Goal: Task Accomplishment & Management: Manage account settings

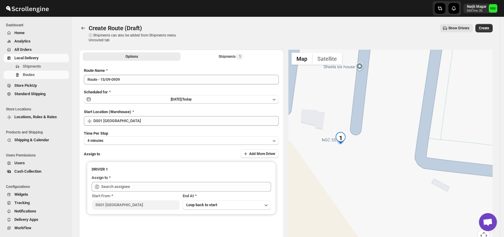
click at [52, 68] on span "Shipments" at bounding box center [45, 66] width 45 height 6
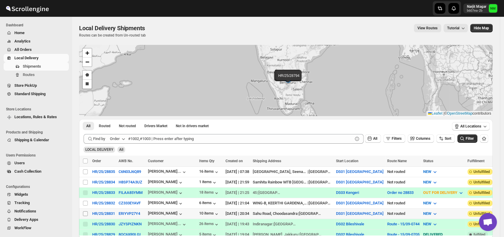
click at [84, 211] on input "Select shipment" at bounding box center [85, 213] width 5 height 5
checkbox input "true"
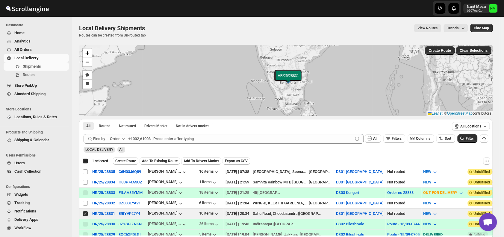
click at [124, 165] on div "Select all 7 shipments 1 selected Create Route Add To Existing Route Add To Dri…" at bounding box center [285, 161] width 413 height 11
click at [127, 159] on span "Create Route" at bounding box center [125, 161] width 21 height 5
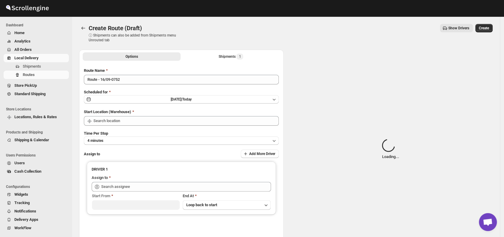
type input "DS01 [GEOGRAPHIC_DATA]"
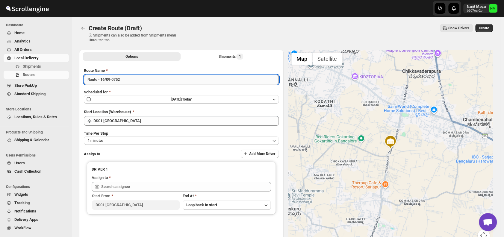
click at [140, 80] on input "Route - 16/09-0752" at bounding box center [181, 80] width 195 height 10
type input "R"
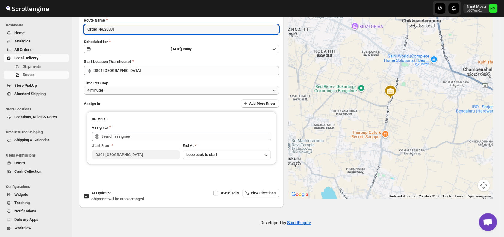
type input "Order No.28831"
click at [121, 92] on button "4 minutes" at bounding box center [181, 90] width 195 height 8
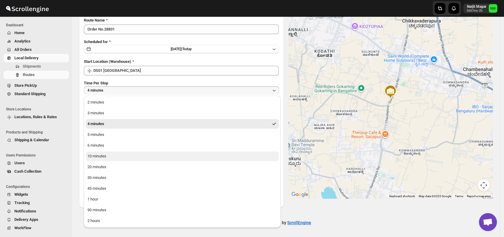
click at [107, 156] on button "10 minutes" at bounding box center [182, 156] width 193 height 10
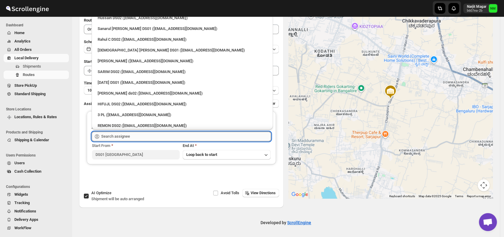
click at [143, 136] on input "text" at bounding box center [186, 137] width 170 height 10
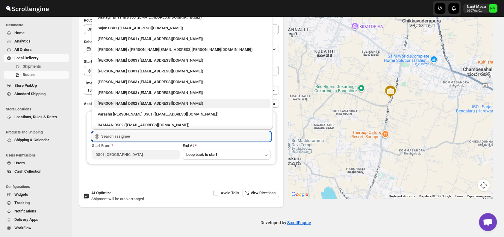
scroll to position [346, 0]
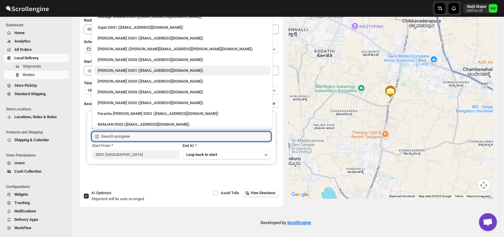
click at [123, 74] on div "Ashraf Ali DS01 (yoyovey222@0tires.com)" at bounding box center [182, 71] width 176 height 10
type input "Ashraf Ali DS01 (yoyovey222@0tires.com)"
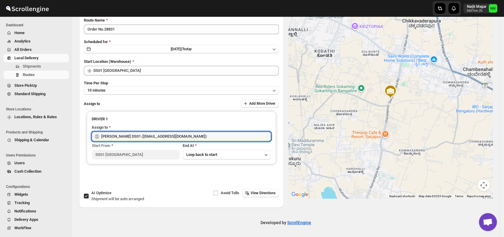
scroll to position [0, 0]
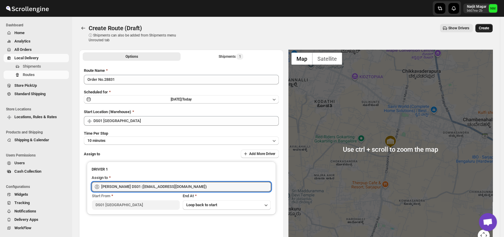
click at [485, 28] on span "Create" at bounding box center [483, 28] width 10 height 5
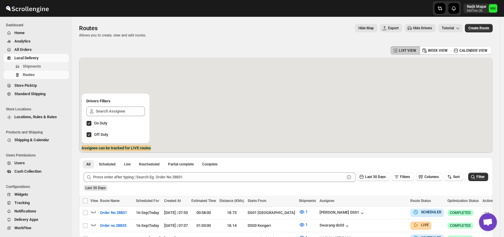
click at [47, 66] on span "Shipments" at bounding box center [45, 66] width 45 height 6
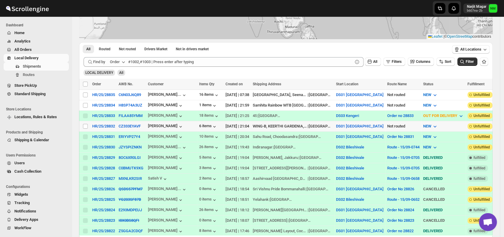
scroll to position [82, 0]
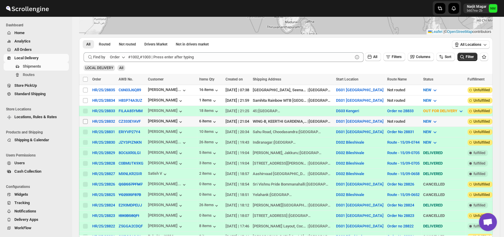
click at [83, 119] on input "Select shipment" at bounding box center [85, 121] width 5 height 5
checkbox input "true"
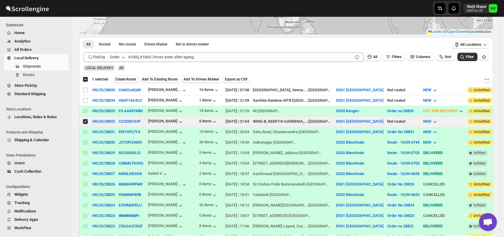
click at [123, 77] on span "Create Route" at bounding box center [125, 79] width 21 height 5
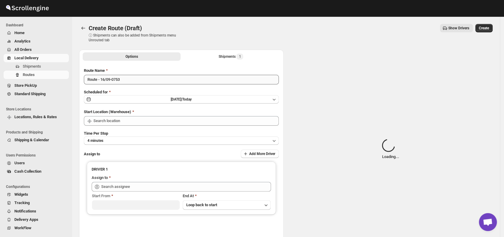
type input "DS01 [GEOGRAPHIC_DATA]"
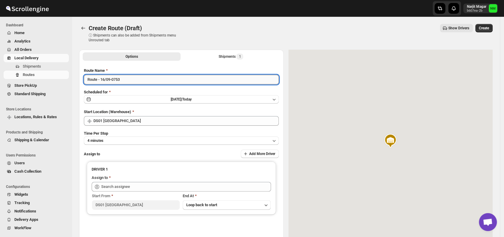
click at [132, 81] on input "Route - 16/09-0753" at bounding box center [181, 80] width 195 height 10
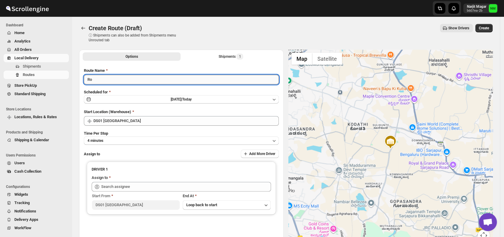
type input "R"
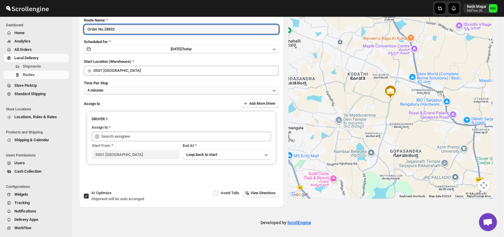
type input "Order No.28832"
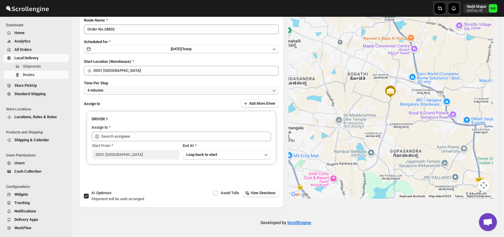
click at [113, 92] on button "4 minutes" at bounding box center [181, 90] width 195 height 8
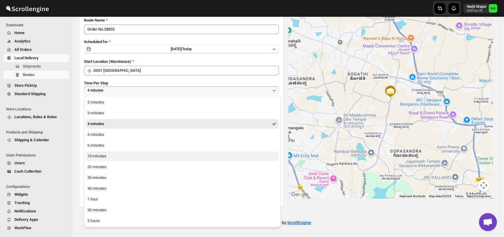
click at [99, 155] on div "10 minutes" at bounding box center [96, 156] width 19 height 6
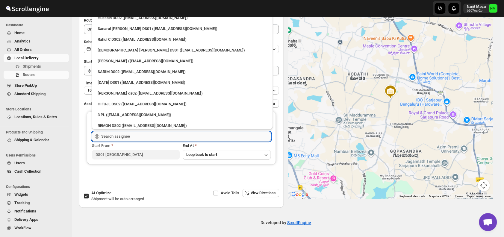
click at [142, 136] on input "text" at bounding box center [186, 137] width 170 height 10
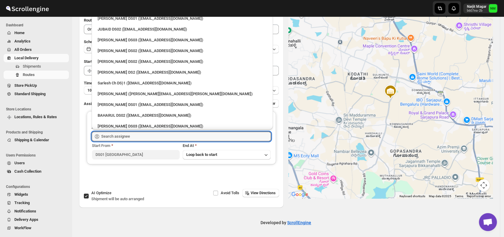
scroll to position [77, 0]
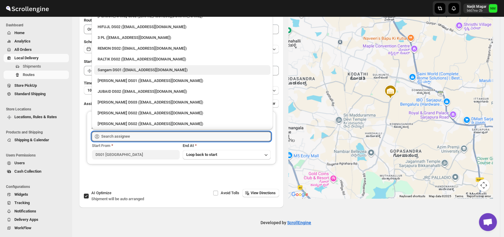
click at [121, 69] on div "Sangam DS01 (relov34542@lassora.com)" at bounding box center [182, 70] width 169 height 6
type input "Sangam DS01 (relov34542@lassora.com)"
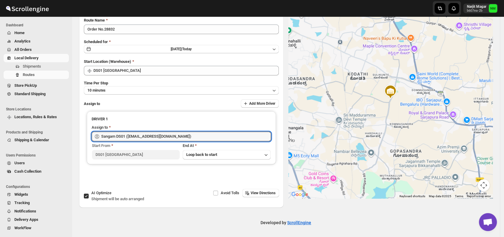
scroll to position [0, 0]
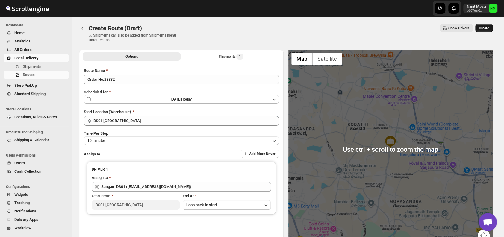
click at [483, 26] on span "Create" at bounding box center [483, 28] width 10 height 5
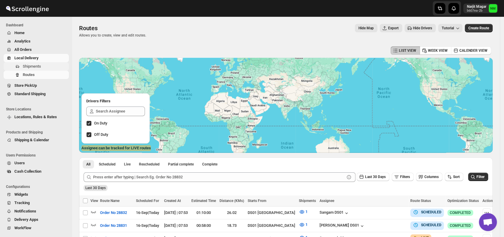
click at [40, 67] on span "Shipments" at bounding box center [32, 66] width 18 height 4
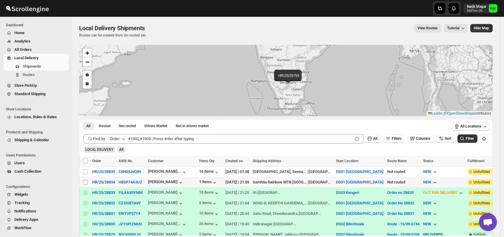
click at [85, 182] on input "Select shipment" at bounding box center [85, 182] width 5 height 5
checkbox input "true"
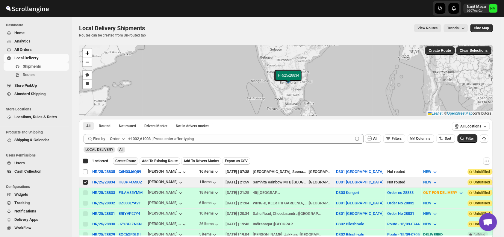
click at [123, 158] on button "Create Route" at bounding box center [125, 160] width 25 height 7
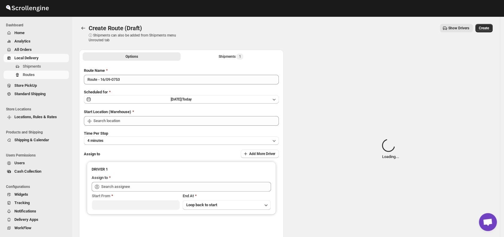
type input "DS01 [GEOGRAPHIC_DATA]"
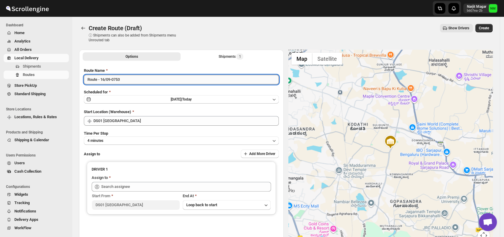
click at [138, 81] on input "Route - 16/09-0753" at bounding box center [181, 80] width 195 height 10
type input "R"
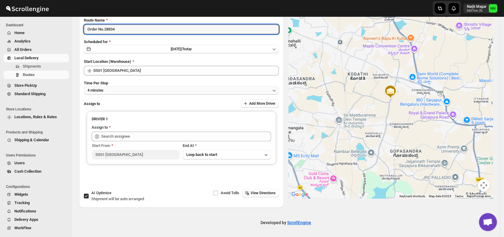
type input "Order No.28834"
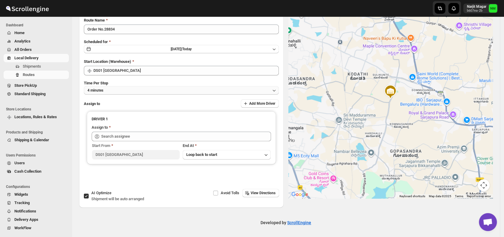
click at [124, 91] on button "4 minutes" at bounding box center [181, 90] width 195 height 8
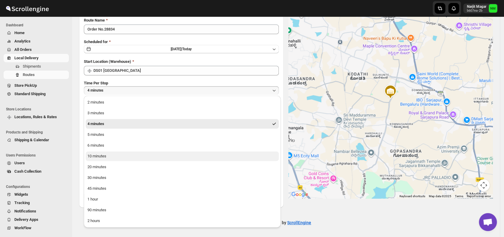
click at [113, 156] on button "10 minutes" at bounding box center [182, 156] width 193 height 10
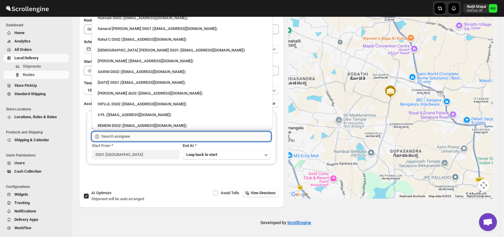
click at [156, 136] on input "text" at bounding box center [186, 137] width 170 height 10
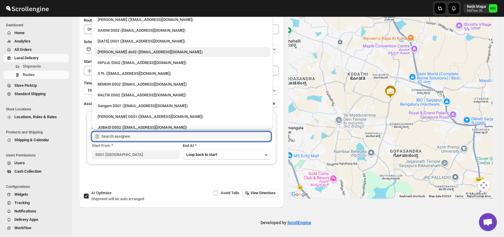
scroll to position [61, 0]
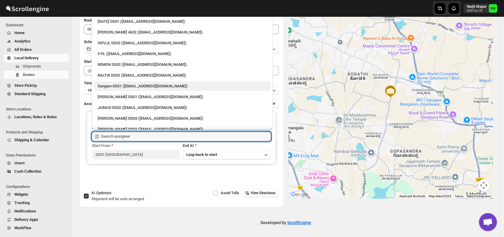
click at [127, 86] on div "Sangam DS01 ([EMAIL_ADDRESS][DOMAIN_NAME])" at bounding box center [182, 86] width 169 height 6
type input "Sangam DS01 ([EMAIL_ADDRESS][DOMAIN_NAME])"
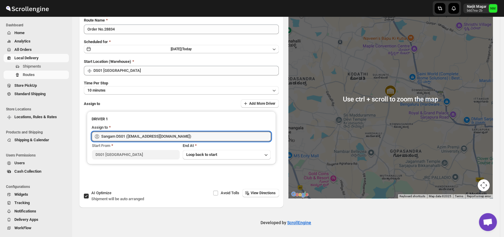
scroll to position [0, 0]
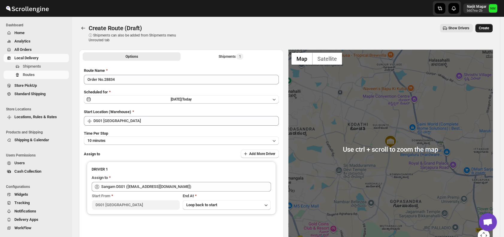
click at [487, 28] on span "Create" at bounding box center [483, 28] width 10 height 5
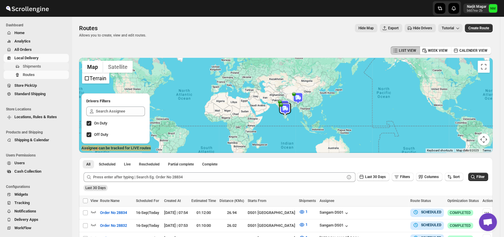
click at [50, 65] on span "Shipments" at bounding box center [45, 66] width 45 height 6
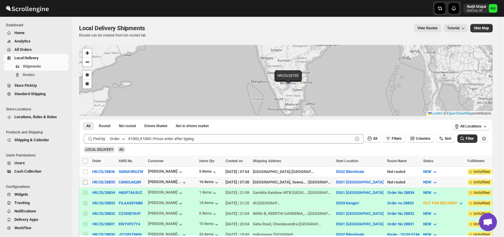
click at [84, 180] on input "Select shipment" at bounding box center [85, 182] width 5 height 5
checkbox input "true"
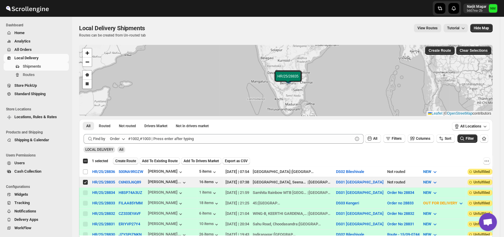
click at [127, 159] on span "Create Route" at bounding box center [125, 161] width 21 height 5
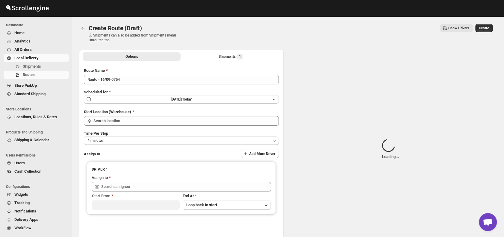
type input "DS01 [GEOGRAPHIC_DATA]"
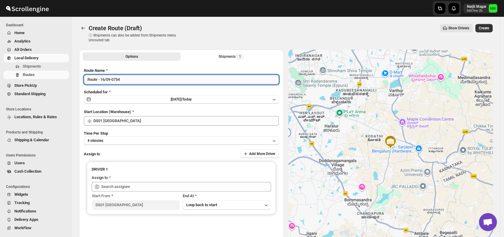
click at [142, 81] on input "Route - 16/09-0754" at bounding box center [181, 80] width 195 height 10
type input "R"
type input "Order No.28835"
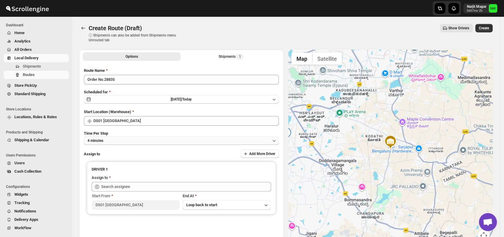
click at [156, 140] on button "4 minutes" at bounding box center [181, 140] width 195 height 8
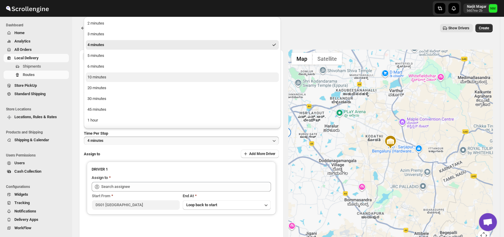
click at [98, 81] on button "10 minutes" at bounding box center [182, 77] width 193 height 10
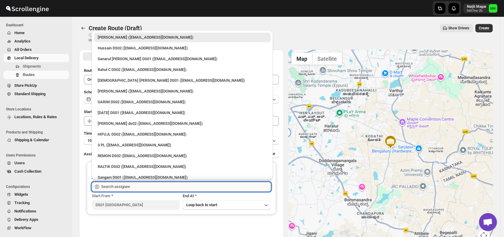
click at [145, 186] on input "text" at bounding box center [186, 187] width 170 height 10
click at [124, 79] on div "Islam Laskar DS01 (vixib74172@ikowat.com)" at bounding box center [182, 80] width 169 height 6
type input "Islam Laskar DS01 (vixib74172@ikowat.com)"
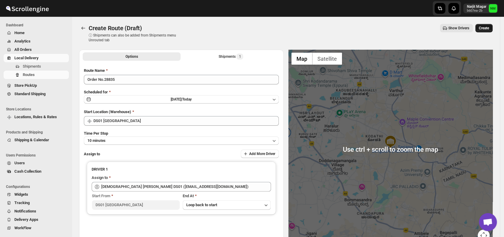
click at [488, 28] on span "Create" at bounding box center [483, 28] width 10 height 5
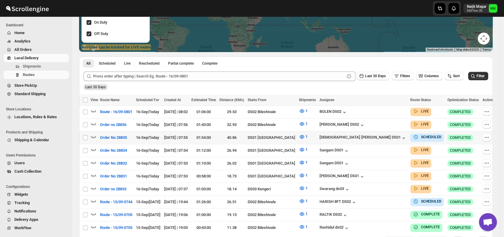
scroll to position [101, 0]
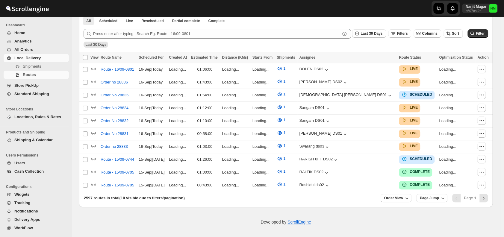
scroll to position [101, 0]
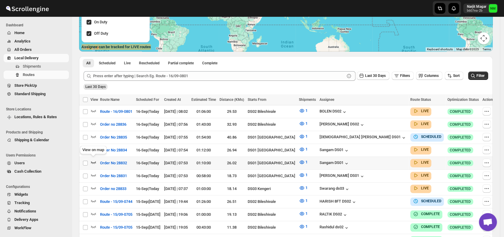
click at [92, 160] on icon "button" at bounding box center [93, 162] width 6 height 6
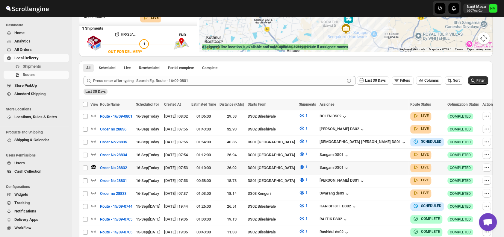
scroll to position [0, 0]
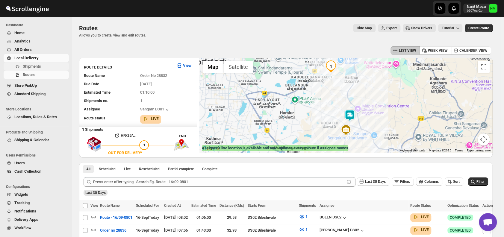
click at [38, 69] on span "Shipments" at bounding box center [45, 66] width 45 height 6
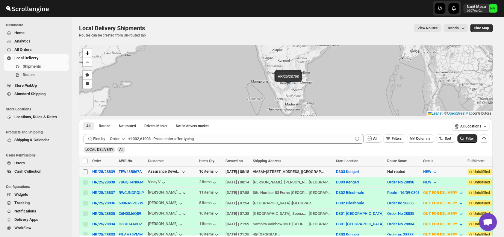
click at [84, 172] on input "Select shipment" at bounding box center [85, 171] width 5 height 5
checkbox input "true"
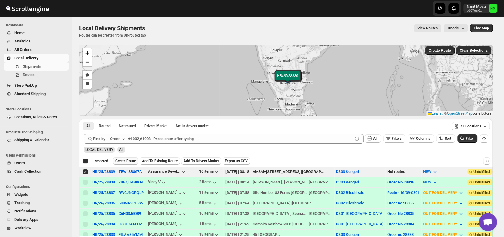
click at [120, 161] on span "Create Route" at bounding box center [125, 161] width 21 height 5
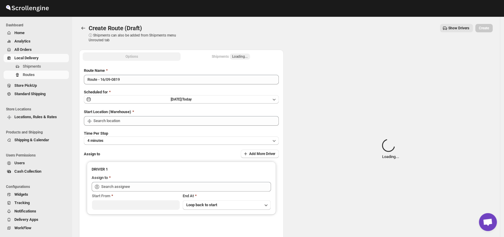
type input "DS03 Kengeri"
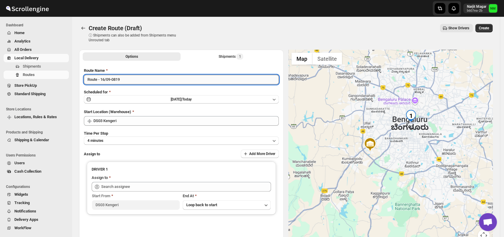
click at [137, 83] on input "Route - 16/09-0819" at bounding box center [181, 80] width 195 height 10
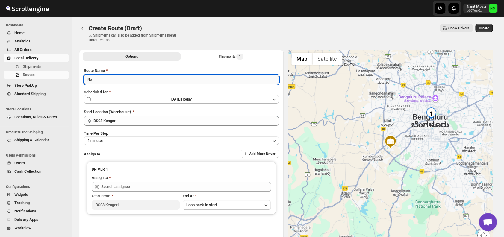
type input "R"
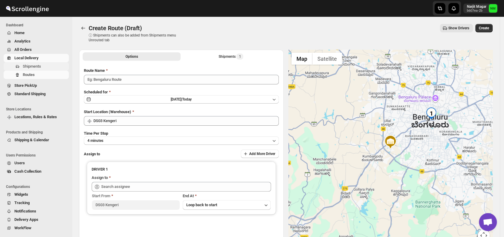
click at [41, 69] on span "Shipments" at bounding box center [32, 66] width 18 height 4
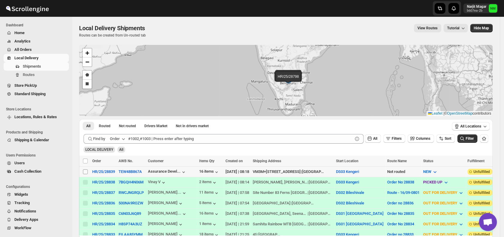
click at [84, 172] on input "Select shipment" at bounding box center [85, 171] width 5 height 5
checkbox input "true"
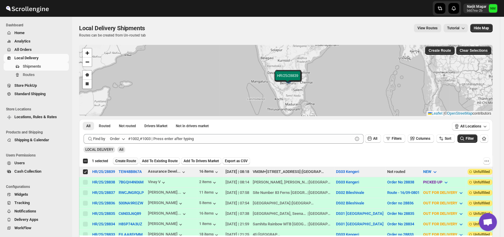
click at [123, 161] on span "Create Route" at bounding box center [125, 161] width 21 height 5
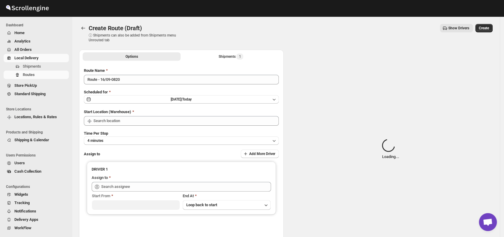
type input "DS03 Kengeri"
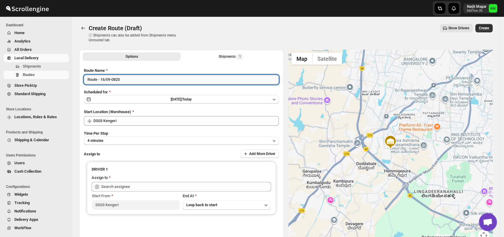
click at [128, 79] on input "Route - 16/09-0820" at bounding box center [181, 80] width 195 height 10
type input "R"
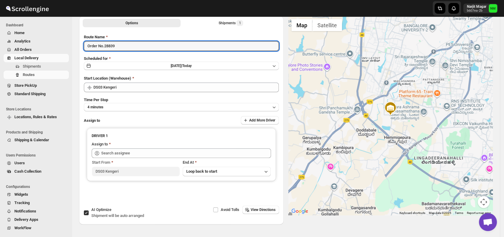
scroll to position [34, 0]
type input "Order No.28839"
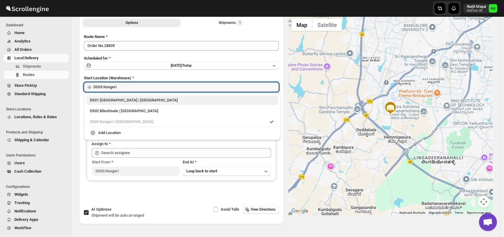
click at [98, 98] on div "DS01 Sarjapur | Bengaluru" at bounding box center [182, 100] width 185 height 6
type input "DS01 [GEOGRAPHIC_DATA]"
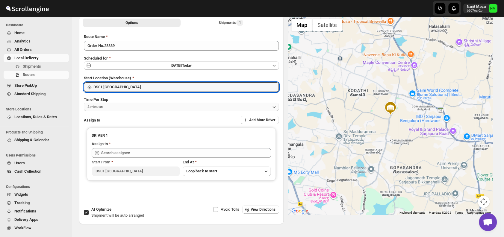
click at [142, 108] on button "4 minutes" at bounding box center [181, 107] width 195 height 8
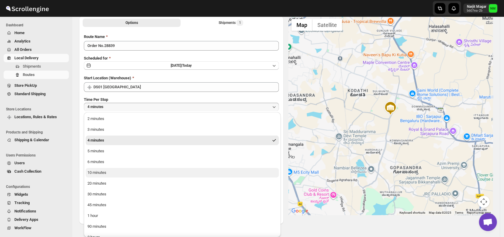
click at [101, 175] on div "10 minutes" at bounding box center [96, 173] width 19 height 6
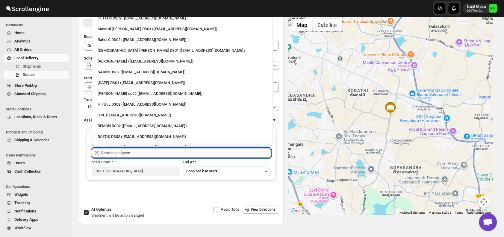
click at [137, 155] on input "text" at bounding box center [186, 153] width 170 height 10
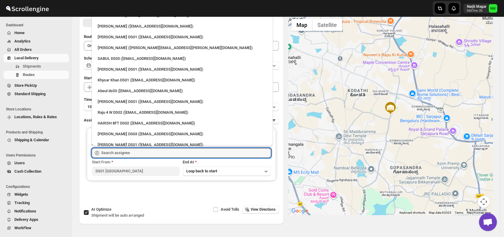
scroll to position [526, 0]
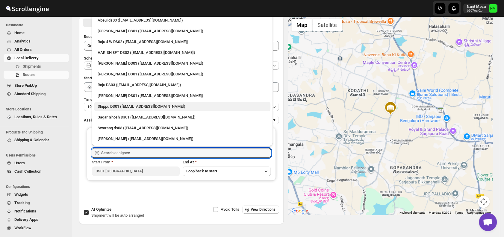
click at [151, 107] on div "Shippu DS01 (lahaye5487@certve.com)" at bounding box center [182, 107] width 169 height 6
type input "Shippu DS01 (lahaye5487@certve.com)"
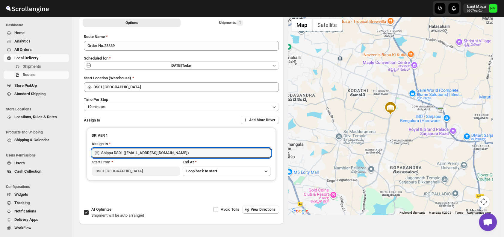
scroll to position [0, 0]
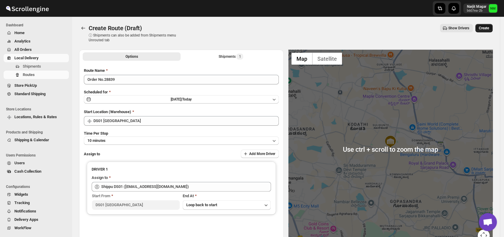
click at [486, 29] on span "Create" at bounding box center [483, 28] width 10 height 5
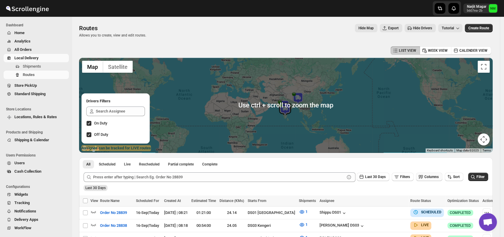
scroll to position [54, 0]
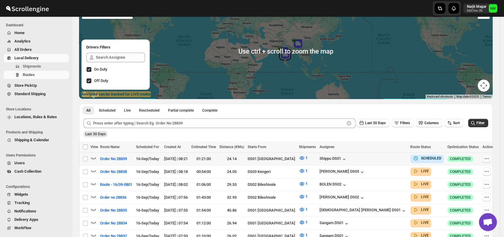
click at [483, 156] on icon "button" at bounding box center [486, 159] width 6 height 6
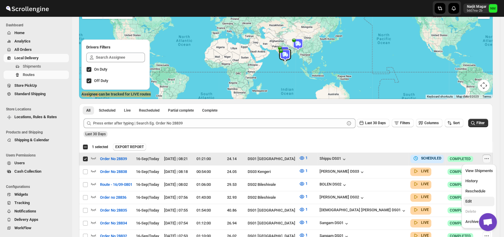
click at [470, 203] on span "Edit" at bounding box center [468, 201] width 6 height 4
checkbox input "false"
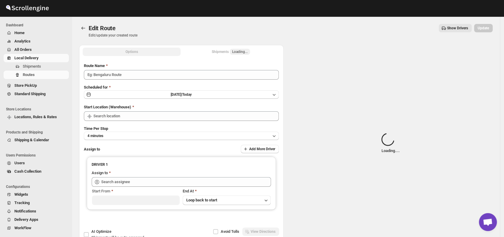
type input "Order No 28839"
type input "DS01 [GEOGRAPHIC_DATA]"
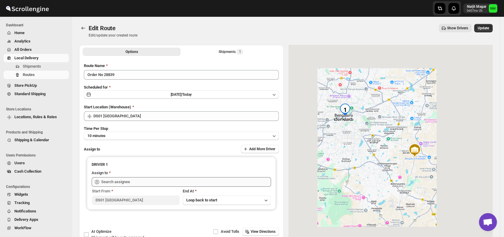
type input "Shippu DS01 ([EMAIL_ADDRESS][DOMAIN_NAME])"
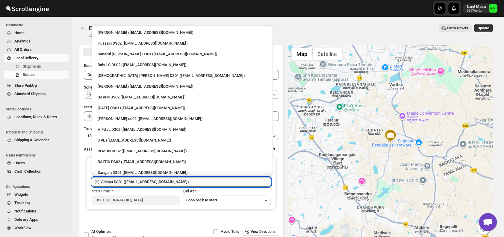
click at [227, 182] on input "Shippu DS01 ([EMAIL_ADDRESS][DOMAIN_NAME])" at bounding box center [186, 182] width 170 height 10
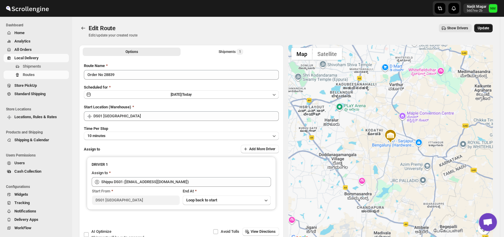
click at [487, 29] on span "Update" at bounding box center [482, 28] width 11 height 5
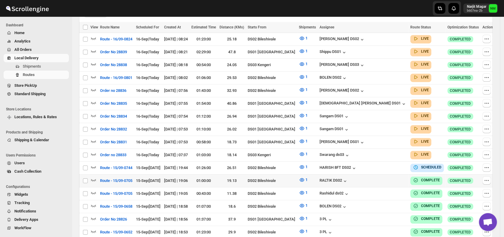
scroll to position [174, 0]
click at [94, 140] on icon "button" at bounding box center [93, 141] width 5 height 2
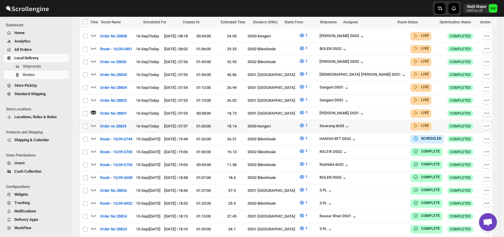
scroll to position [213, 0]
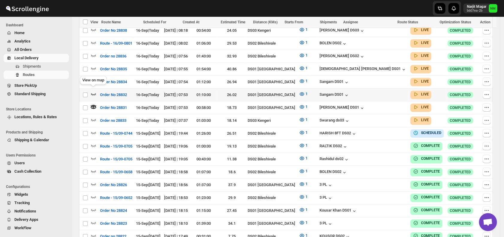
click at [92, 92] on icon "button" at bounding box center [93, 94] width 6 height 6
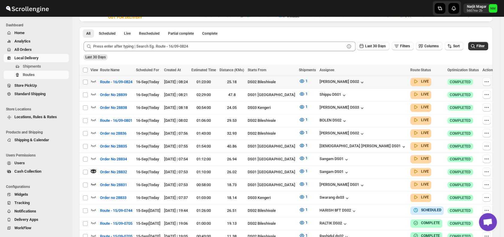
scroll to position [123, 0]
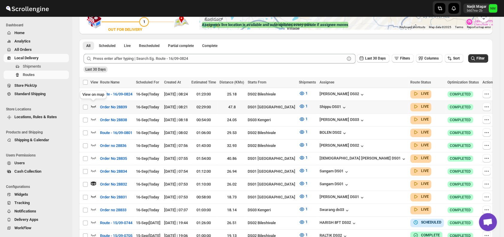
click at [94, 105] on icon "button" at bounding box center [93, 106] width 6 height 6
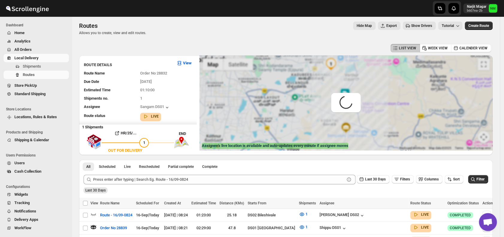
scroll to position [0, 0]
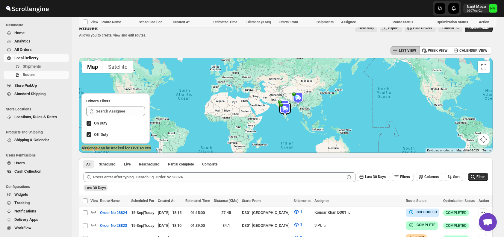
scroll to position [233, 0]
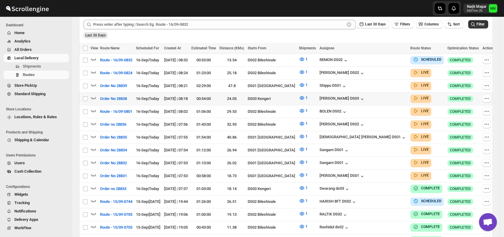
scroll to position [152, 0]
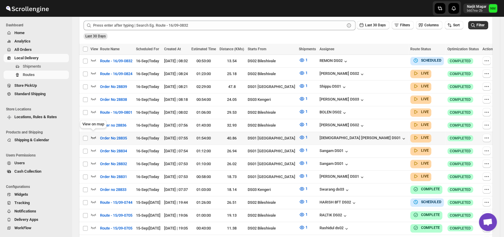
click at [94, 134] on icon "button" at bounding box center [93, 137] width 6 height 6
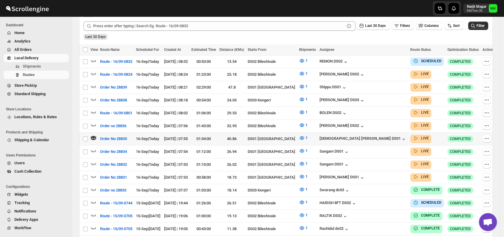
scroll to position [156, 0]
click at [91, 173] on icon "button" at bounding box center [93, 176] width 6 height 6
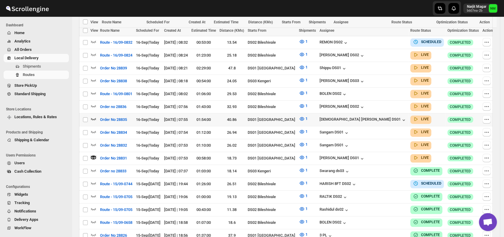
scroll to position [193, 0]
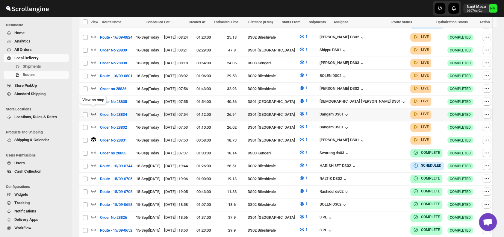
click at [94, 113] on icon "button" at bounding box center [93, 114] width 5 height 2
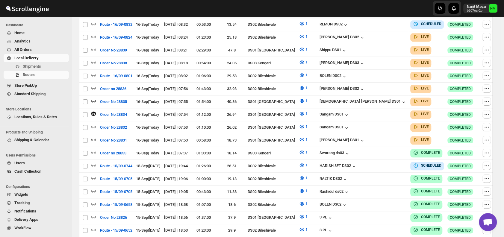
scroll to position [0, 0]
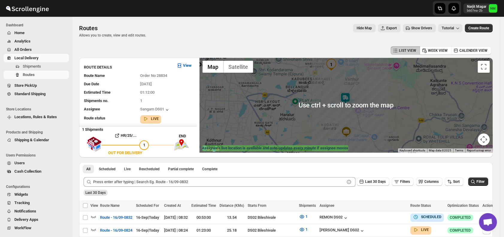
click at [347, 98] on img at bounding box center [345, 98] width 12 height 12
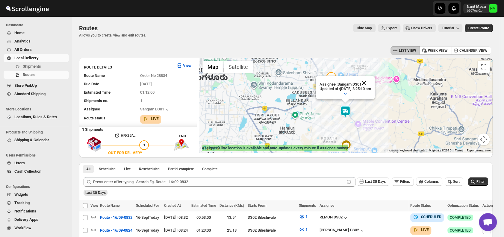
click at [371, 83] on button "Close" at bounding box center [363, 83] width 14 height 14
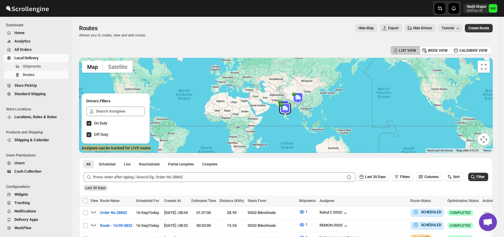
click at [48, 66] on span "Shipments" at bounding box center [45, 66] width 45 height 6
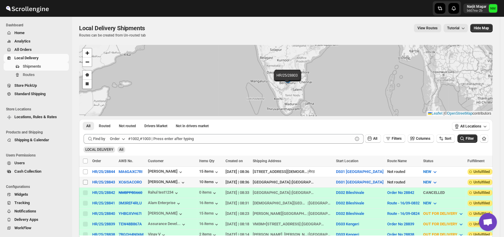
click at [85, 180] on input "Select shipment" at bounding box center [85, 182] width 5 height 5
checkbox input "true"
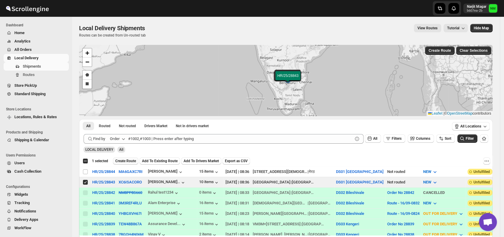
click at [122, 162] on span "Create Route" at bounding box center [125, 161] width 21 height 5
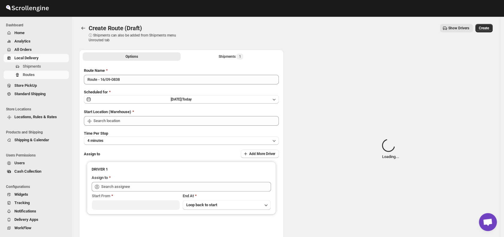
type input "DS01 [GEOGRAPHIC_DATA]"
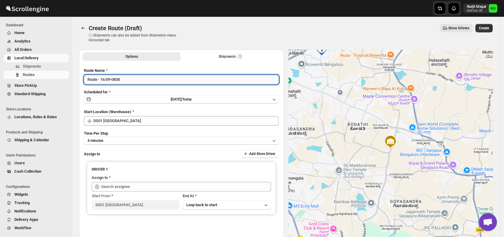
click at [140, 80] on input "Route - 16/09-0838" at bounding box center [181, 80] width 195 height 10
type input "R"
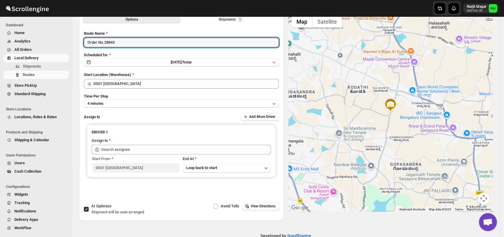
scroll to position [38, 0]
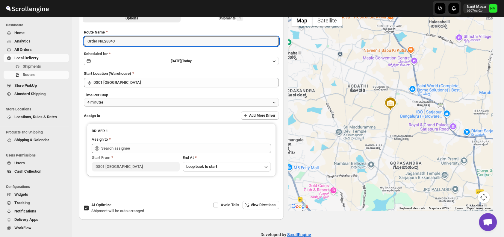
type input "Order No.28843"
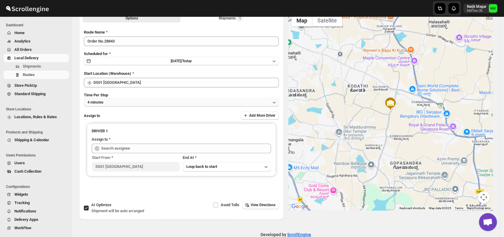
click at [124, 101] on button "4 minutes" at bounding box center [181, 102] width 195 height 8
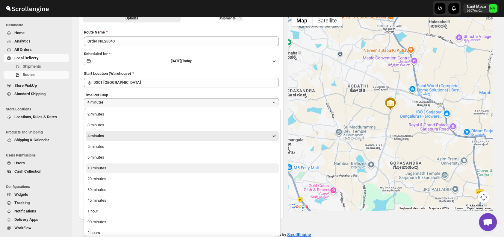
click at [121, 167] on button "10 minutes" at bounding box center [182, 168] width 193 height 10
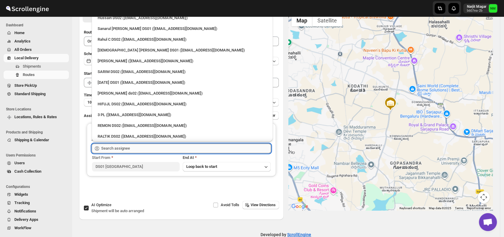
click at [163, 144] on input "text" at bounding box center [186, 149] width 170 height 10
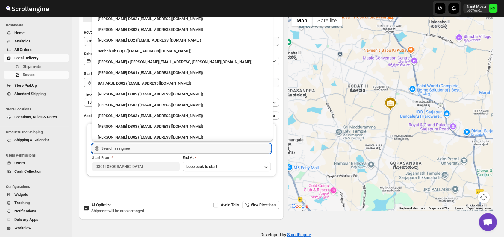
scroll to position [173, 0]
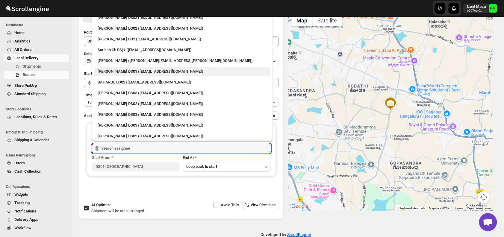
click at [132, 68] on div "Siraj Uddin DS01 (sopom53870@leabro.com)" at bounding box center [182, 72] width 176 height 10
type input "Siraj Uddin DS01 (sopom53870@leabro.com)"
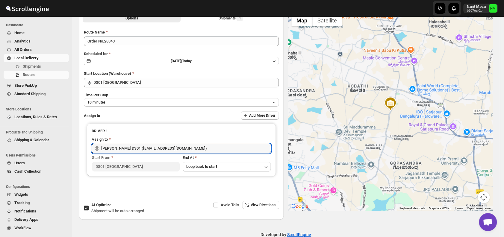
scroll to position [0, 0]
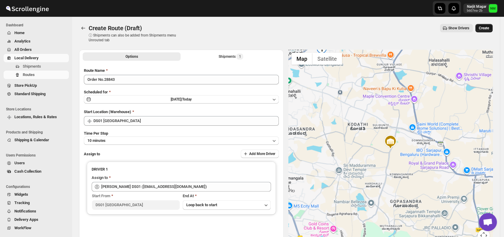
click at [484, 30] on span "Create" at bounding box center [483, 28] width 10 height 5
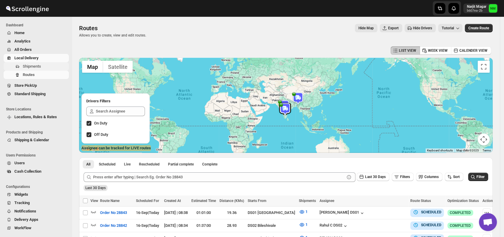
click at [48, 68] on span "Shipments" at bounding box center [45, 66] width 45 height 6
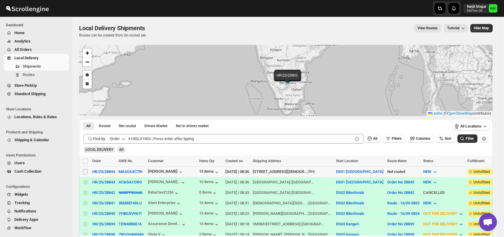
click at [85, 171] on input "Select shipment" at bounding box center [85, 171] width 5 height 5
checkbox input "true"
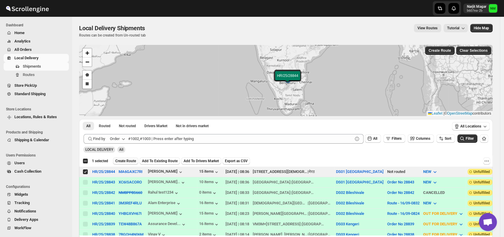
click at [125, 160] on span "Create Route" at bounding box center [125, 161] width 21 height 5
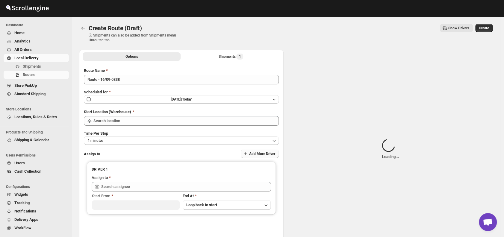
type input "DS01 [GEOGRAPHIC_DATA]"
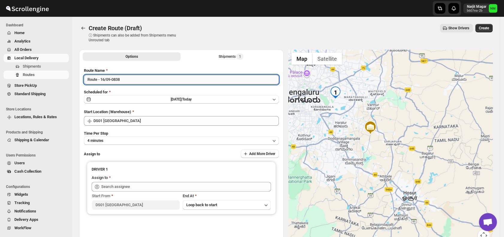
click at [148, 81] on input "Route - 16/09-0838" at bounding box center [181, 80] width 195 height 10
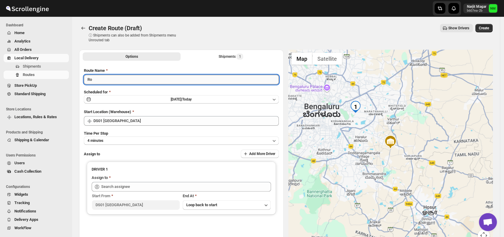
type input "R"
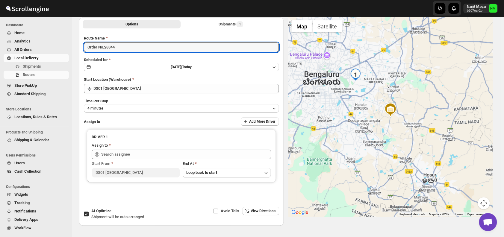
scroll to position [37, 0]
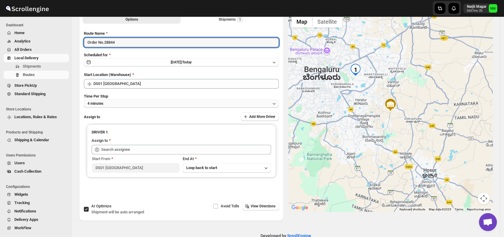
type input "Order No.28844"
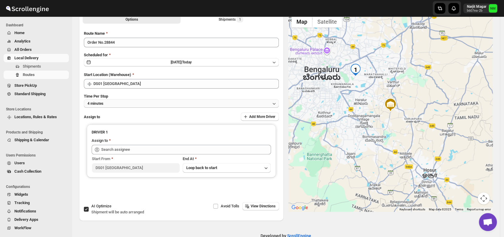
click at [148, 103] on button "4 minutes" at bounding box center [181, 103] width 195 height 8
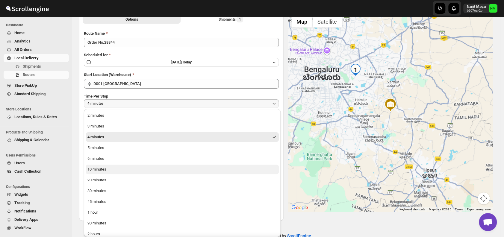
click at [117, 169] on button "10 minutes" at bounding box center [182, 170] width 193 height 10
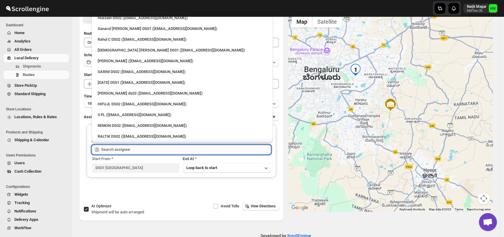
click at [134, 151] on input "text" at bounding box center [186, 150] width 170 height 10
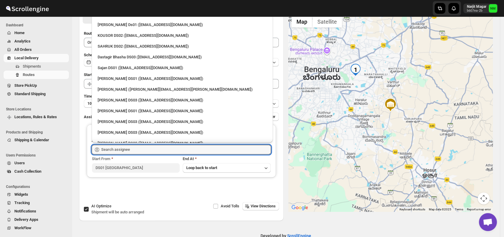
scroll to position [298, 0]
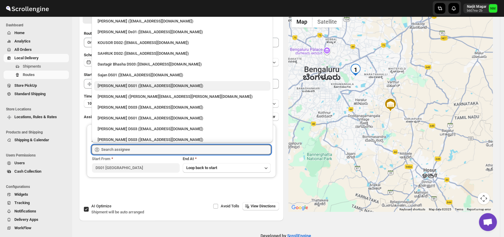
click at [127, 86] on div "Jubed DS01 (gedoc78193@dariolo.com)" at bounding box center [182, 86] width 169 height 6
type input "Jubed DS01 (gedoc78193@dariolo.com)"
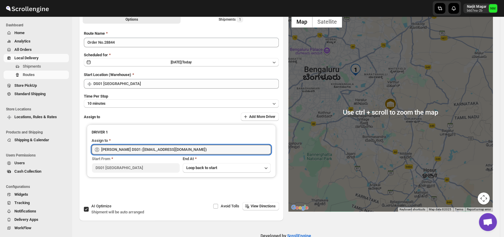
scroll to position [0, 0]
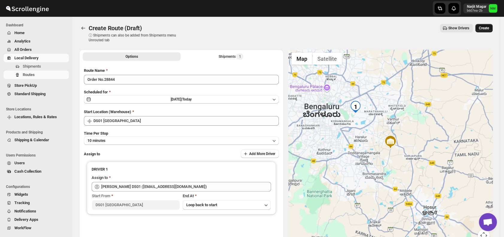
click at [487, 31] on button "Create" at bounding box center [483, 28] width 17 height 8
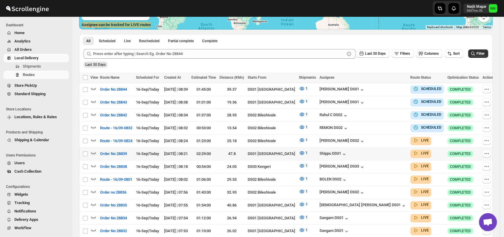
scroll to position [124, 0]
click at [46, 68] on span "Shipments" at bounding box center [45, 66] width 45 height 6
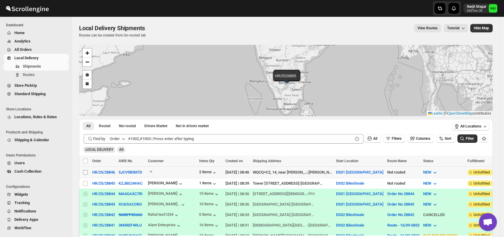
click at [86, 171] on input "Select shipment" at bounding box center [85, 172] width 5 height 5
checkbox input "true"
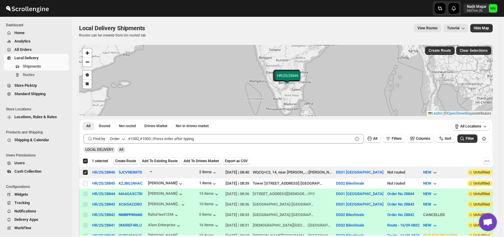
click at [124, 163] on button "Create Route" at bounding box center [125, 160] width 25 height 7
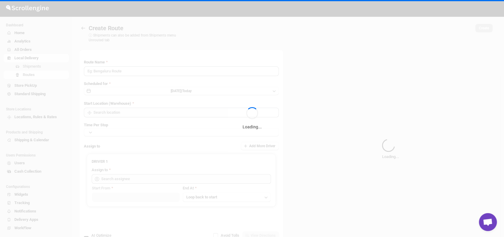
type input "Route - 16/09-0841"
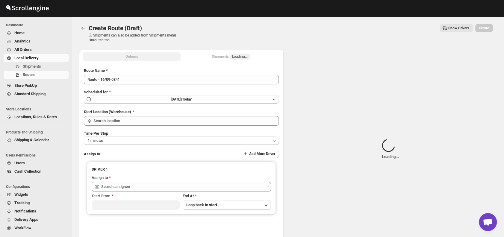
type input "DS01 [GEOGRAPHIC_DATA]"
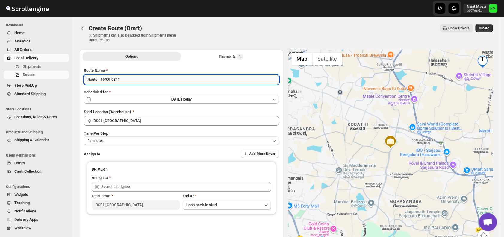
click at [142, 80] on input "Route - 16/09-0841" at bounding box center [181, 80] width 195 height 10
type input "R"
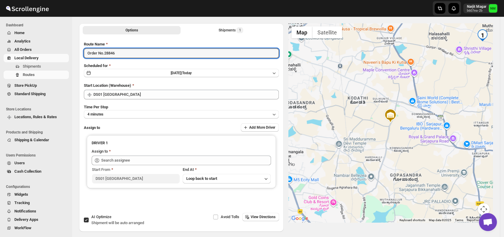
scroll to position [29, 0]
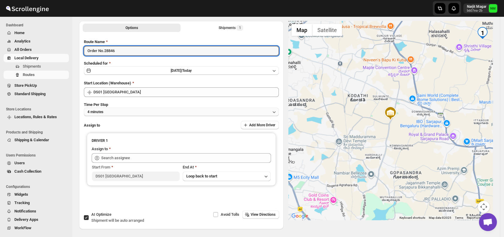
type input "Order No.28846"
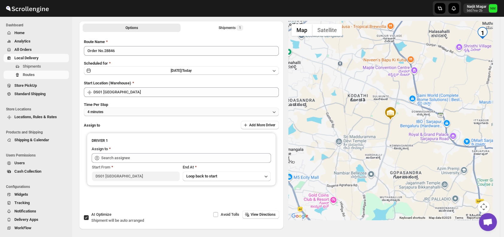
click at [144, 111] on button "4 minutes" at bounding box center [181, 112] width 195 height 8
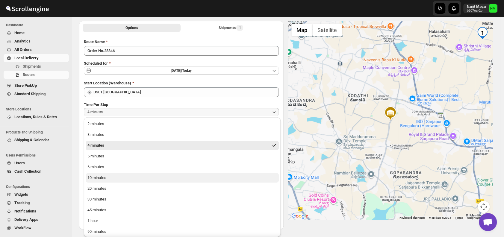
click at [102, 175] on div "10 minutes" at bounding box center [96, 178] width 19 height 6
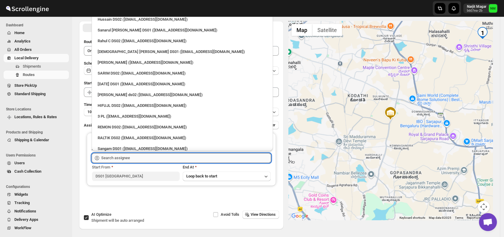
click at [138, 155] on input "text" at bounding box center [186, 158] width 170 height 10
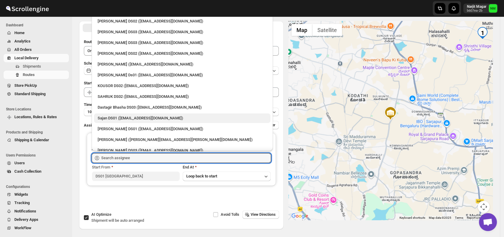
scroll to position [258, 0]
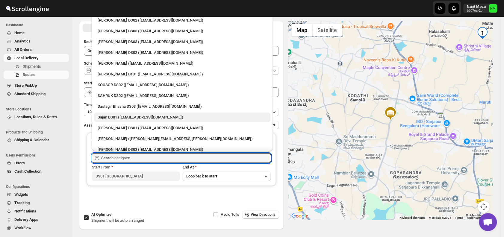
click at [131, 113] on div "Sajan DS01 (lofadat883@coderdir.com)" at bounding box center [182, 118] width 176 height 10
type input "Sajan DS01 (lofadat883@coderdir.com)"
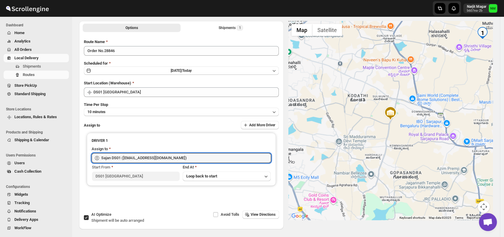
scroll to position [0, 0]
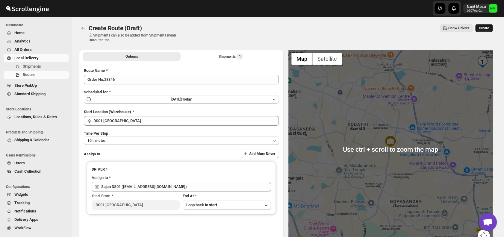
click at [484, 29] on span "Create" at bounding box center [483, 28] width 10 height 5
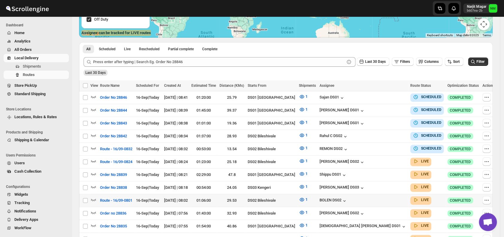
scroll to position [115, 0]
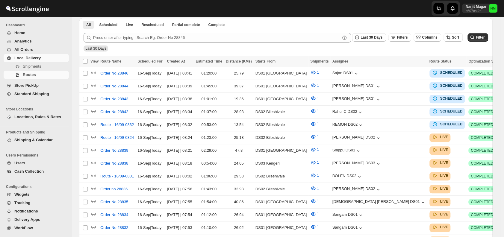
scroll to position [115, 0]
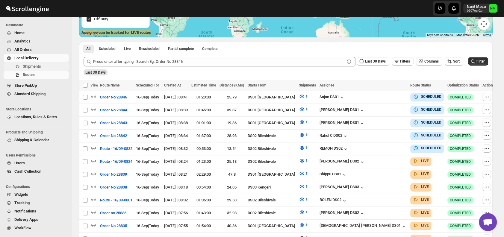
click at [46, 64] on span "Shipments" at bounding box center [45, 66] width 45 height 6
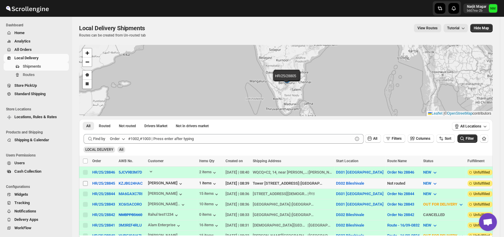
click at [86, 183] on input "Select shipment" at bounding box center [85, 183] width 5 height 5
checkbox input "true"
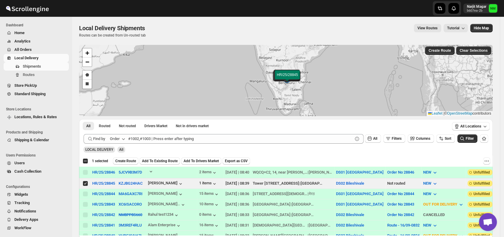
click at [123, 156] on div "Select all 3 shipments 1 selected Create Route Add To Existing Route Add To Dri…" at bounding box center [285, 161] width 413 height 11
click at [123, 161] on span "Create Route" at bounding box center [125, 161] width 21 height 5
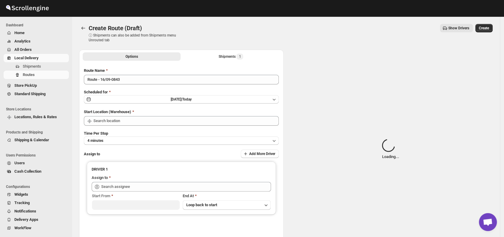
type input "DS02 Bileshivale"
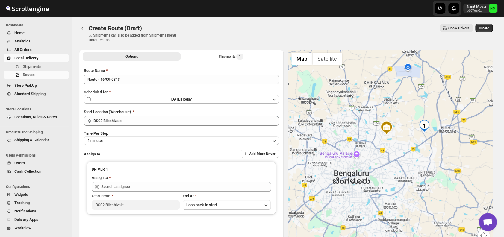
click at [35, 50] on span "All Orders" at bounding box center [40, 50] width 53 height 6
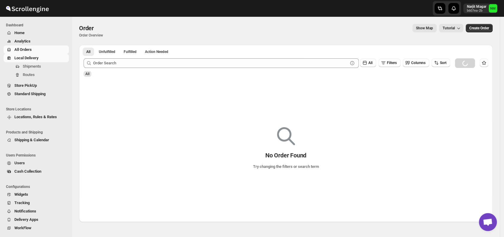
click at [35, 59] on span "Local Delivery" at bounding box center [26, 58] width 24 height 4
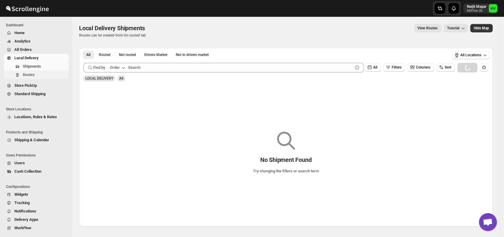
click at [49, 77] on span "Routes" at bounding box center [45, 75] width 45 height 6
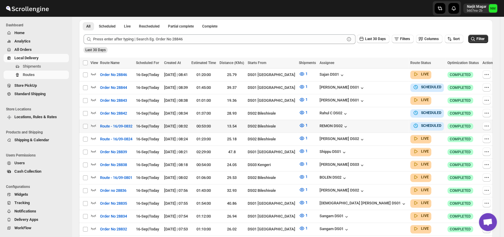
scroll to position [139, 0]
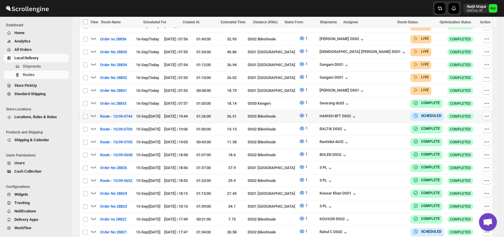
scroll to position [290, 0]
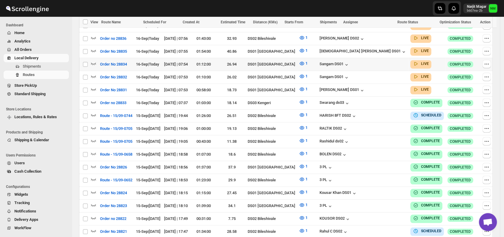
click at [96, 60] on div at bounding box center [94, 64] width 8 height 8
click at [91, 60] on icon "button" at bounding box center [93, 63] width 6 height 6
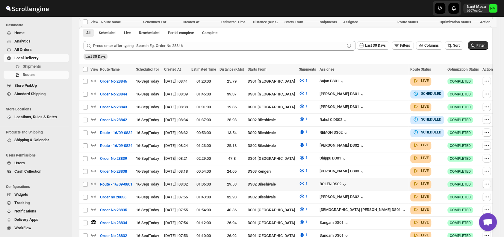
scroll to position [195, 0]
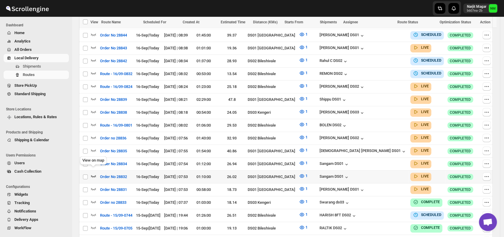
click at [93, 173] on icon "button" at bounding box center [93, 176] width 6 height 6
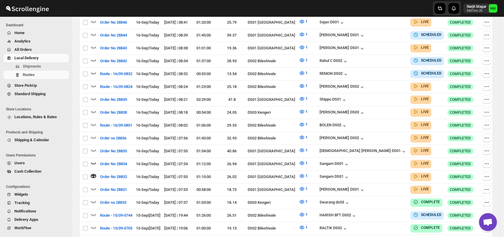
scroll to position [0, 0]
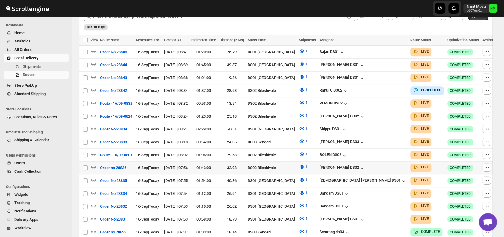
scroll to position [161, 0]
click at [31, 69] on span "Shipments" at bounding box center [32, 66] width 18 height 4
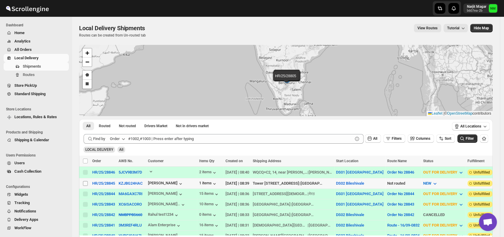
click at [86, 184] on input "Select shipment" at bounding box center [85, 183] width 5 height 5
checkbox input "true"
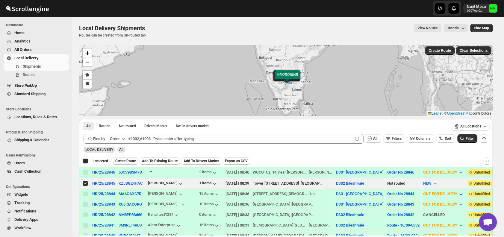
click at [121, 163] on button "Create Route" at bounding box center [125, 160] width 25 height 7
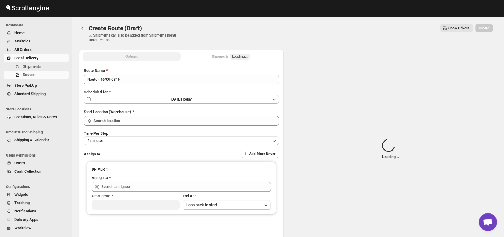
type input "DS02 Bileshivale"
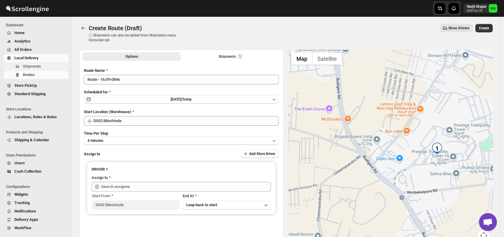
click at [38, 67] on span "Shipments" at bounding box center [32, 66] width 18 height 4
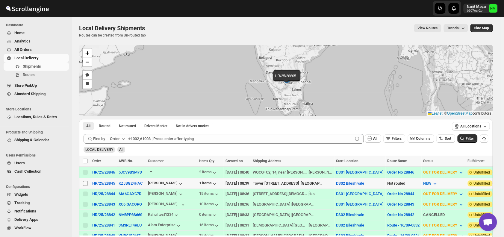
click at [84, 182] on input "Select shipment" at bounding box center [85, 183] width 5 height 5
checkbox input "true"
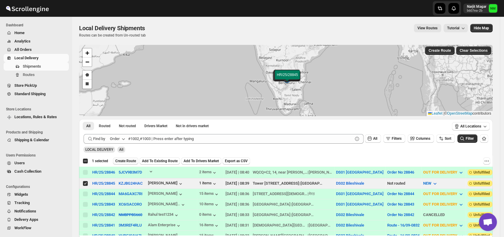
click at [125, 160] on span "Create Route" at bounding box center [125, 161] width 21 height 5
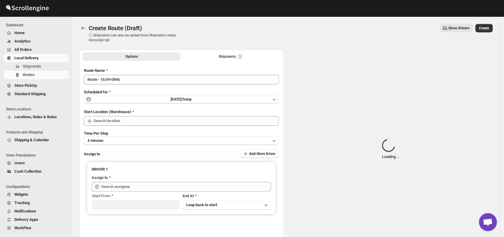
type input "DS02 Bileshivale"
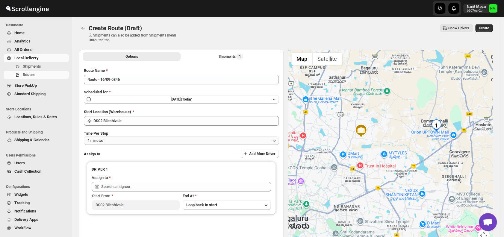
click at [127, 141] on button "4 minutes" at bounding box center [181, 140] width 195 height 8
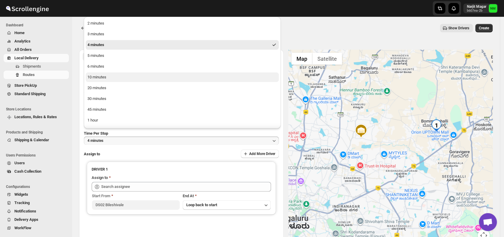
click at [99, 80] on div "10 minutes" at bounding box center [96, 77] width 19 height 6
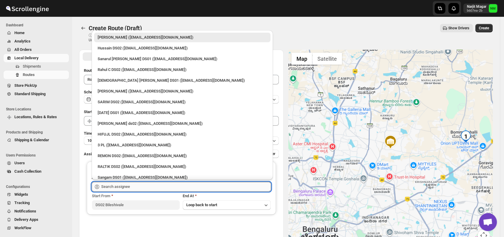
click at [143, 188] on input "text" at bounding box center [186, 187] width 170 height 10
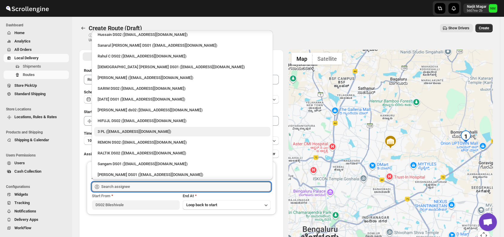
click at [130, 132] on div "3 PL (hello@home-run.co)" at bounding box center [182, 132] width 169 height 6
type input "3 PL (hello@home-run.co)"
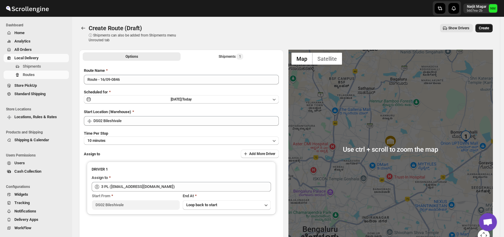
click at [484, 30] on span "Create" at bounding box center [483, 28] width 10 height 5
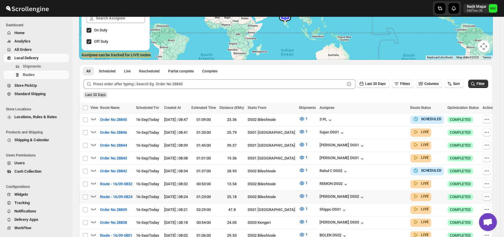
scroll to position [95, 0]
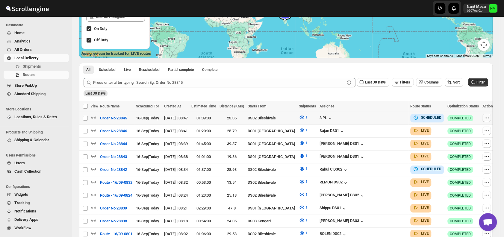
click at [483, 116] on icon "button" at bounding box center [486, 118] width 6 height 6
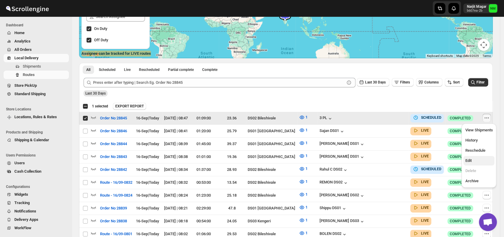
click at [475, 158] on span "Edit" at bounding box center [479, 161] width 28 height 6
checkbox input "false"
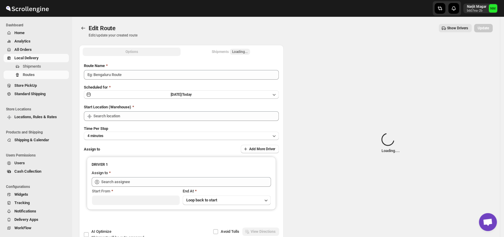
type input "Order No 28845"
type input "DS02 Bileshivale"
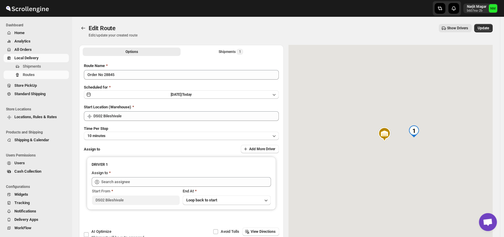
type input "3 PL ([EMAIL_ADDRESS][DOMAIN_NAME])"
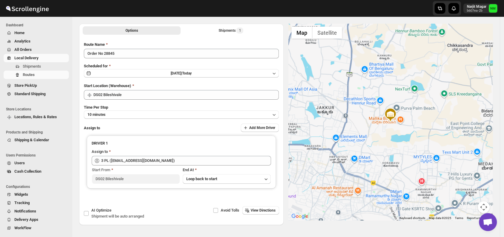
scroll to position [22, 0]
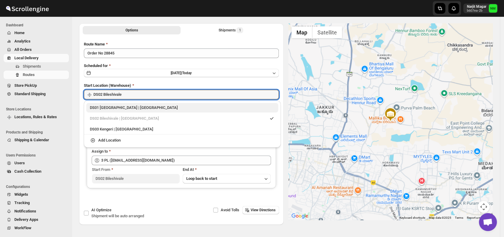
click at [95, 107] on div "DS01 Sarjapur | Bengaluru" at bounding box center [182, 108] width 185 height 6
type input "DS01 [GEOGRAPHIC_DATA]"
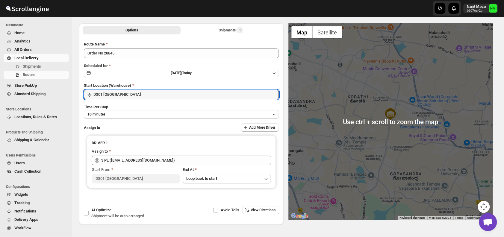
scroll to position [0, 0]
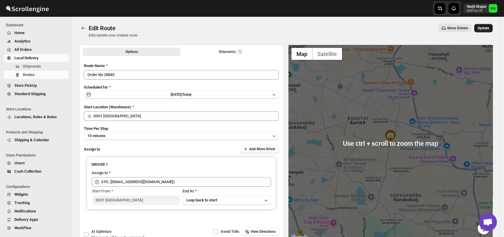
click at [489, 26] on span "Update" at bounding box center [482, 28] width 11 height 5
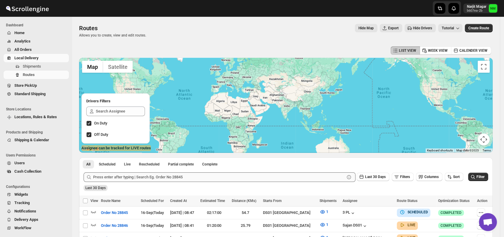
scroll to position [28, 0]
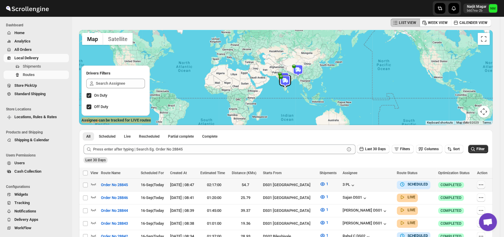
click at [481, 186] on icon "button" at bounding box center [481, 185] width 6 height 6
checkbox input "true"
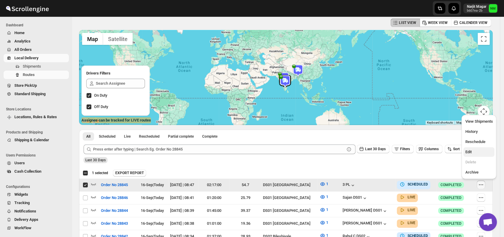
click at [470, 151] on span "Edit" at bounding box center [468, 152] width 6 height 4
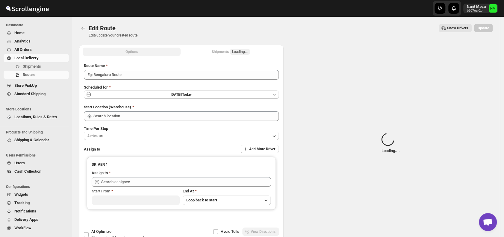
type input "Order No 28845"
type input "DS01 [GEOGRAPHIC_DATA]"
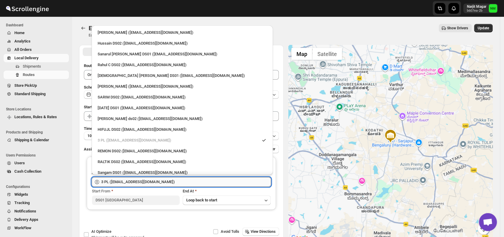
click at [180, 182] on input "3 PL (hello@home-run.co)" at bounding box center [186, 182] width 170 height 10
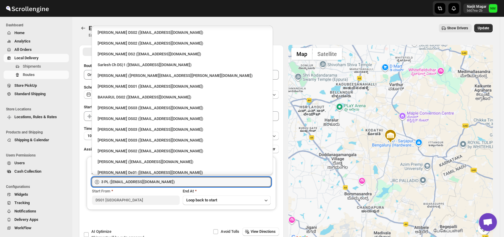
scroll to position [214, 0]
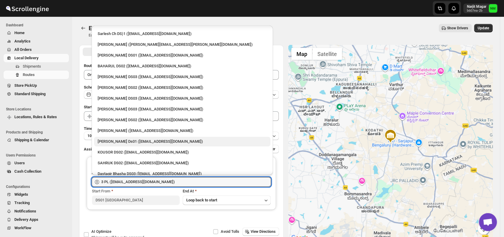
click at [115, 139] on div "Sourab Ghosh Ds01 (xadira4890@asimarif.com)" at bounding box center [182, 142] width 169 height 6
type input "Sourab Ghosh Ds01 (xadira4890@asimarif.com)"
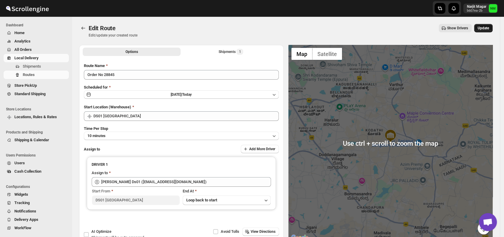
click at [483, 31] on button "Update" at bounding box center [483, 28] width 19 height 8
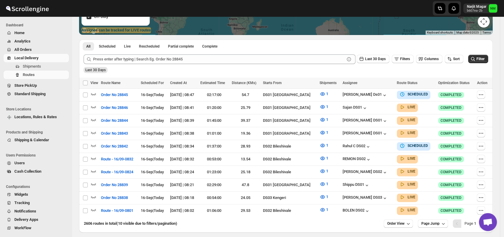
scroll to position [122, 0]
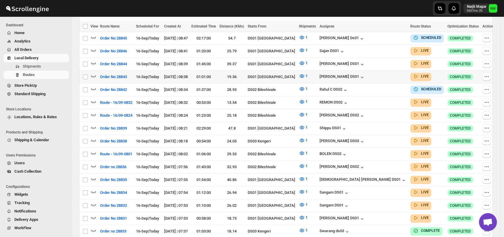
scroll to position [103, 0]
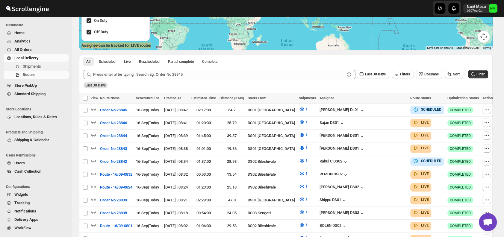
click at [48, 65] on span "Shipments" at bounding box center [45, 66] width 45 height 6
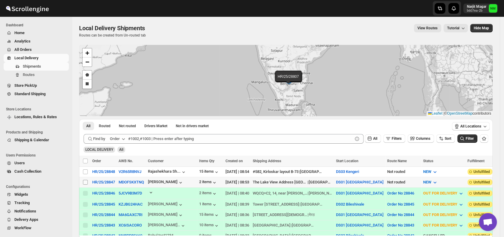
click at [86, 181] on input "Select shipment" at bounding box center [85, 182] width 5 height 5
checkbox input "true"
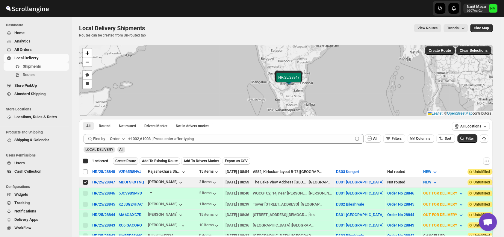
click at [129, 158] on button "Create Route" at bounding box center [125, 160] width 25 height 7
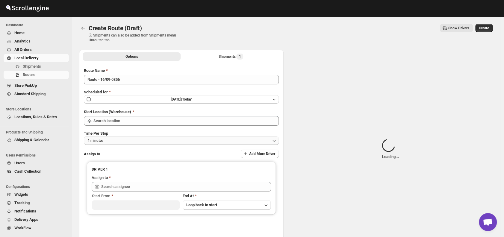
type input "DS01 [GEOGRAPHIC_DATA]"
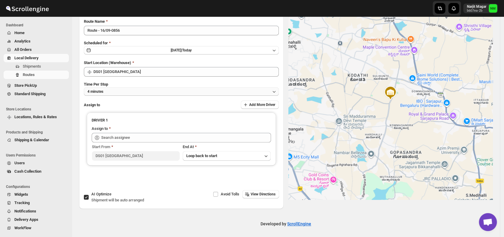
scroll to position [50, 0]
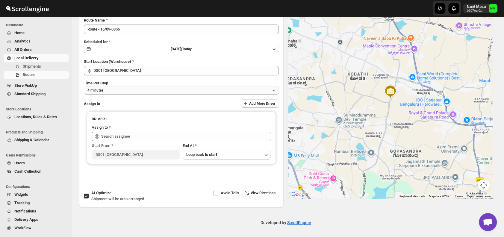
click at [124, 90] on button "4 minutes" at bounding box center [181, 90] width 195 height 8
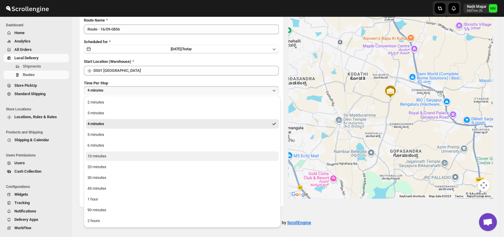
click at [107, 156] on button "10 minutes" at bounding box center [182, 156] width 193 height 10
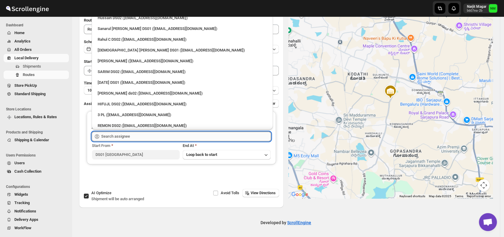
click at [141, 139] on input "text" at bounding box center [186, 137] width 170 height 10
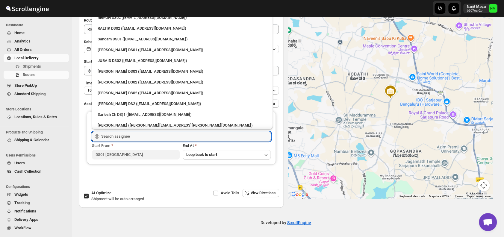
scroll to position [148, 0]
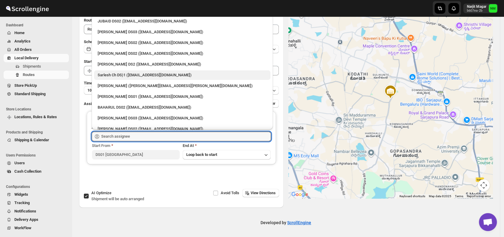
click at [117, 74] on div "Sarlesh Ch DS)1 ([EMAIL_ADDRESS][DOMAIN_NAME])" at bounding box center [182, 75] width 169 height 6
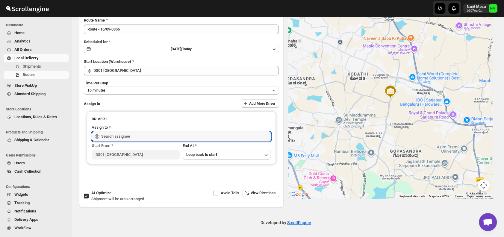
type input "Sarlesh Ch DS)1 ([EMAIL_ADDRESS][DOMAIN_NAME])"
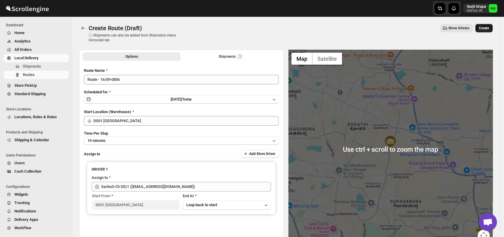
click at [489, 29] on span "Create" at bounding box center [483, 28] width 10 height 5
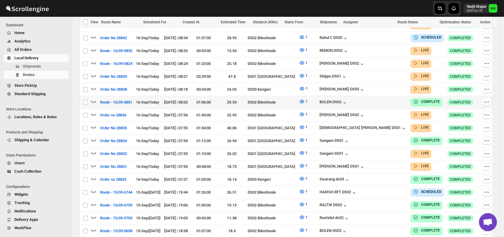
scroll to position [242, 0]
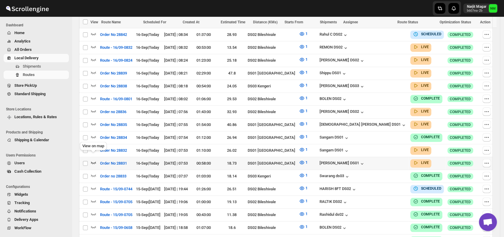
click at [94, 162] on icon "button" at bounding box center [93, 163] width 5 height 2
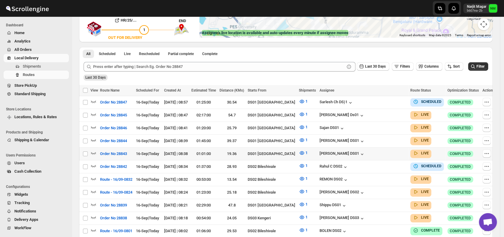
scroll to position [115, 0]
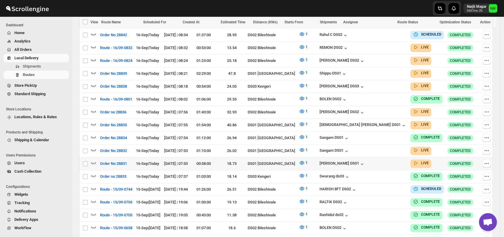
scroll to position [255, 0]
click at [96, 147] on icon "button" at bounding box center [93, 150] width 6 height 6
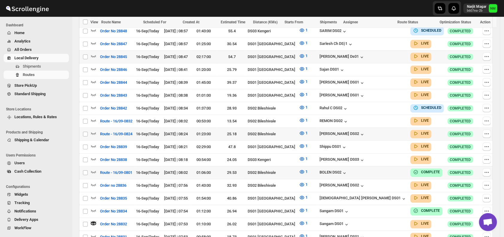
scroll to position [187, 0]
click at [93, 197] on span at bounding box center [93, 199] width 6 height 4
click at [95, 196] on icon "button" at bounding box center [93, 197] width 5 height 2
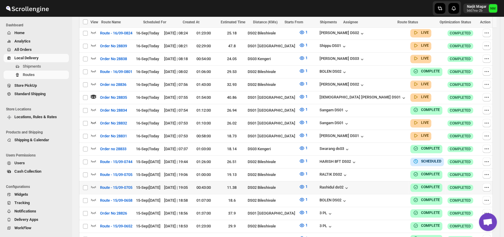
scroll to position [288, 0]
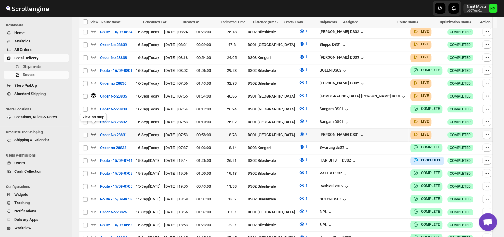
click at [93, 133] on icon "button" at bounding box center [93, 134] width 5 height 2
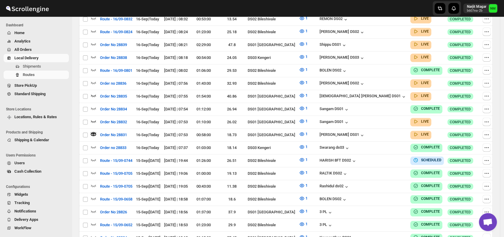
scroll to position [0, 0]
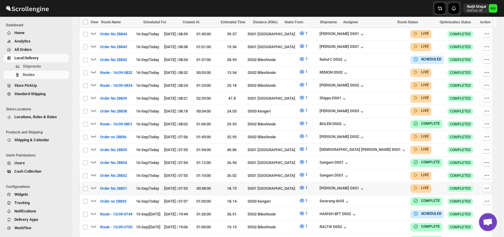
scroll to position [231, 0]
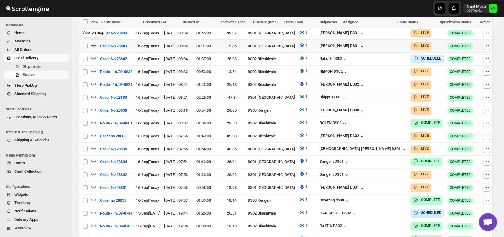
click at [92, 44] on icon "button" at bounding box center [93, 45] width 5 height 2
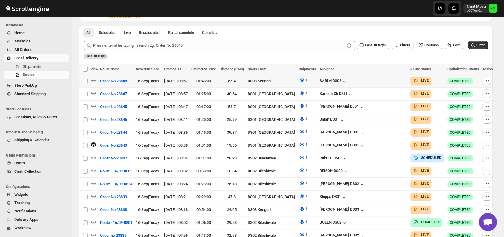
scroll to position [137, 0]
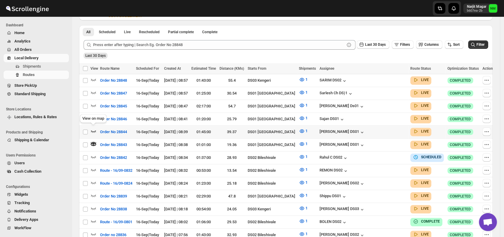
click at [95, 128] on icon "button" at bounding box center [93, 131] width 6 height 6
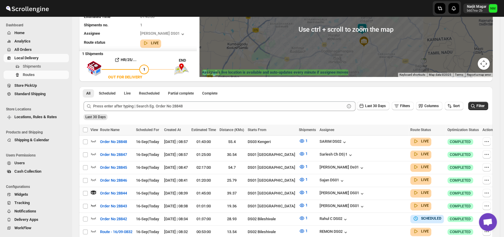
scroll to position [77, 0]
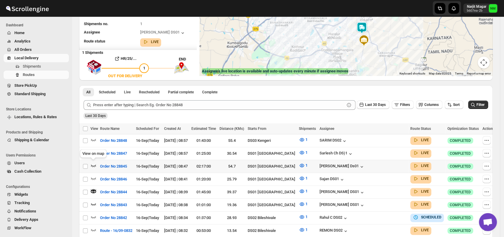
click at [94, 162] on icon "button" at bounding box center [93, 165] width 6 height 6
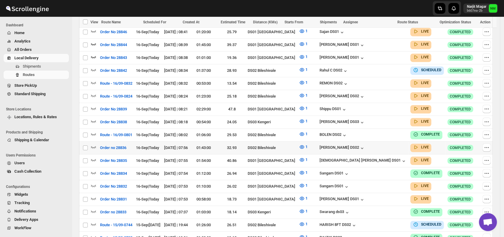
scroll to position [225, 0]
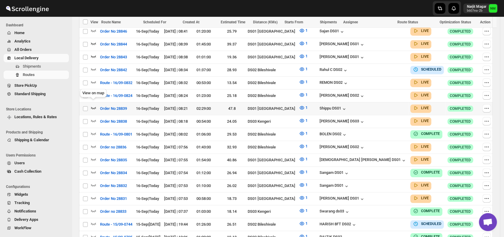
click at [93, 105] on icon "button" at bounding box center [93, 108] width 6 height 6
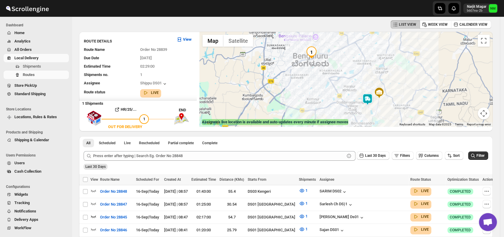
scroll to position [0, 0]
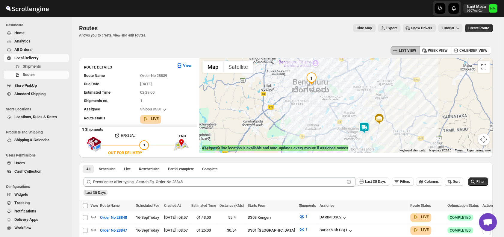
click at [366, 130] on img at bounding box center [364, 128] width 12 height 12
click at [390, 99] on button "Close" at bounding box center [382, 99] width 14 height 14
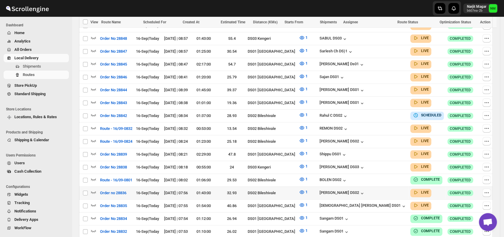
scroll to position [195, 0]
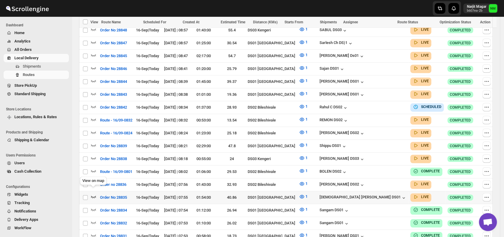
click at [93, 196] on icon "button" at bounding box center [93, 197] width 5 height 2
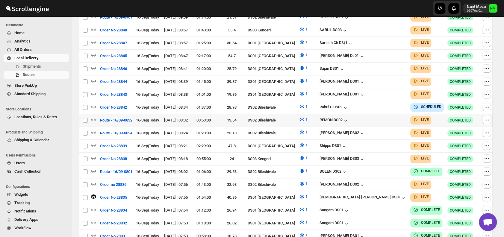
scroll to position [0, 0]
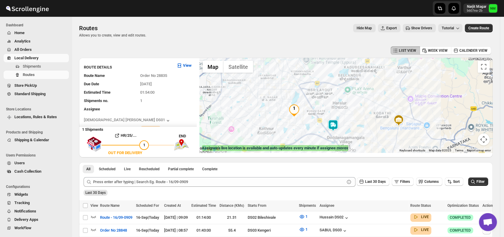
click at [336, 124] on img at bounding box center [333, 125] width 12 height 12
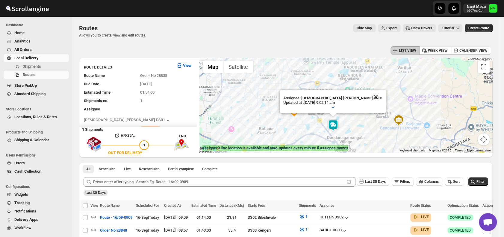
click at [368, 91] on button "Close" at bounding box center [375, 97] width 14 height 14
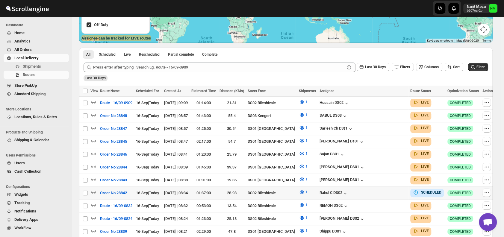
scroll to position [110, 0]
click at [92, 176] on icon "button" at bounding box center [93, 179] width 6 height 6
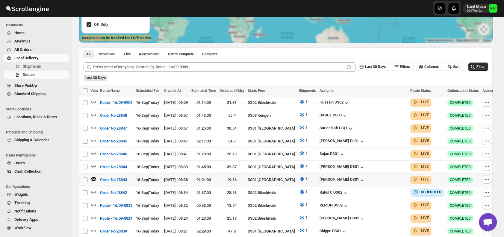
scroll to position [0, 0]
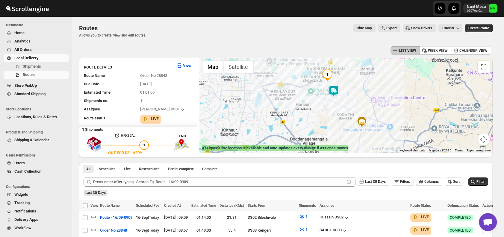
click at [339, 90] on img at bounding box center [333, 91] width 12 height 12
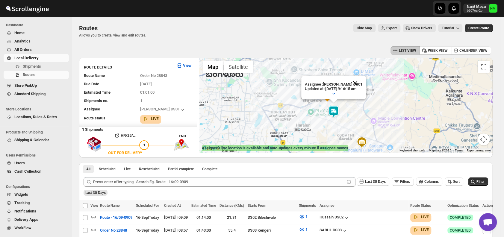
click at [361, 79] on button "Close" at bounding box center [355, 83] width 14 height 14
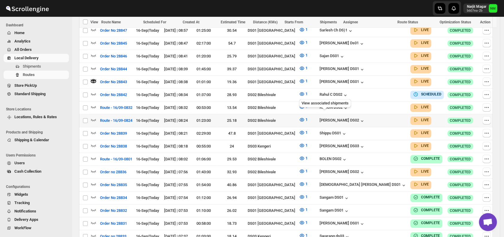
scroll to position [213, 0]
click at [96, 129] on icon "button" at bounding box center [93, 132] width 6 height 6
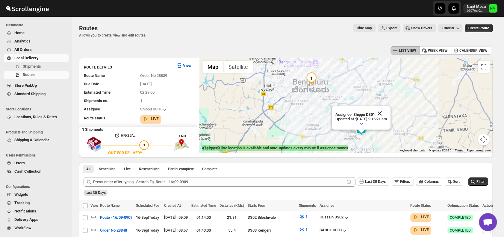
click at [387, 112] on button "Close" at bounding box center [379, 113] width 14 height 14
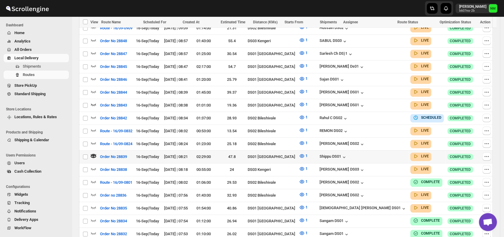
scroll to position [193, 0]
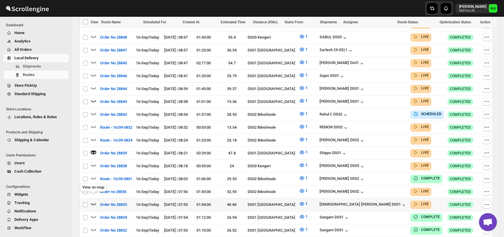
click icon "button"
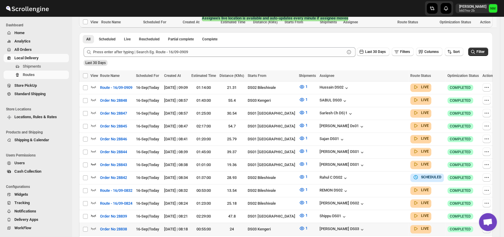
scroll to position [0, 0]
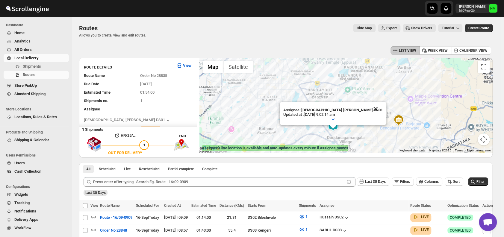
click button "Close"
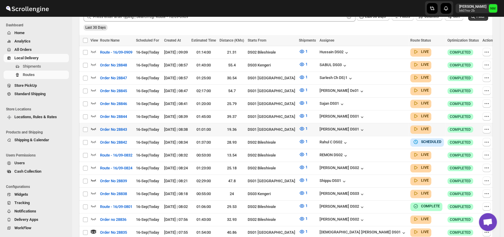
scroll to position [162, 0]
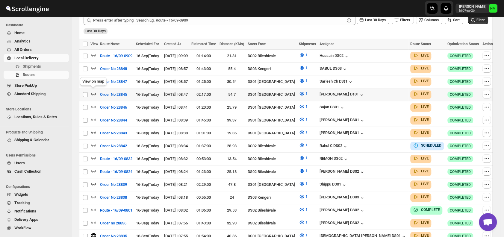
click icon "button"
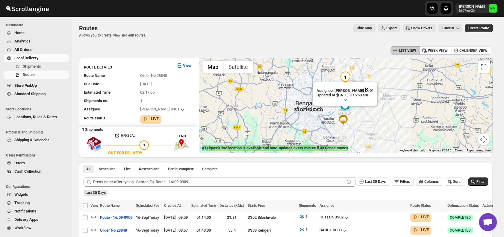
click button "Close"
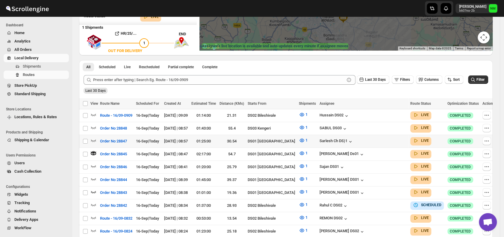
scroll to position [104, 0]
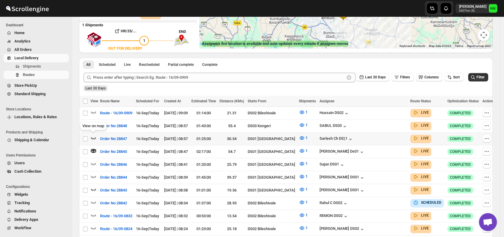
click icon "button"
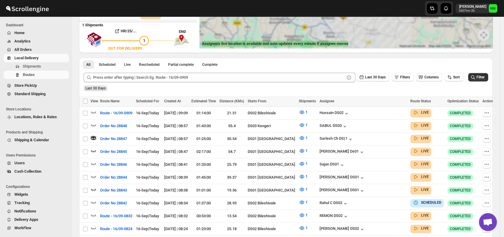
scroll to position [0, 0]
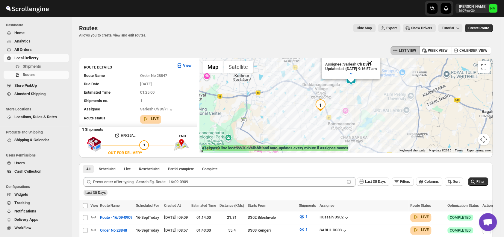
click button "Close"
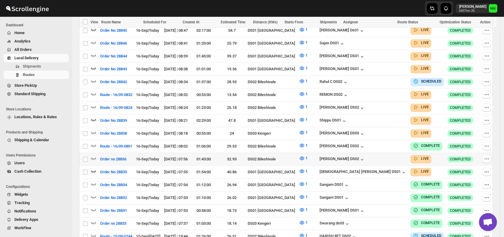
scroll to position [226, 0]
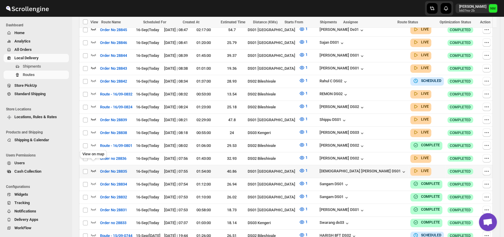
click icon "button"
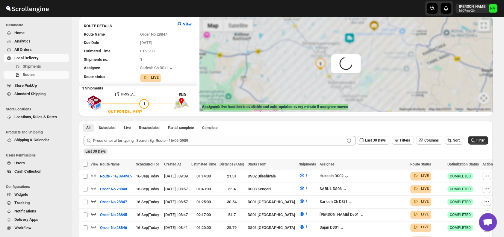
scroll to position [0, 0]
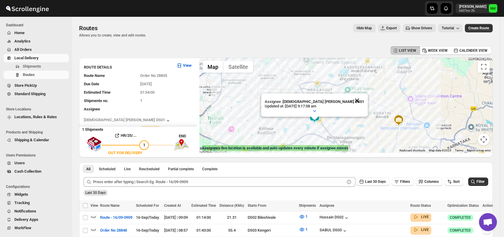
click button "Close"
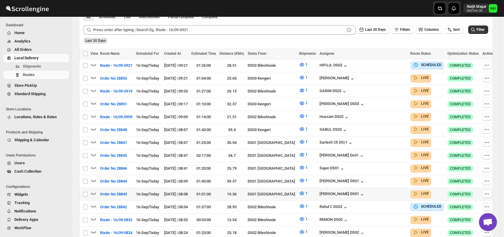
scroll to position [148, 0]
click at [94, 192] on icon "button" at bounding box center [93, 193] width 5 height 2
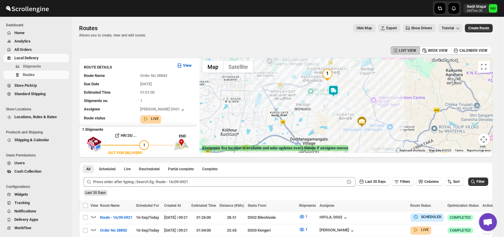
click at [338, 90] on img at bounding box center [333, 91] width 12 height 12
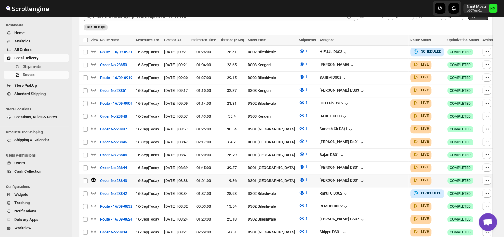
scroll to position [166, 0]
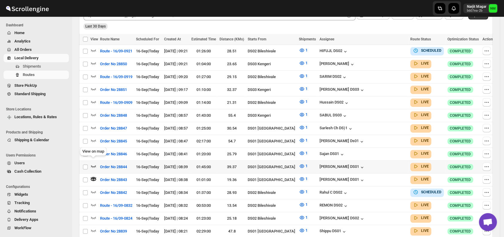
click at [92, 163] on icon "button" at bounding box center [93, 166] width 6 height 6
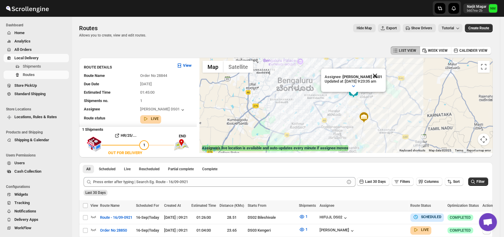
click at [380, 72] on button "Close" at bounding box center [374, 76] width 14 height 14
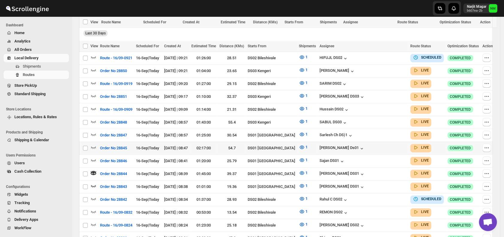
scroll to position [193, 0]
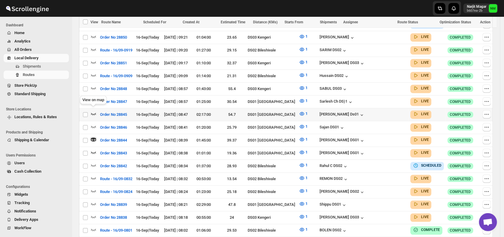
click at [93, 113] on icon "button" at bounding box center [93, 114] width 5 height 2
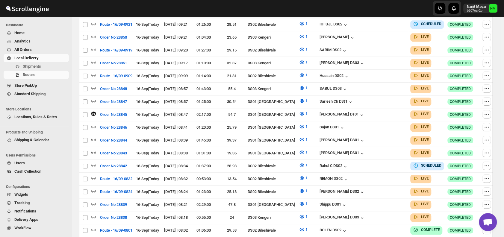
scroll to position [0, 0]
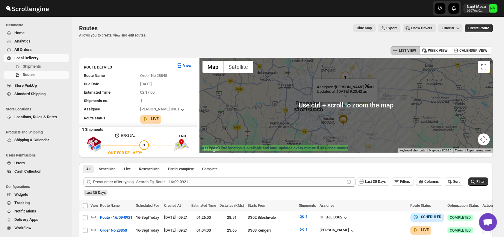
click at [374, 83] on button "Close" at bounding box center [366, 86] width 14 height 14
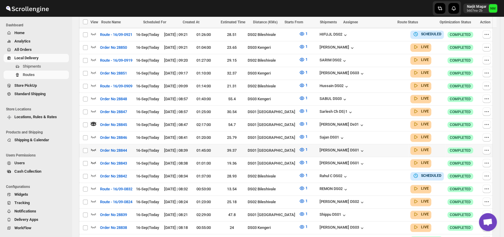
scroll to position [183, 0]
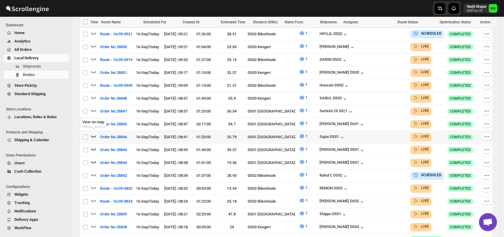
click at [94, 133] on icon "button" at bounding box center [93, 136] width 6 height 6
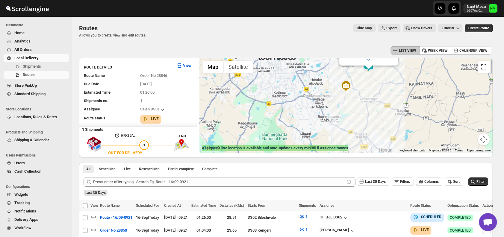
click at [487, 67] on button "Toggle fullscreen view" at bounding box center [483, 67] width 12 height 12
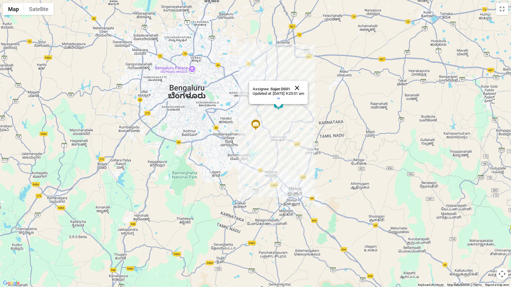
click at [304, 84] on button "Close" at bounding box center [297, 88] width 14 height 14
click at [503, 10] on button "Toggle fullscreen view" at bounding box center [502, 9] width 12 height 12
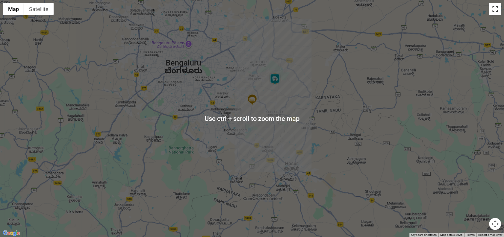
scroll to position [131, 0]
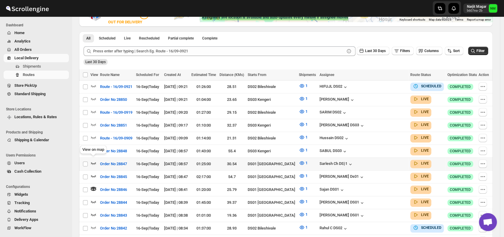
click at [93, 160] on icon "button" at bounding box center [93, 163] width 6 height 6
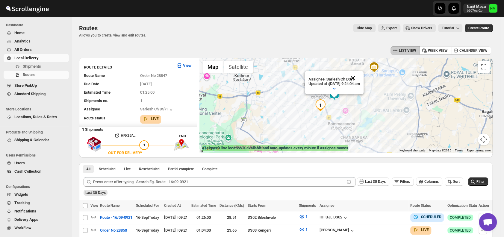
click at [360, 75] on button "Close" at bounding box center [352, 78] width 14 height 14
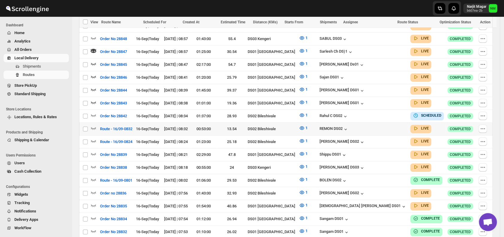
scroll to position [243, 0]
click at [94, 153] on icon "button" at bounding box center [93, 154] width 5 height 2
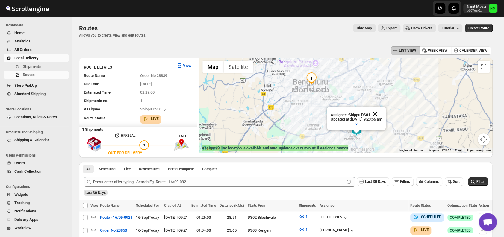
click at [382, 110] on button "Close" at bounding box center [374, 114] width 14 height 14
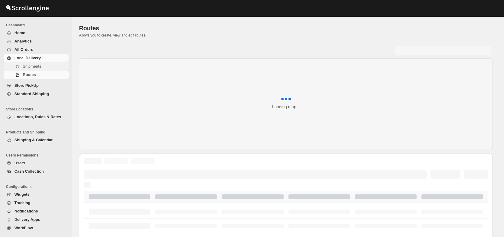
click at [33, 66] on span "Shipments" at bounding box center [32, 66] width 18 height 4
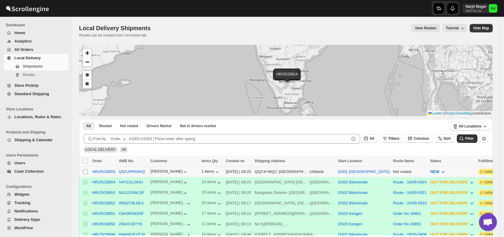
click at [88, 172] on span at bounding box center [85, 171] width 5 height 5
click at [88, 172] on input "Select shipment" at bounding box center [85, 171] width 5 height 5
click at [86, 171] on input "Select shipment" at bounding box center [85, 171] width 5 height 5
checkbox input "true"
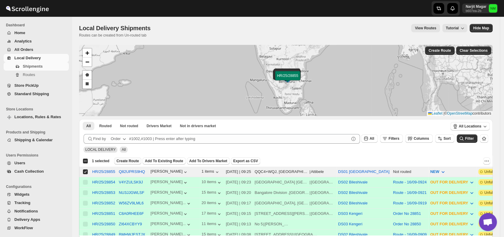
click at [123, 159] on span "Create Route" at bounding box center [127, 161] width 22 height 5
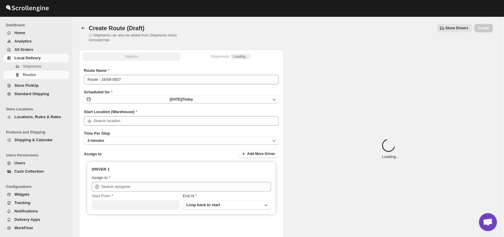
type input "DS01 [GEOGRAPHIC_DATA]"
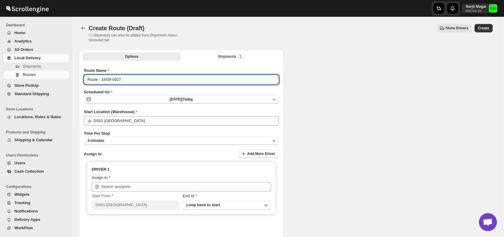
click at [142, 81] on input "Route - 16/09-0927" at bounding box center [181, 80] width 195 height 10
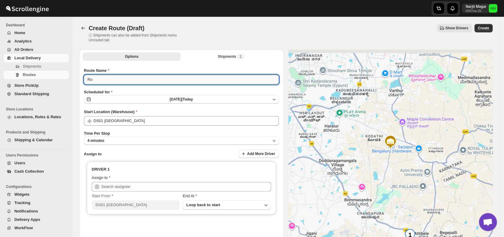
type input "R"
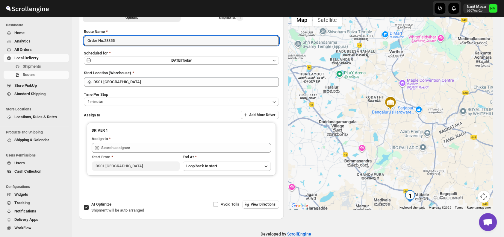
scroll to position [40, 0]
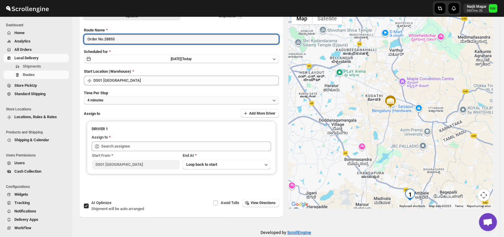
type input "Order No.28855"
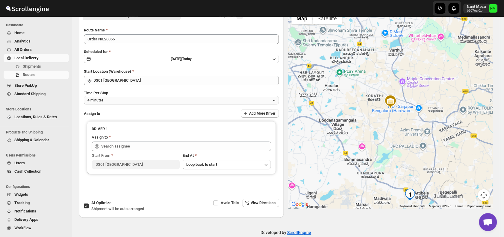
click at [115, 101] on button "4 minutes" at bounding box center [181, 100] width 195 height 8
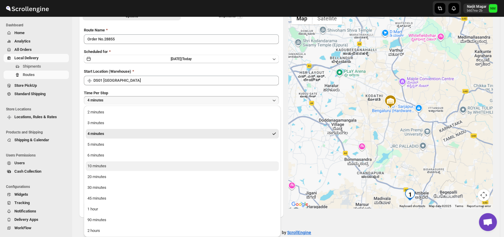
click at [107, 164] on button "10 minutes" at bounding box center [182, 166] width 193 height 10
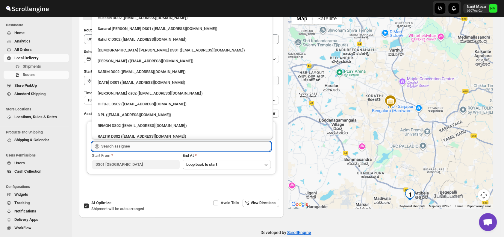
click at [144, 145] on input "text" at bounding box center [186, 147] width 170 height 10
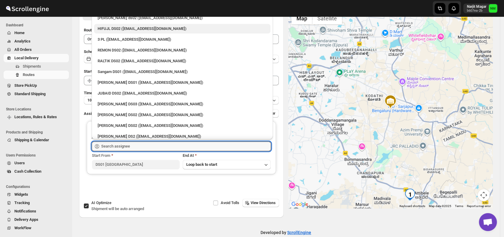
scroll to position [76, 0]
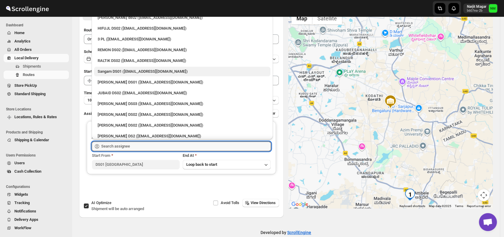
click at [114, 71] on div "Sangam DS01 ([EMAIL_ADDRESS][DOMAIN_NAME])" at bounding box center [182, 72] width 169 height 6
type input "Sangam DS01 ([EMAIL_ADDRESS][DOMAIN_NAME])"
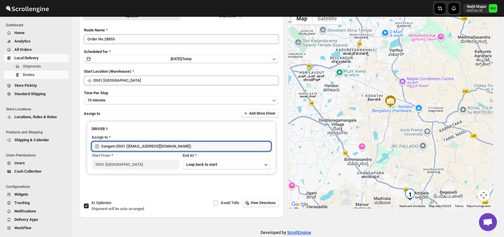
scroll to position [0, 0]
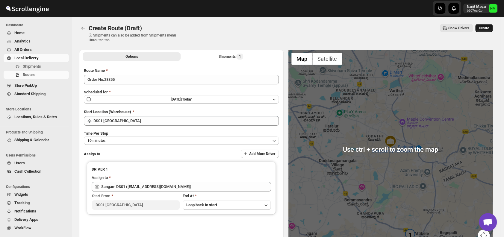
click at [482, 28] on span "Create" at bounding box center [483, 28] width 10 height 5
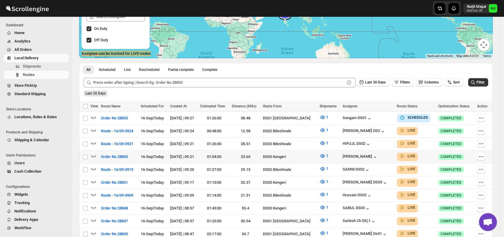
scroll to position [139, 0]
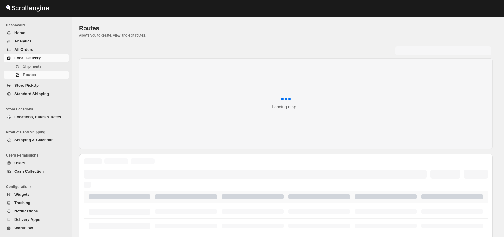
scroll to position [139, 0]
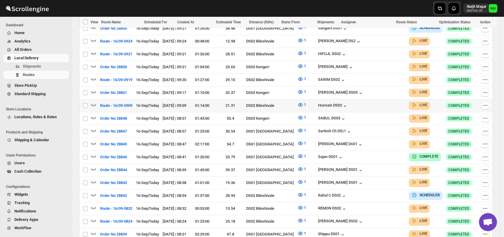
scroll to position [185, 0]
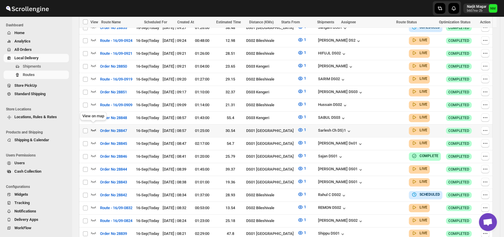
click at [95, 127] on icon "button" at bounding box center [93, 130] width 6 height 6
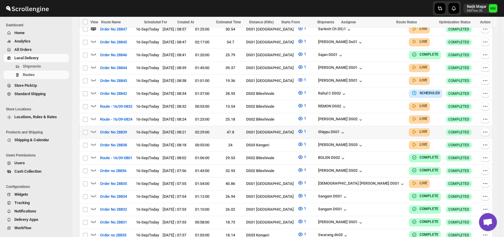
scroll to position [293, 0]
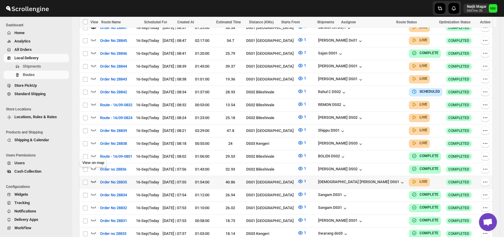
click at [95, 178] on icon "button" at bounding box center [93, 181] width 6 height 6
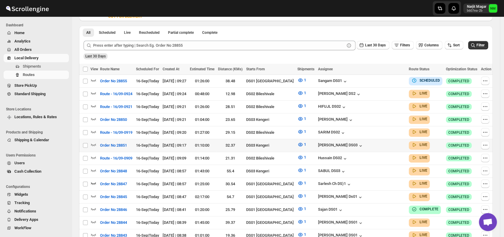
scroll to position [137, 0]
click at [93, 193] on icon "button" at bounding box center [93, 196] width 6 height 6
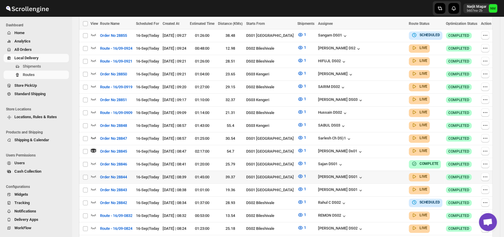
scroll to position [182, 0]
click at [93, 188] on icon "button" at bounding box center [93, 189] width 5 height 2
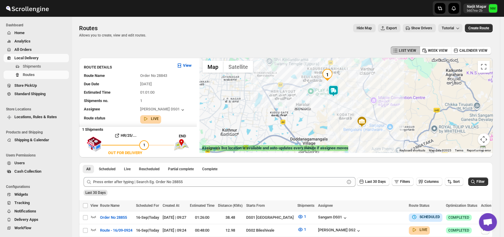
click at [333, 94] on img at bounding box center [333, 91] width 12 height 12
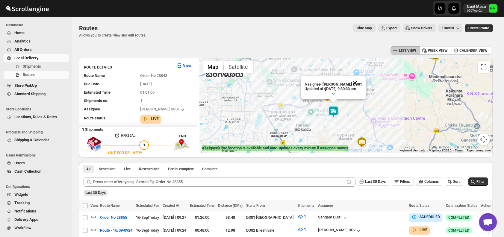
click at [362, 81] on button "Close" at bounding box center [354, 83] width 14 height 14
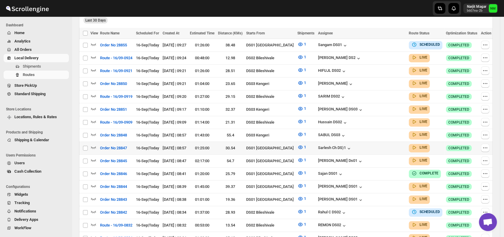
scroll to position [172, 0]
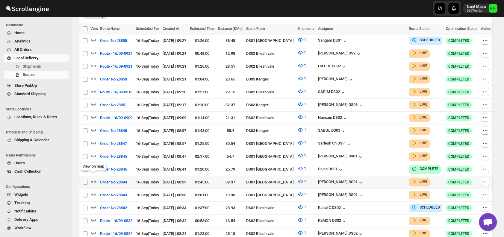
click at [93, 180] on icon "button" at bounding box center [93, 181] width 5 height 2
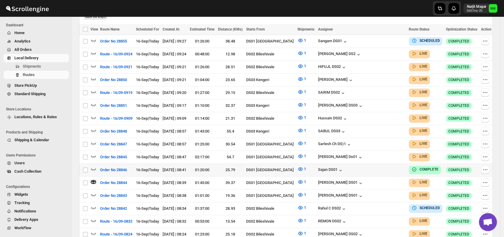
scroll to position [0, 0]
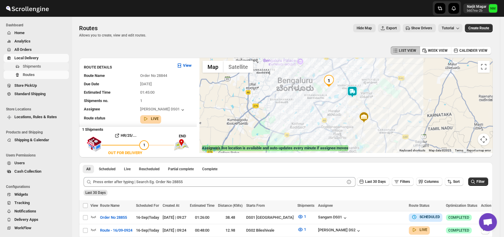
click at [38, 71] on button "Routes" at bounding box center [36, 75] width 65 height 8
click at [32, 67] on span "Shipments" at bounding box center [32, 66] width 18 height 4
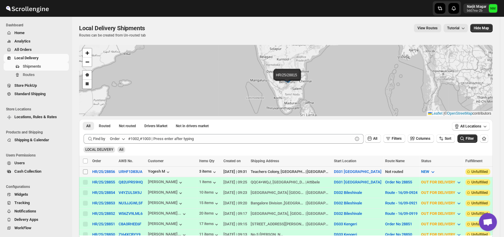
click at [84, 172] on input "Select shipment" at bounding box center [85, 171] width 5 height 5
checkbox input "true"
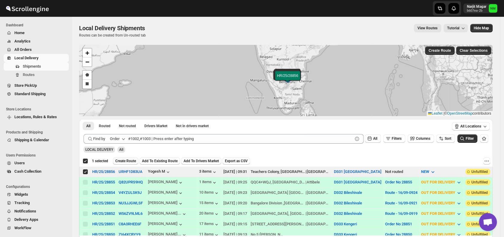
click at [121, 159] on span "Create Route" at bounding box center [125, 161] width 21 height 5
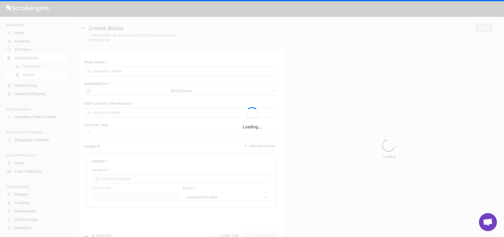
type input "Route - 16/09-0932"
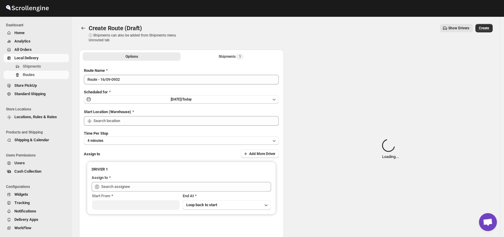
type input "DS01 [GEOGRAPHIC_DATA]"
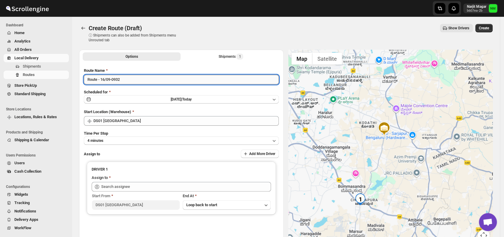
click at [145, 81] on input "Route - 16/09-0932" at bounding box center [181, 80] width 195 height 10
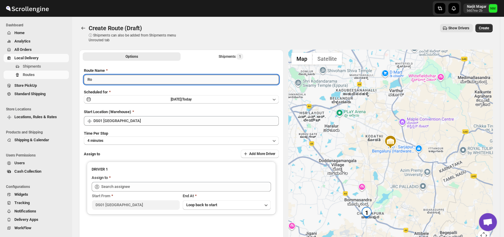
type input "R"
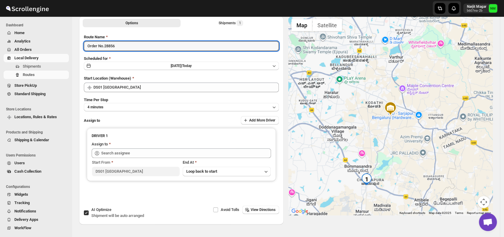
scroll to position [36, 0]
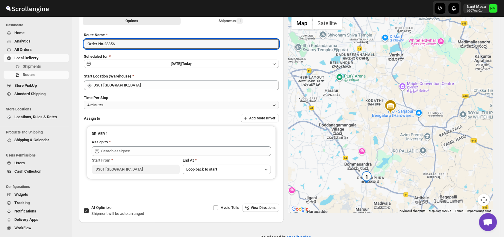
type input "Order No.28856"
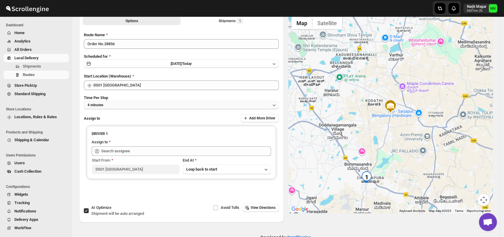
click at [119, 108] on button "4 minutes" at bounding box center [181, 105] width 195 height 8
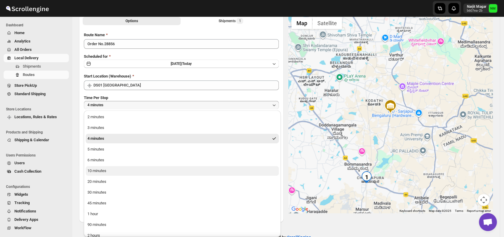
click at [120, 168] on button "10 minutes" at bounding box center [182, 171] width 193 height 10
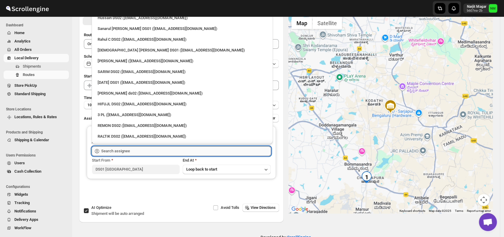
click at [138, 153] on input "text" at bounding box center [186, 151] width 170 height 10
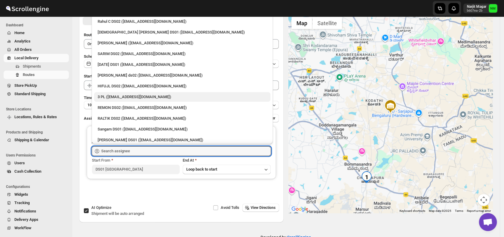
scroll to position [0, 0]
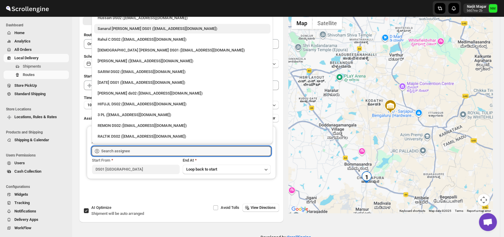
click at [110, 30] on div "Sanarul Haque DS01 (fefifag638@adosnan.com)" at bounding box center [182, 29] width 169 height 6
type input "Sanarul Haque DS01 (fefifag638@adosnan.com)"
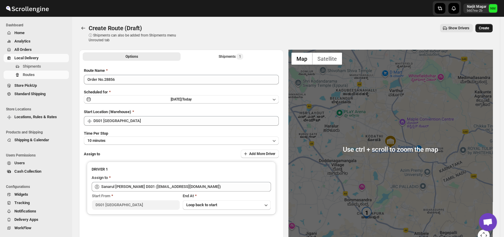
click at [484, 30] on span "Create" at bounding box center [483, 28] width 10 height 5
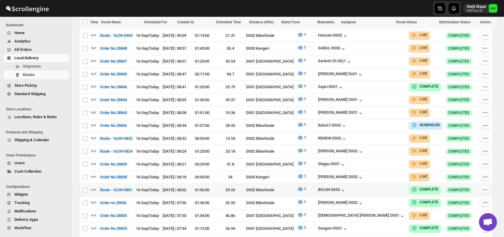
scroll to position [268, 0]
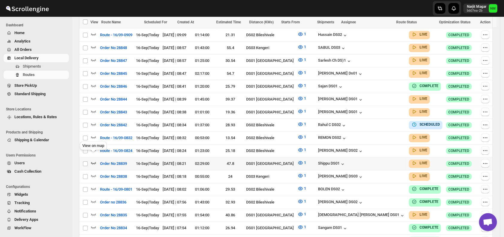
click at [91, 160] on icon "button" at bounding box center [93, 163] width 6 height 6
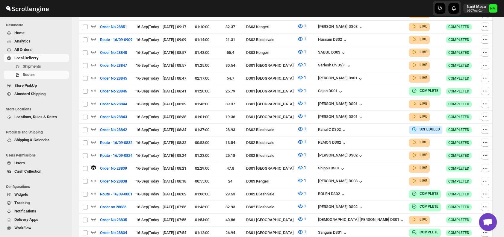
scroll to position [0, 0]
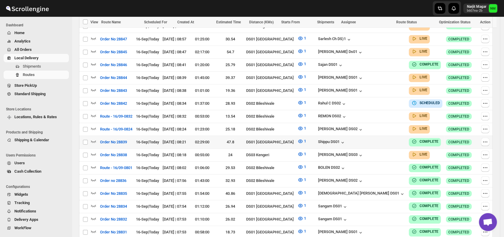
scroll to position [293, 0]
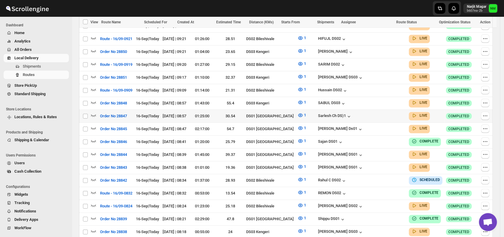
scroll to position [212, 0]
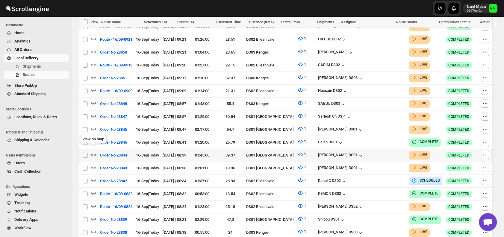
click at [95, 153] on icon "button" at bounding box center [93, 154] width 5 height 2
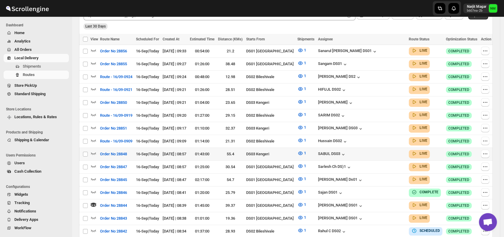
scroll to position [167, 0]
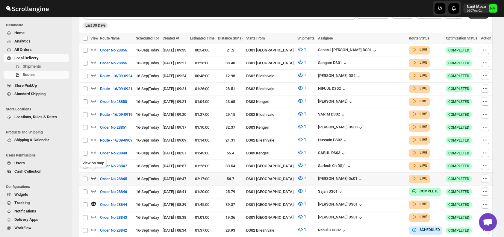
click at [91, 175] on icon "button" at bounding box center [93, 178] width 6 height 6
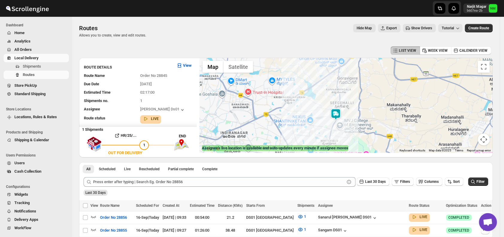
click at [337, 113] on img at bounding box center [335, 114] width 12 height 12
click at [364, 85] on button "Close" at bounding box center [357, 86] width 14 height 14
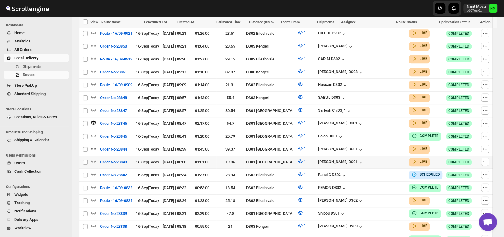
scroll to position [223, 0]
click at [92, 158] on icon "button" at bounding box center [93, 161] width 6 height 6
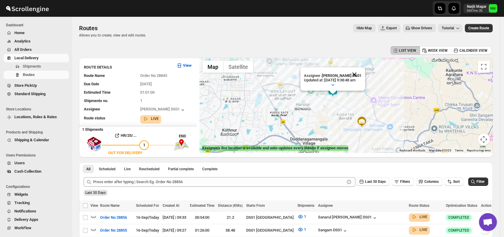
click at [361, 69] on button "Close" at bounding box center [354, 74] width 14 height 14
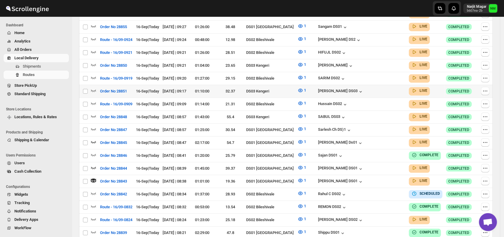
scroll to position [170, 0]
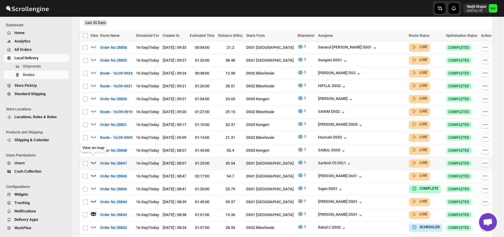
click at [94, 159] on icon "button" at bounding box center [93, 162] width 6 height 6
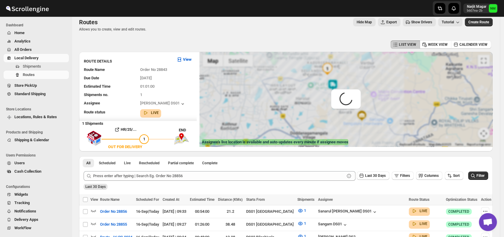
scroll to position [0, 0]
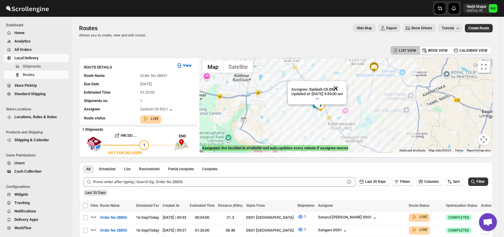
click at [343, 85] on button "Close" at bounding box center [335, 88] width 14 height 14
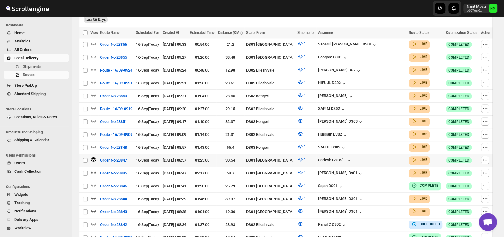
scroll to position [174, 0]
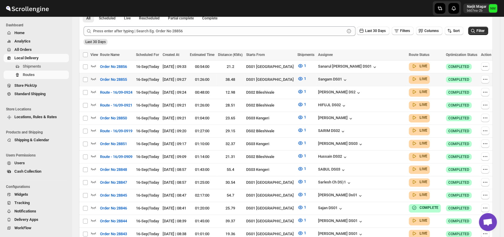
scroll to position [145, 0]
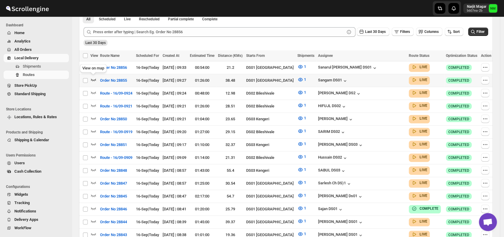
click at [92, 79] on icon "button" at bounding box center [93, 80] width 6 height 6
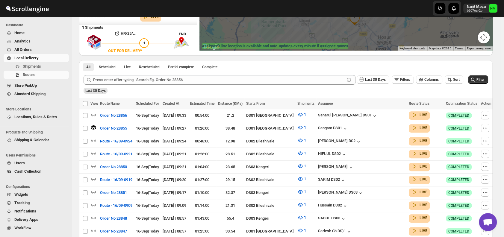
scroll to position [103, 0]
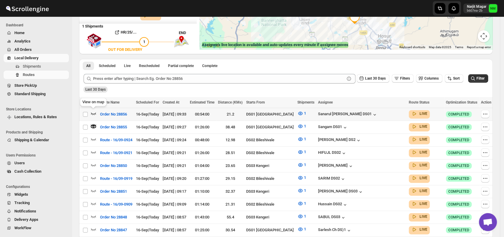
click at [93, 112] on icon "button" at bounding box center [93, 113] width 6 height 6
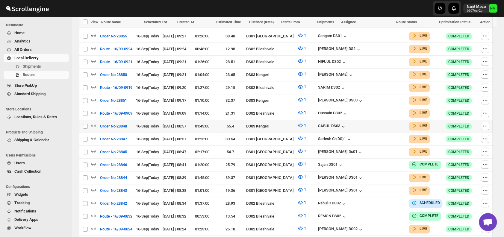
scroll to position [201, 0]
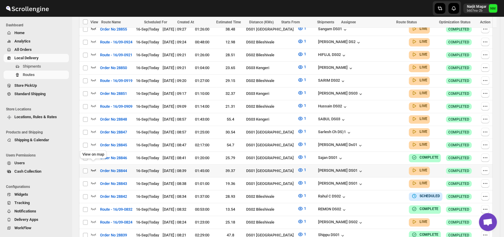
click at [93, 169] on icon "button" at bounding box center [93, 170] width 5 height 2
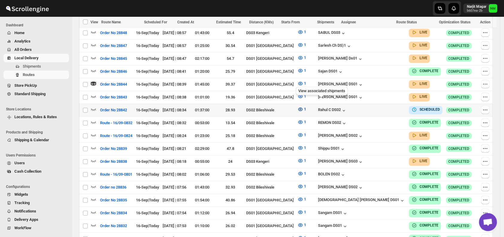
scroll to position [249, 0]
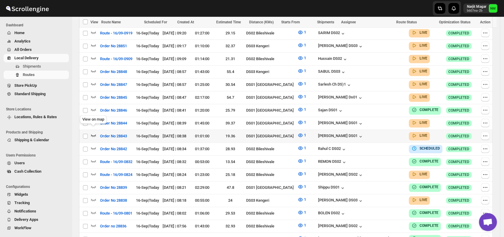
click at [92, 134] on icon "button" at bounding box center [93, 135] width 5 height 2
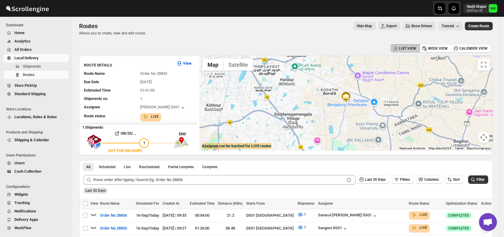
scroll to position [0, 0]
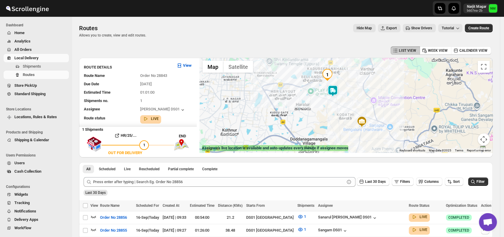
click at [338, 91] on img at bounding box center [332, 91] width 12 height 12
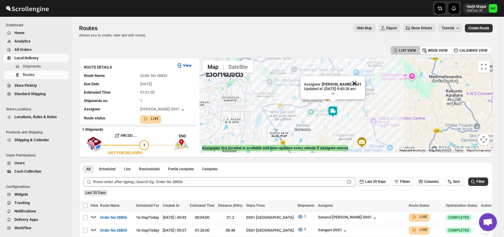
click at [361, 81] on button "Close" at bounding box center [354, 83] width 14 height 14
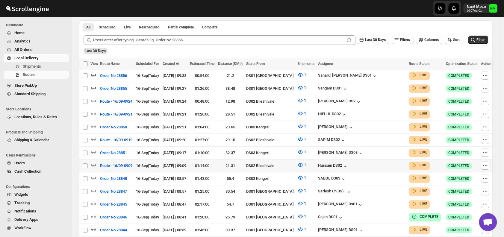
scroll to position [175, 0]
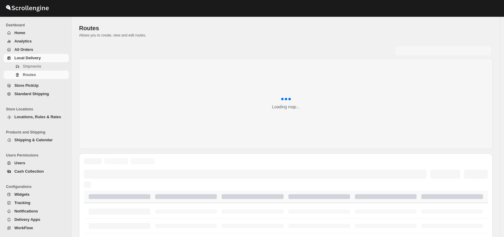
scroll to position [175, 0]
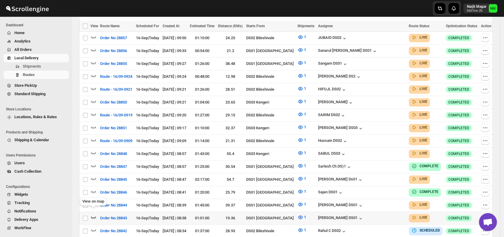
click at [94, 216] on icon "button" at bounding box center [93, 217] width 5 height 2
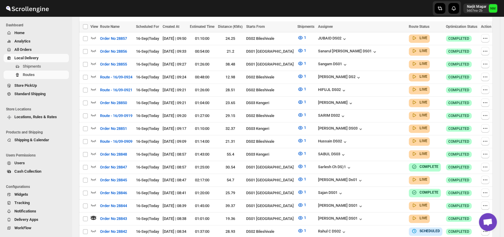
scroll to position [0, 0]
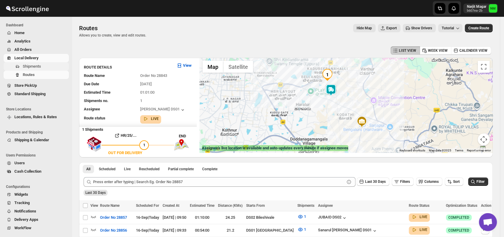
click at [37, 66] on span "Shipments" at bounding box center [32, 66] width 18 height 4
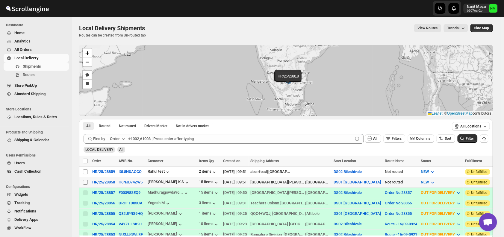
click at [86, 182] on input "Select shipment" at bounding box center [85, 182] width 5 height 5
checkbox input "true"
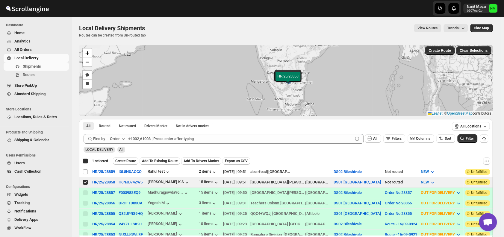
click at [131, 156] on div "Select all 2 shipments 1 selected Create Route Add To Existing Route Add To Dri…" at bounding box center [285, 161] width 413 height 11
click at [128, 162] on span "Create Route" at bounding box center [125, 161] width 21 height 5
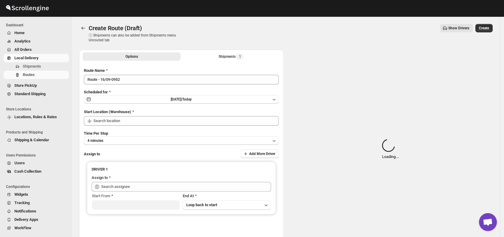
type input "DS01 [GEOGRAPHIC_DATA]"
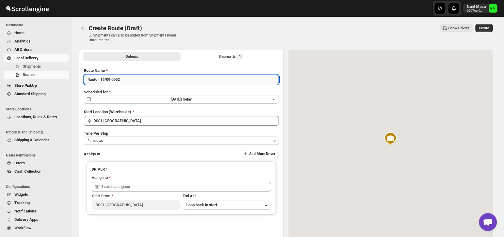
click at [143, 79] on input "Route - 16/09-0952" at bounding box center [181, 80] width 195 height 10
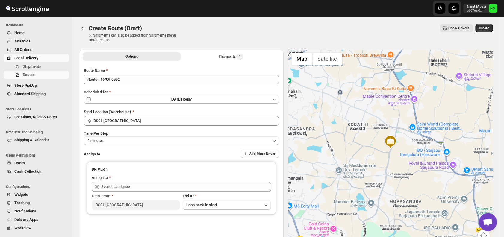
click at [145, 136] on div "Time Per Stop 4 minutes" at bounding box center [181, 137] width 195 height 14
click at [137, 140] on button "4 minutes" at bounding box center [181, 140] width 195 height 8
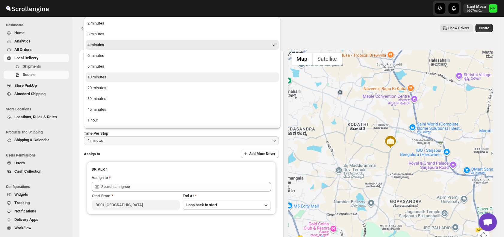
click at [120, 79] on button "10 minutes" at bounding box center [182, 77] width 193 height 10
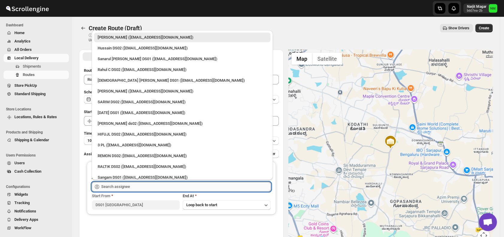
click at [148, 185] on input "text" at bounding box center [186, 187] width 170 height 10
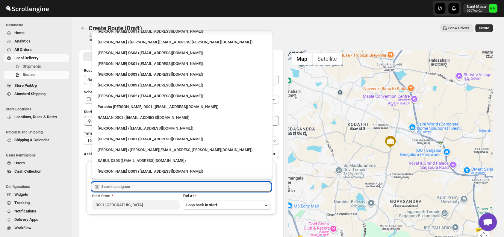
scroll to position [522, 0]
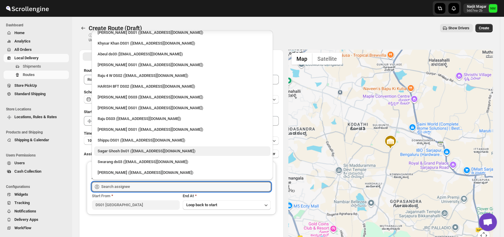
click at [119, 153] on div "Sagar Ghosh Ds01 ([EMAIL_ADDRESS][DOMAIN_NAME])" at bounding box center [182, 151] width 169 height 6
type input "Sagar Ghosh Ds01 ([EMAIL_ADDRESS][DOMAIN_NAME])"
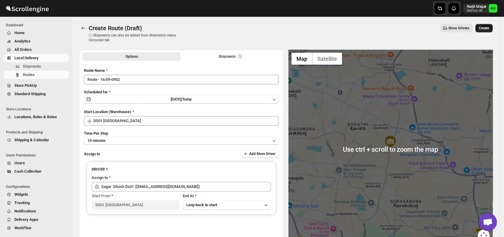
click at [487, 26] on span "Create" at bounding box center [483, 28] width 10 height 5
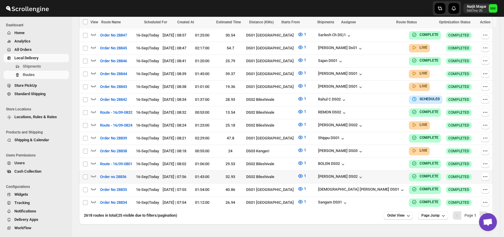
scroll to position [320, 0]
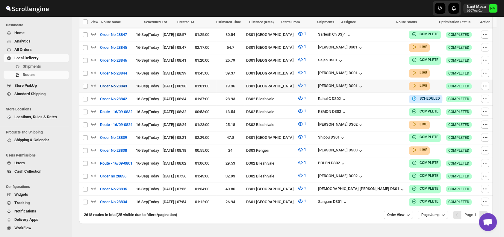
click at [97, 81] on button "Order No 28843" at bounding box center [113, 86] width 34 height 10
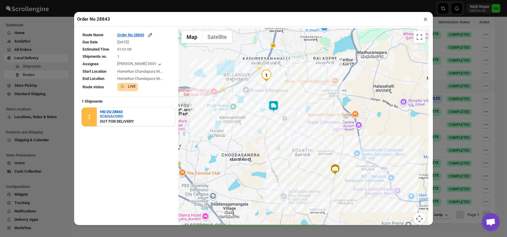
click at [425, 22] on button "×" at bounding box center [426, 19] width 9 height 8
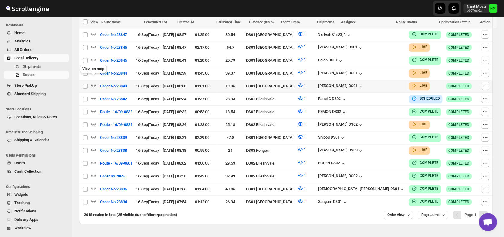
click at [95, 82] on icon "button" at bounding box center [93, 85] width 6 height 6
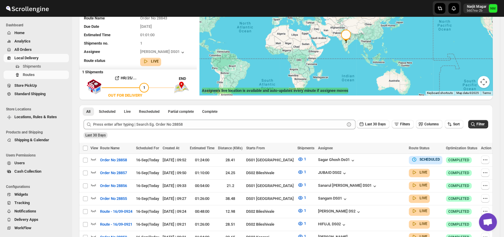
scroll to position [0, 0]
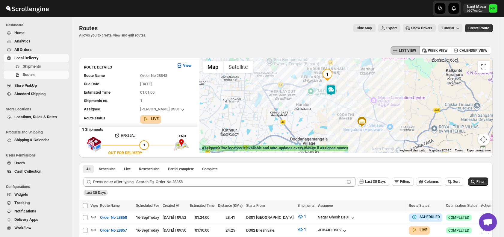
click at [45, 66] on span "Shipments" at bounding box center [45, 66] width 45 height 6
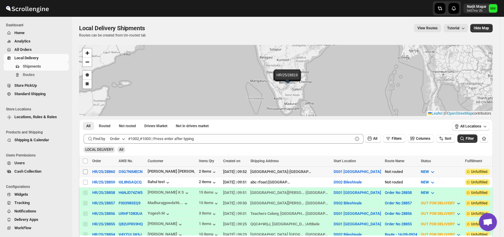
click at [87, 169] on span at bounding box center [85, 171] width 5 height 5
click at [87, 169] on input "Select shipment" at bounding box center [85, 171] width 5 height 5
click at [84, 170] on input "Select shipment" at bounding box center [85, 171] width 5 height 5
checkbox input "true"
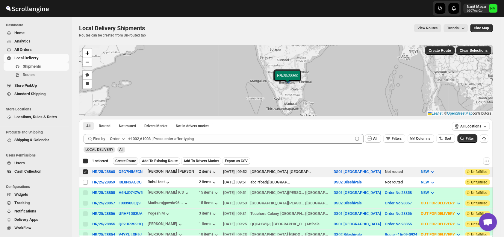
click at [122, 160] on span "Create Route" at bounding box center [125, 161] width 21 height 5
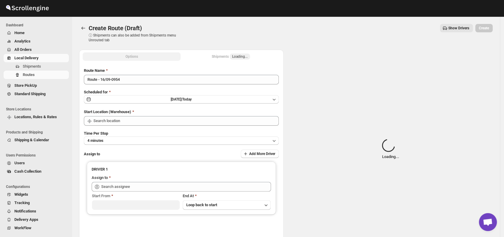
type input "DS01 [GEOGRAPHIC_DATA]"
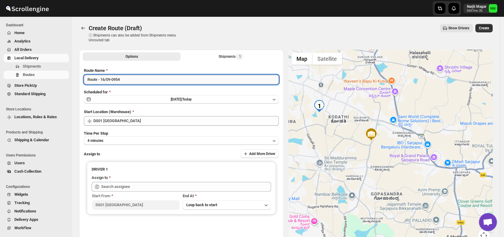
click at [165, 78] on input "Route - 16/09-0954" at bounding box center [181, 80] width 195 height 10
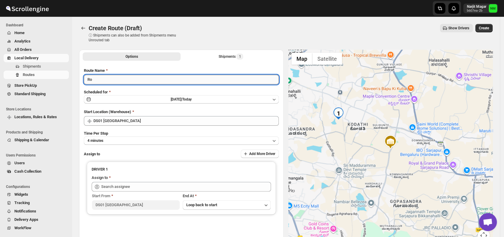
type input "R"
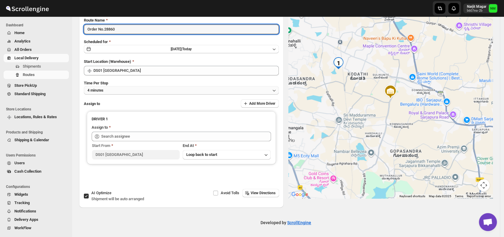
type input "Order No.28860"
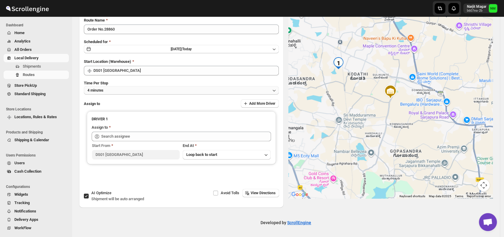
click at [114, 86] on button "4 minutes" at bounding box center [181, 90] width 195 height 8
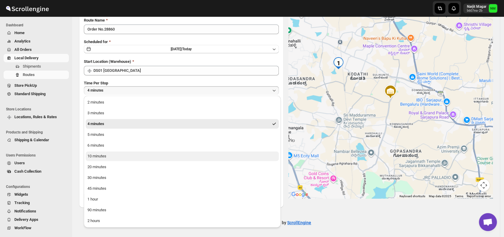
click at [123, 155] on button "10 minutes" at bounding box center [182, 156] width 193 height 10
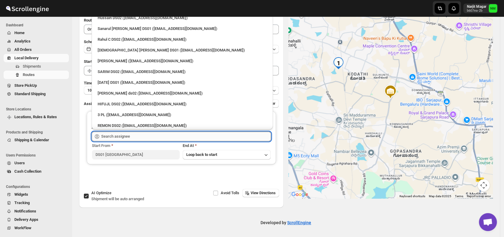
click at [134, 136] on input "text" at bounding box center [186, 137] width 170 height 10
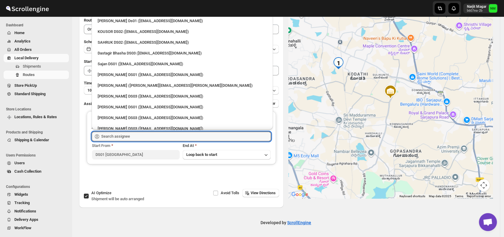
scroll to position [309, 0]
click at [116, 75] on div "Jubed DS01 (gedoc78193@dariolo.com)" at bounding box center [182, 75] width 169 height 6
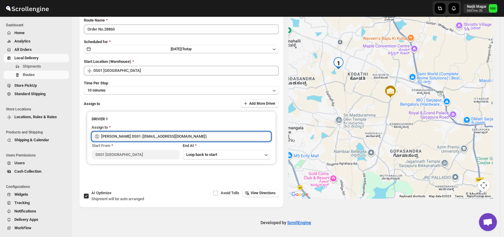
click at [180, 136] on input "[PERSON_NAME] DS01 ([EMAIL_ADDRESS][DOMAIN_NAME])" at bounding box center [186, 137] width 170 height 10
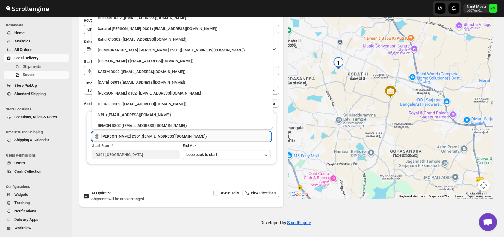
scroll to position [268, 0]
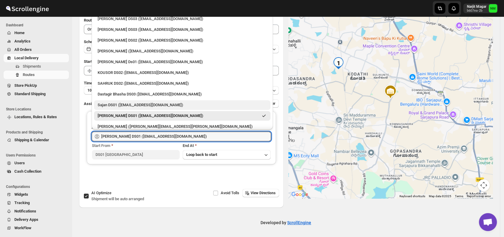
click at [145, 105] on div "Sajan DS01 ([EMAIL_ADDRESS][DOMAIN_NAME])" at bounding box center [182, 105] width 169 height 6
type input "Sajan DS01 ([EMAIL_ADDRESS][DOMAIN_NAME])"
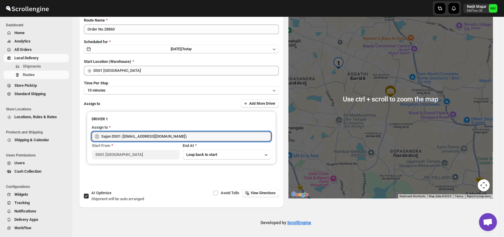
scroll to position [0, 0]
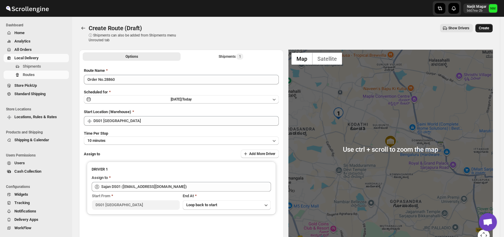
click at [489, 29] on span "Create" at bounding box center [483, 28] width 10 height 5
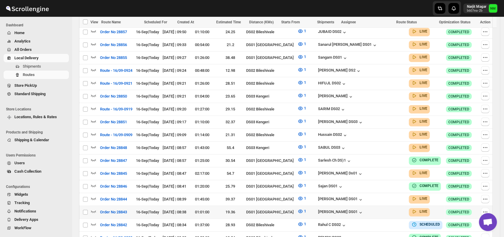
scroll to position [207, 0]
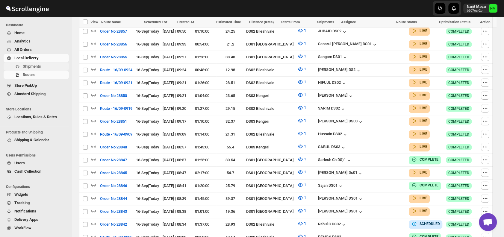
click at [37, 67] on span "Shipments" at bounding box center [32, 66] width 18 height 4
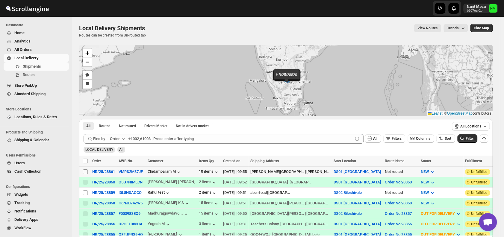
click at [85, 170] on input "Select shipment" at bounding box center [85, 171] width 5 height 5
checkbox input "true"
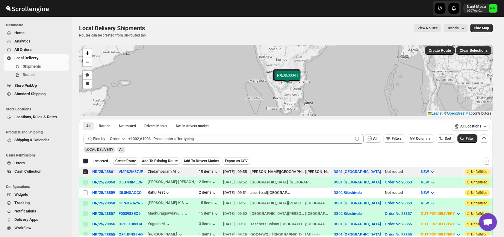
click at [125, 159] on span "Create Route" at bounding box center [125, 161] width 21 height 5
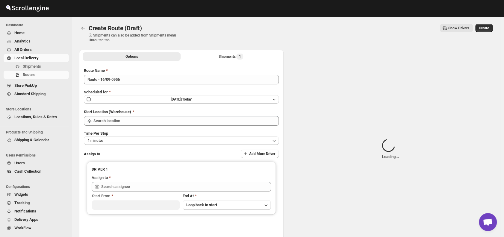
type input "DS01 [GEOGRAPHIC_DATA]"
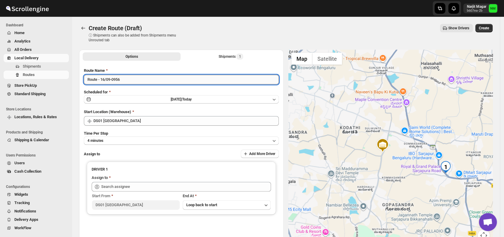
click at [134, 83] on input "Route - 16/09-0956" at bounding box center [181, 80] width 195 height 10
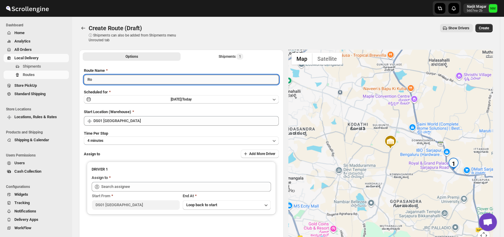
type input "R"
type input "O"
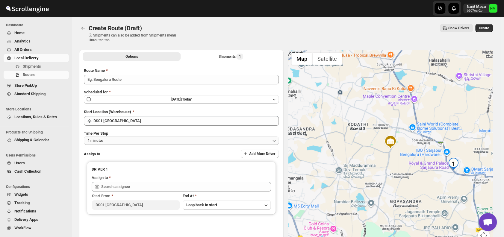
click at [127, 139] on button "4 minutes" at bounding box center [181, 140] width 195 height 8
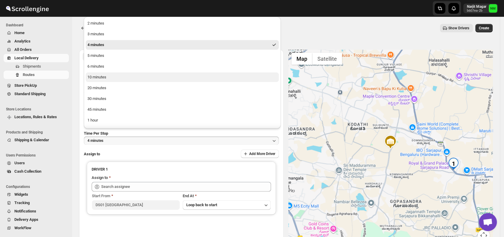
click at [113, 77] on button "10 minutes" at bounding box center [182, 77] width 193 height 10
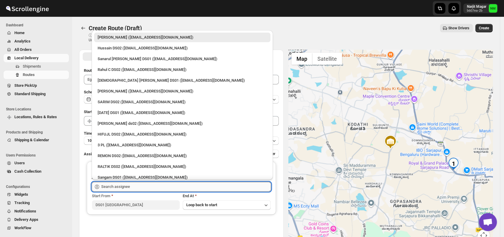
click at [159, 190] on input "text" at bounding box center [186, 187] width 170 height 10
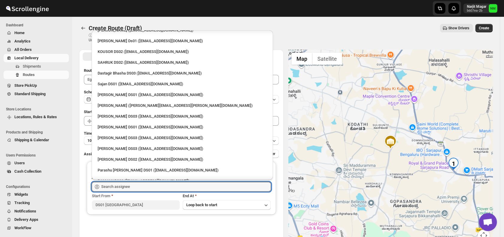
scroll to position [321, 0]
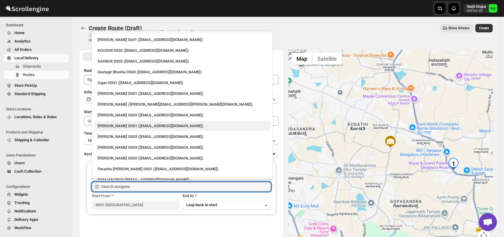
click at [129, 127] on div "[PERSON_NAME] DS01 ([EMAIL_ADDRESS][DOMAIN_NAME])" at bounding box center [182, 126] width 169 height 6
type input "[PERSON_NAME] DS01 ([EMAIL_ADDRESS][DOMAIN_NAME])"
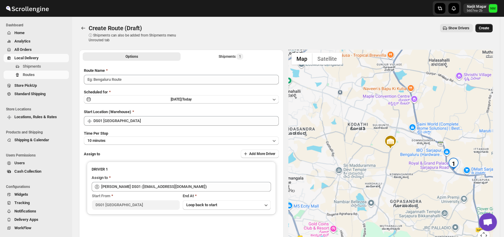
click at [492, 29] on button "Create" at bounding box center [483, 28] width 17 height 8
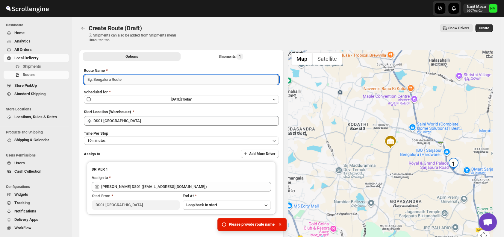
click at [152, 80] on input "Route Name" at bounding box center [181, 80] width 195 height 10
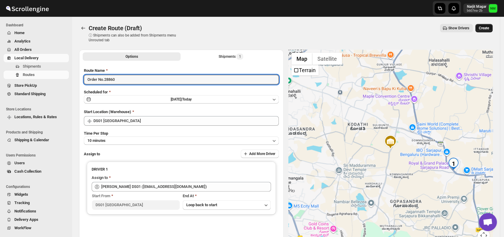
type input "Order No.28860"
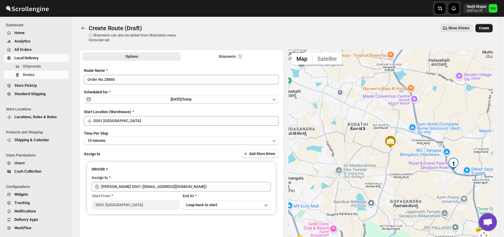
click at [486, 28] on span "Create" at bounding box center [483, 28] width 10 height 5
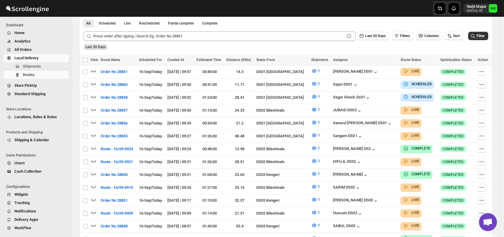
scroll to position [141, 0]
click at [95, 120] on icon "button" at bounding box center [93, 122] width 6 height 6
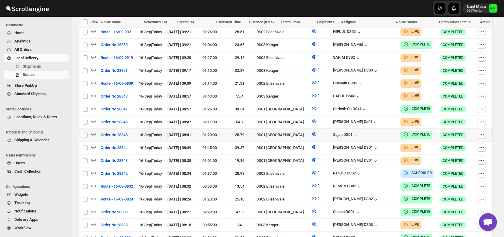
scroll to position [276, 0]
click at [95, 156] on icon "button" at bounding box center [93, 159] width 6 height 6
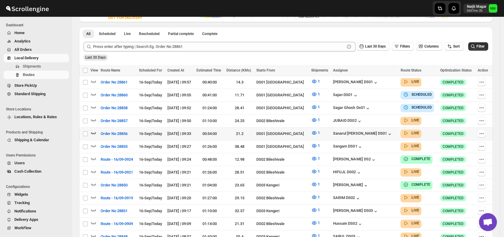
scroll to position [136, 0]
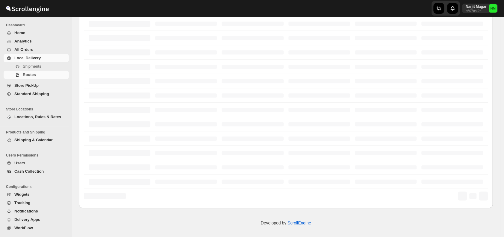
scroll to position [136, 0]
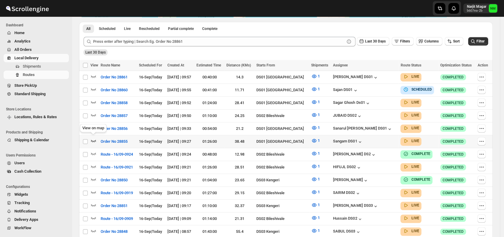
click at [96, 140] on icon "button" at bounding box center [93, 141] width 5 height 2
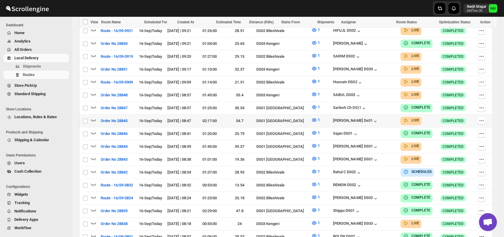
scroll to position [278, 0]
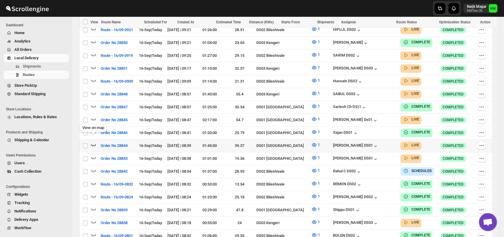
click at [94, 144] on icon "button" at bounding box center [93, 145] width 5 height 2
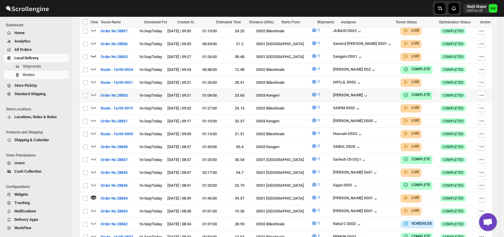
scroll to position [227, 0]
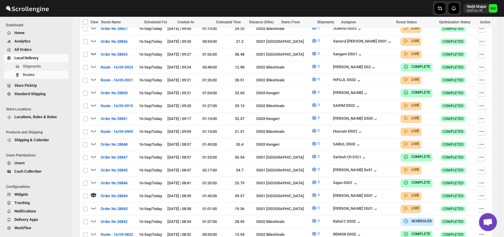
click at [40, 67] on span "Shipments" at bounding box center [32, 66] width 18 height 4
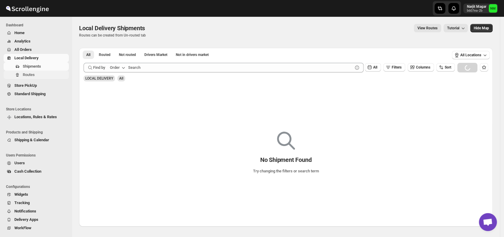
click at [31, 74] on span "Routes" at bounding box center [29, 74] width 12 height 4
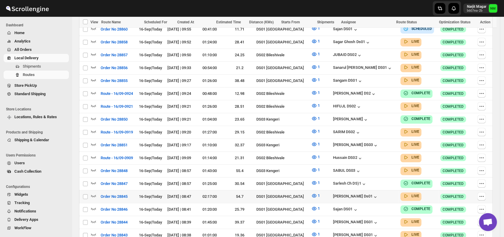
scroll to position [223, 0]
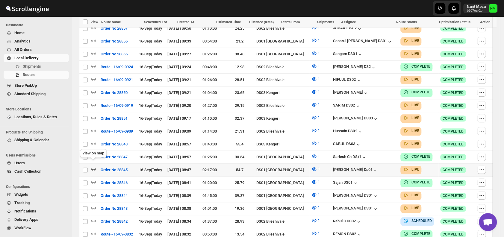
click at [94, 166] on icon "button" at bounding box center [93, 169] width 6 height 6
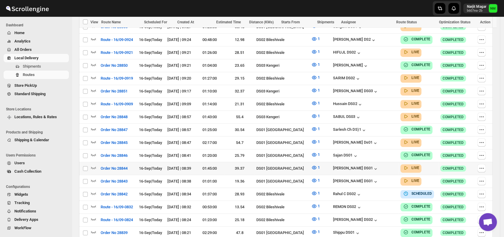
scroll to position [251, 0]
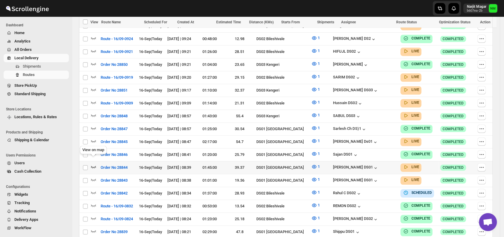
click at [95, 166] on icon "button" at bounding box center [93, 167] width 5 height 2
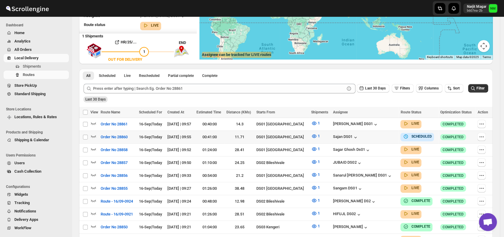
scroll to position [0, 0]
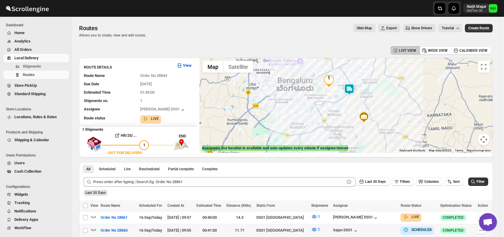
click at [353, 89] on img at bounding box center [349, 89] width 12 height 12
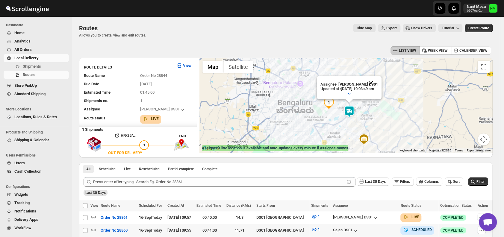
click at [378, 84] on button "Close" at bounding box center [370, 83] width 14 height 14
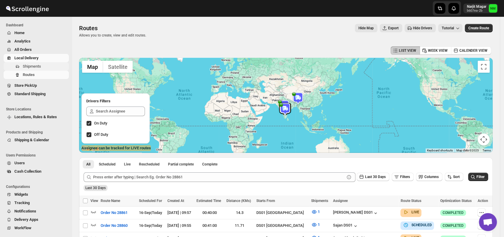
click at [33, 66] on span "Shipments" at bounding box center [32, 66] width 18 height 4
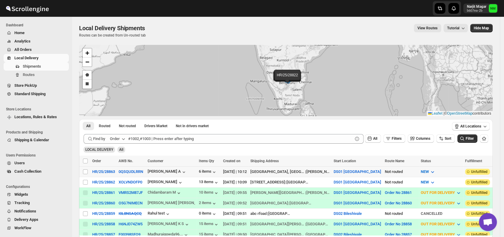
click at [86, 168] on td "Select shipment" at bounding box center [84, 171] width 11 height 10
checkbox input "true"
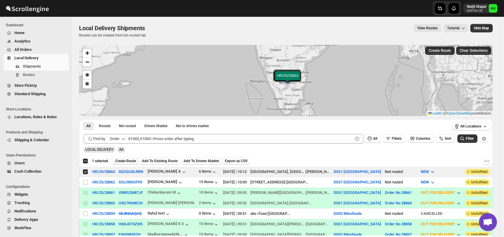
click at [122, 162] on span "Create Route" at bounding box center [125, 161] width 21 height 5
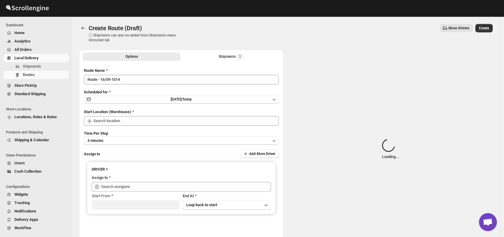
type input "DS01 [GEOGRAPHIC_DATA]"
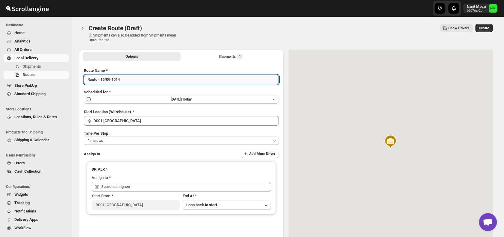
click at [132, 81] on input "Route - 16/09-1014" at bounding box center [181, 80] width 195 height 10
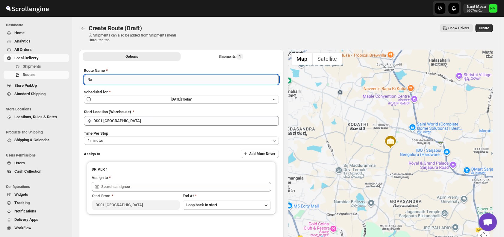
type input "R"
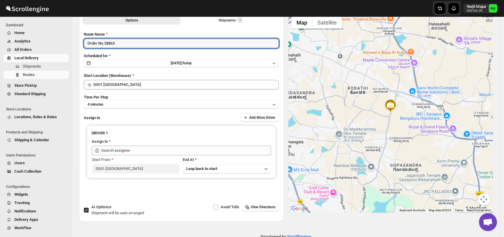
scroll to position [37, 0]
type input "Order No.28863"
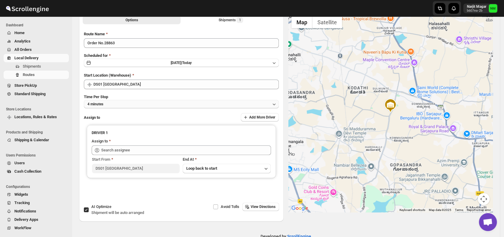
click at [120, 106] on button "4 minutes" at bounding box center [181, 104] width 195 height 8
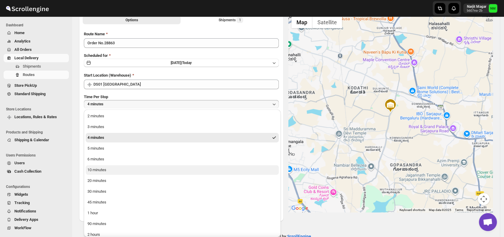
click at [103, 172] on div "10 minutes" at bounding box center [96, 170] width 19 height 6
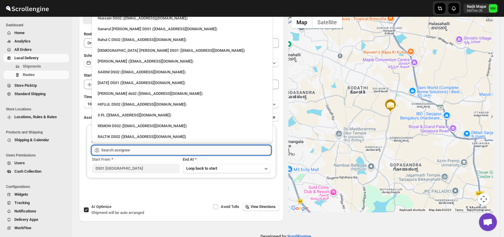
click at [141, 150] on input "text" at bounding box center [186, 150] width 170 height 10
click at [111, 83] on div "[DATE] DS01 ([EMAIL_ADDRESS][DOMAIN_NAME])" at bounding box center [182, 83] width 169 height 6
type input "[DATE] DS01 ([EMAIL_ADDRESS][DOMAIN_NAME])"
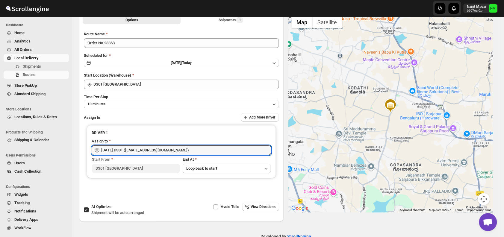
scroll to position [0, 0]
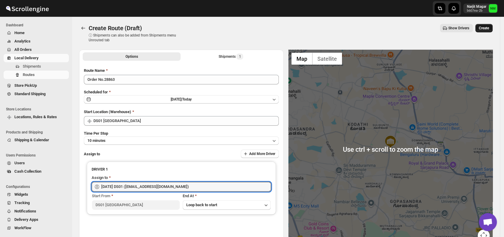
click at [484, 27] on span "Create" at bounding box center [483, 28] width 10 height 5
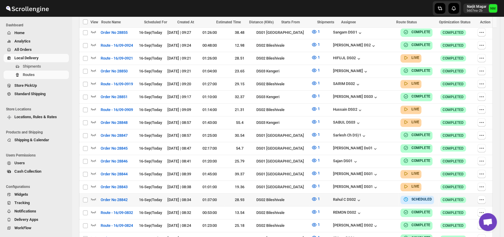
scroll to position [258, 0]
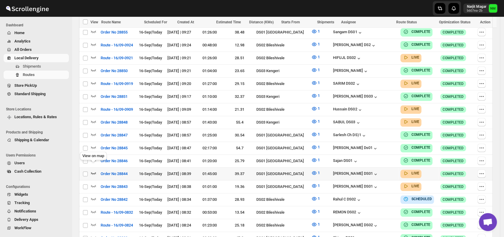
click at [93, 170] on icon "button" at bounding box center [93, 173] width 6 height 6
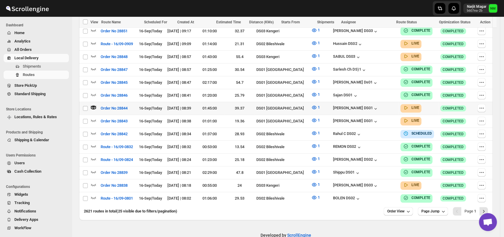
scroll to position [329, 0]
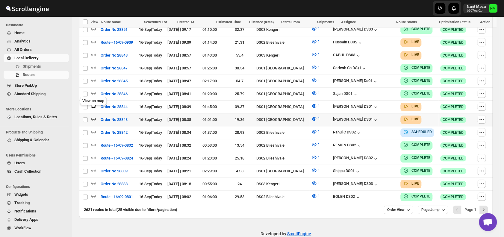
click at [94, 116] on icon "button" at bounding box center [93, 119] width 6 height 6
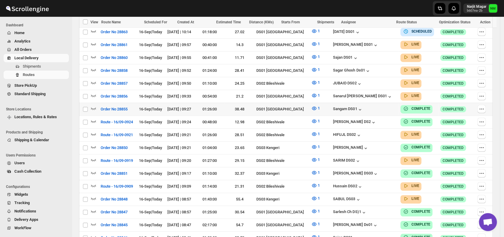
scroll to position [185, 0]
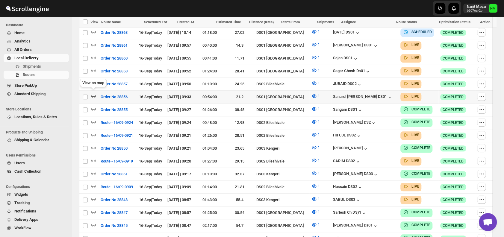
click at [92, 94] on icon "button" at bounding box center [93, 96] width 6 height 6
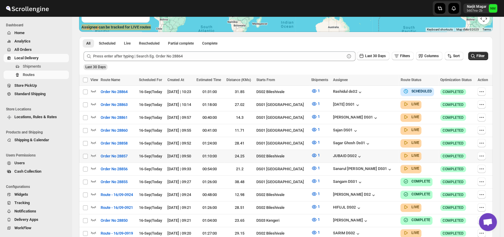
scroll to position [137, 0]
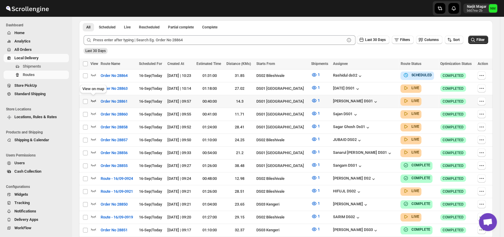
click at [90, 100] on icon "button" at bounding box center [93, 101] width 6 height 6
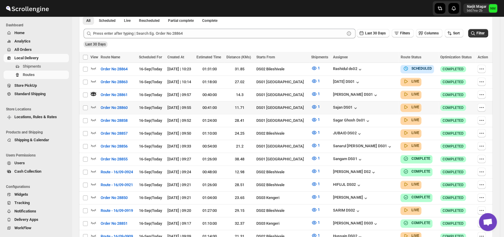
scroll to position [149, 0]
click at [95, 104] on icon "button" at bounding box center [93, 107] width 6 height 6
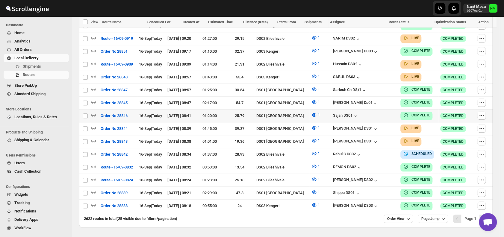
scroll to position [332, 0]
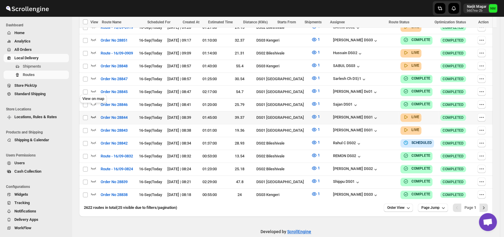
click at [95, 114] on icon "button" at bounding box center [93, 117] width 6 height 6
click at [93, 127] on icon "button" at bounding box center [93, 130] width 6 height 6
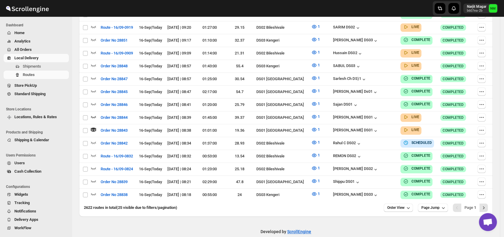
scroll to position [0, 0]
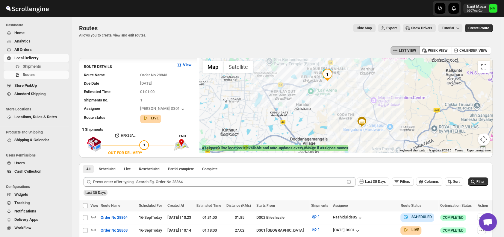
click at [35, 66] on span "Shipments" at bounding box center [32, 66] width 18 height 4
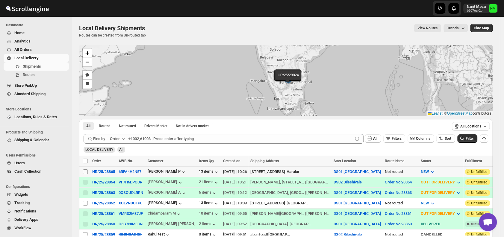
click at [83, 172] on input "Select shipment" at bounding box center [85, 171] width 5 height 5
checkbox input "true"
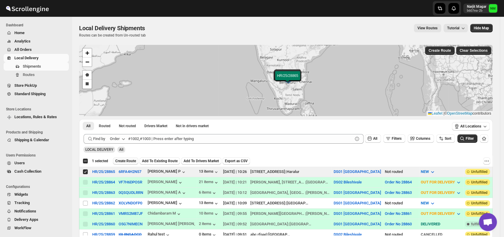
click at [124, 160] on span "Create Route" at bounding box center [125, 161] width 21 height 5
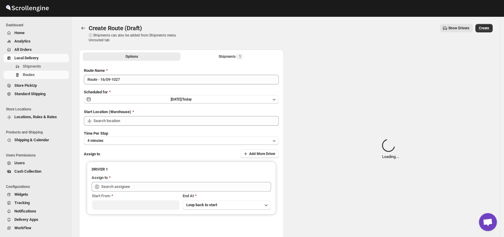
type input "DS01 [GEOGRAPHIC_DATA]"
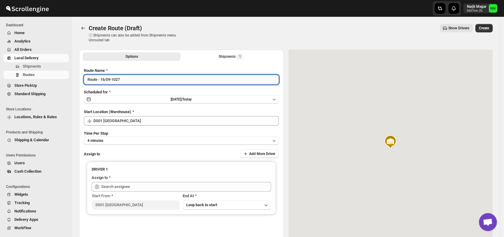
click at [142, 81] on input "Route - 16/09-1027" at bounding box center [181, 80] width 195 height 10
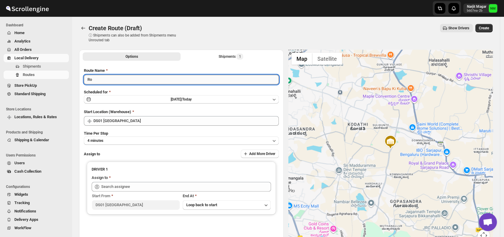
type input "R"
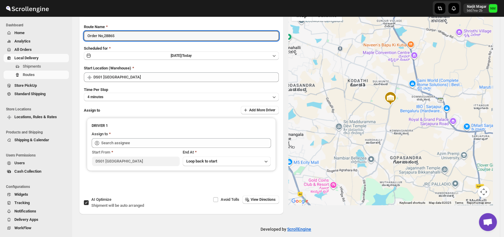
scroll to position [45, 0]
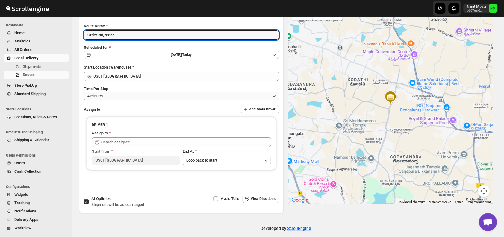
type input "Order No,28865"
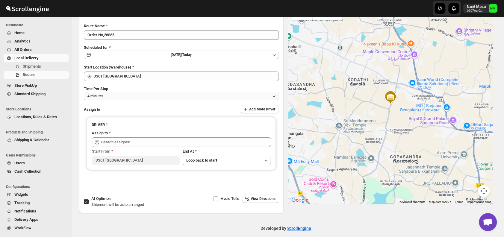
click at [112, 97] on button "4 minutes" at bounding box center [181, 96] width 195 height 8
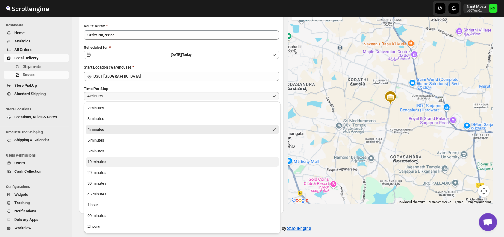
click at [115, 161] on button "10 minutes" at bounding box center [182, 162] width 193 height 10
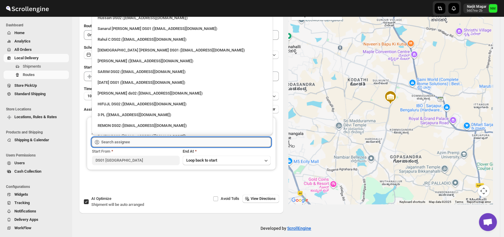
click at [144, 139] on input "text" at bounding box center [186, 142] width 170 height 10
click at [107, 64] on div "[PERSON_NAME] ([EMAIL_ADDRESS][DOMAIN_NAME])" at bounding box center [182, 61] width 176 height 10
type input "[PERSON_NAME] ([EMAIL_ADDRESS][DOMAIN_NAME])"
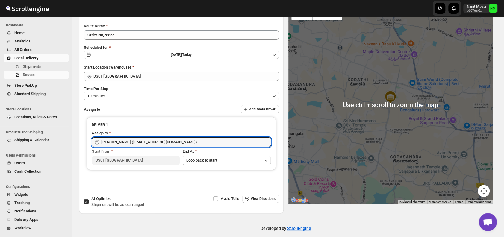
scroll to position [0, 0]
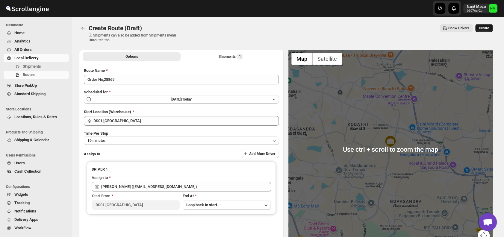
click at [488, 29] on span "Create" at bounding box center [483, 28] width 10 height 5
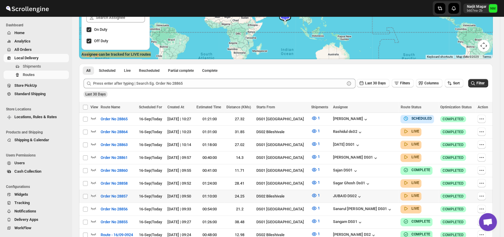
scroll to position [94, 0]
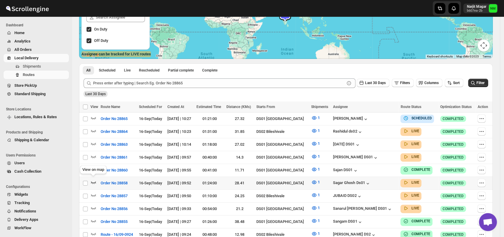
click at [93, 179] on icon "button" at bounding box center [93, 182] width 6 height 6
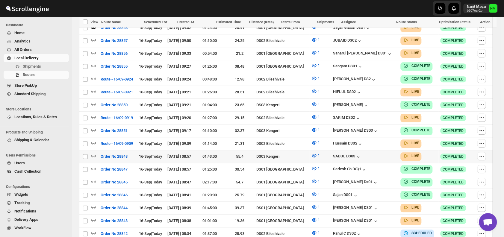
scroll to position [223, 0]
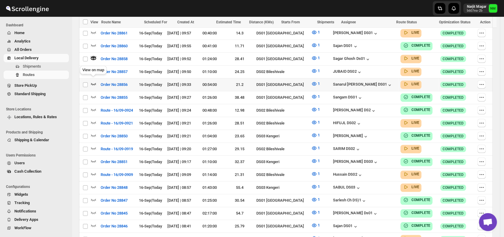
click at [95, 83] on icon "button" at bounding box center [93, 84] width 5 height 2
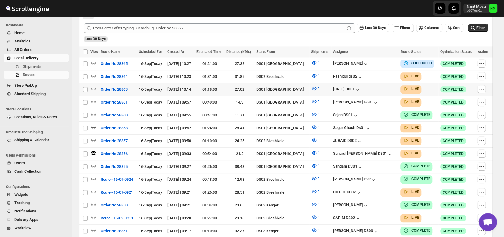
scroll to position [155, 0]
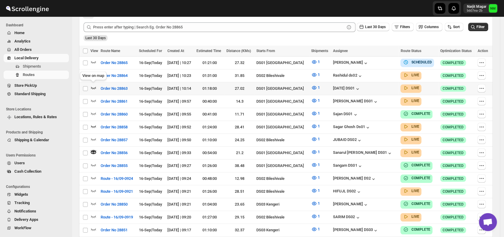
click at [96, 88] on icon "button" at bounding box center [93, 88] width 6 height 6
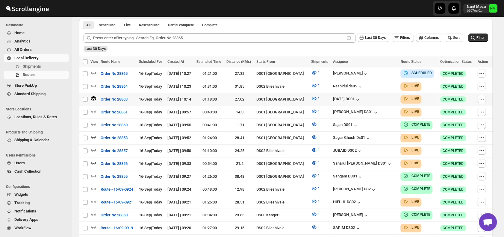
scroll to position [145, 0]
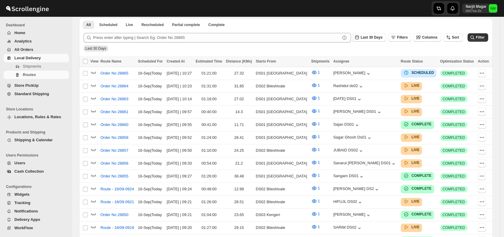
scroll to position [145, 0]
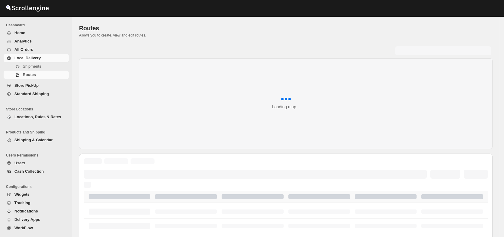
scroll to position [145, 0]
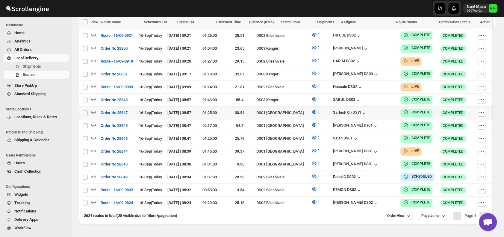
scroll to position [319, 0]
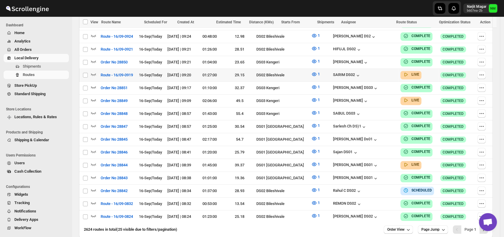
scroll to position [306, 0]
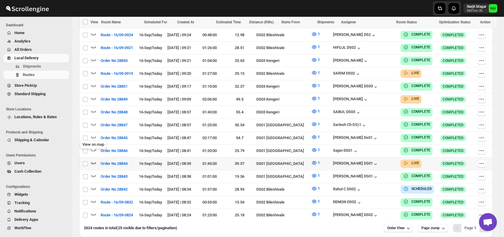
click at [95, 160] on icon "button" at bounding box center [93, 163] width 6 height 6
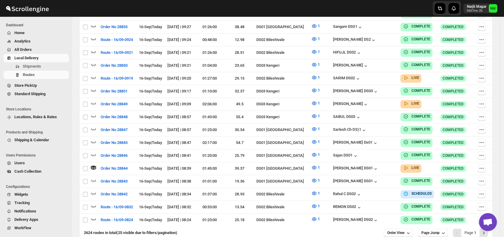
scroll to position [0, 0]
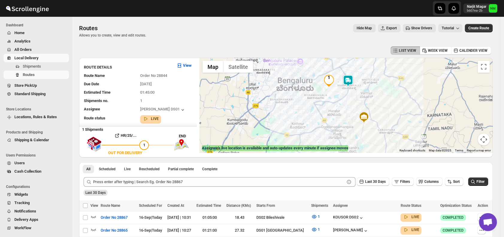
click at [351, 80] on img at bounding box center [348, 81] width 12 height 12
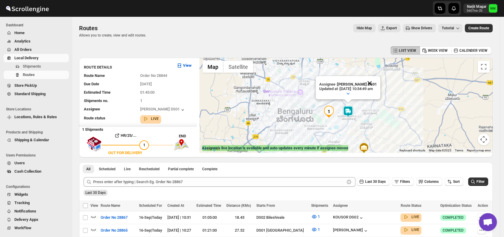
click at [376, 84] on button "Close" at bounding box center [369, 83] width 14 height 14
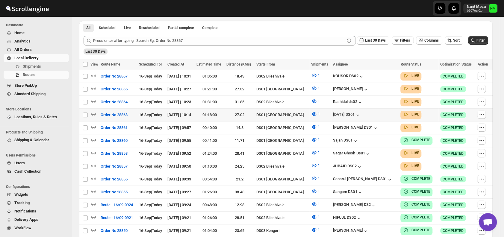
scroll to position [143, 0]
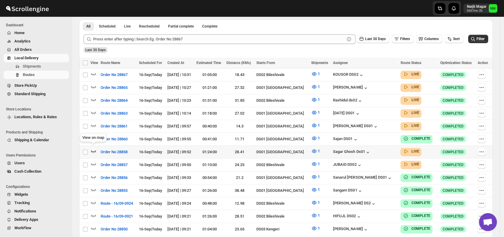
click at [95, 150] on icon "button" at bounding box center [93, 151] width 5 height 2
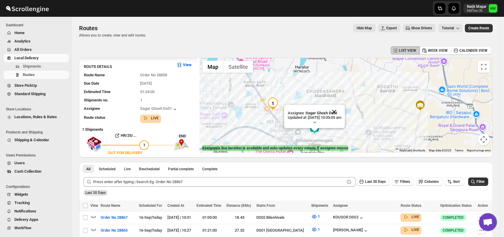
click at [341, 113] on button "Close" at bounding box center [334, 112] width 14 height 14
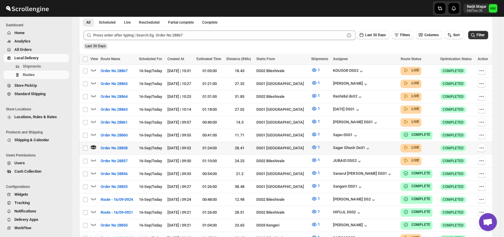
scroll to position [147, 0]
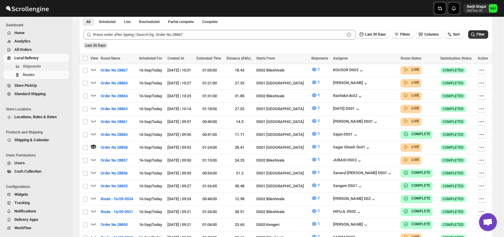
click at [37, 66] on span "Shipments" at bounding box center [32, 66] width 18 height 4
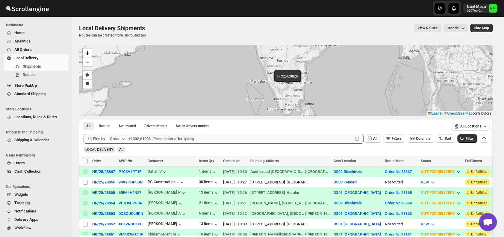
scroll to position [53, 0]
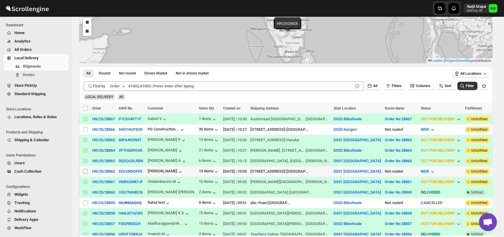
click at [86, 170] on input "Select shipment" at bounding box center [85, 171] width 5 height 5
checkbox input "true"
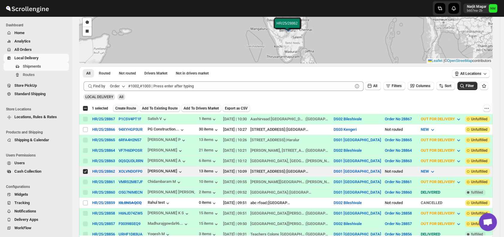
click at [129, 108] on span "Create Route" at bounding box center [125, 108] width 21 height 5
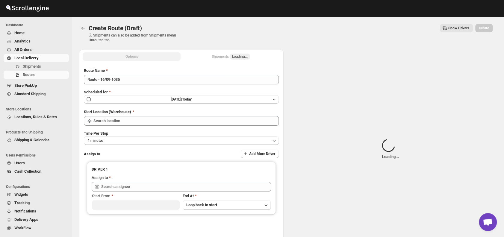
type input "DS01 [GEOGRAPHIC_DATA]"
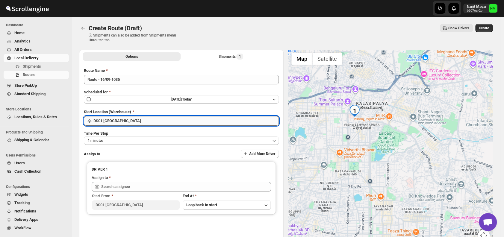
click at [134, 120] on input "DS01 [GEOGRAPHIC_DATA]" at bounding box center [185, 121] width 185 height 10
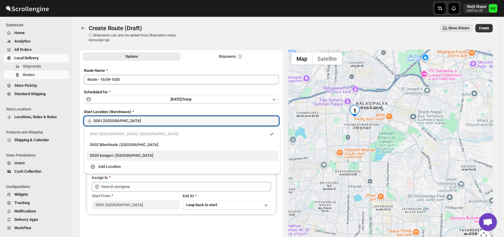
click at [104, 155] on div "DS03 Kengeri | Bengaluru" at bounding box center [182, 156] width 185 height 6
type input "DS03 Kengeri"
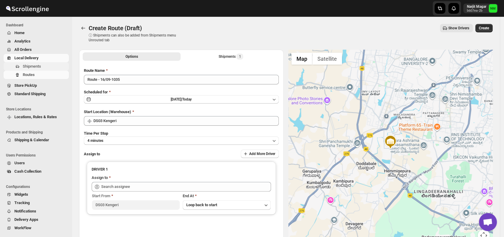
click at [49, 64] on span "Shipments" at bounding box center [45, 66] width 45 height 6
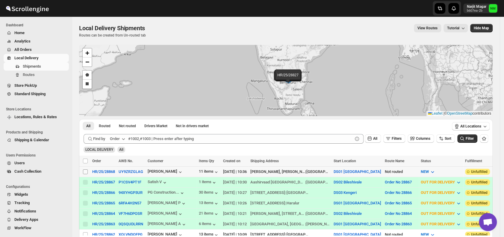
click at [85, 172] on input "Select shipment" at bounding box center [85, 171] width 5 height 5
checkbox input "true"
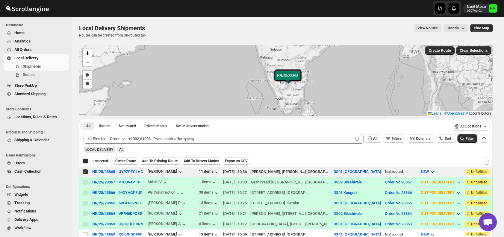
click at [123, 162] on span "Create Route" at bounding box center [125, 161] width 21 height 5
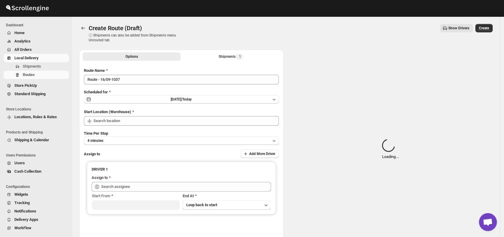
type input "DS01 [GEOGRAPHIC_DATA]"
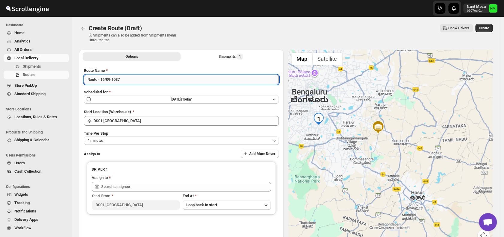
click at [154, 82] on input "Route - 16/09-1037" at bounding box center [181, 80] width 195 height 10
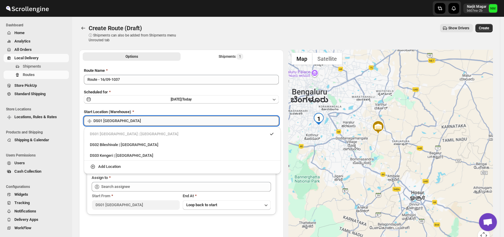
click at [141, 121] on input "DS01 [GEOGRAPHIC_DATA]" at bounding box center [185, 121] width 185 height 10
click at [194, 151] on div "DS03 Kengeri | Bengaluru" at bounding box center [182, 156] width 192 height 10
type input "DS03 Kengeri"
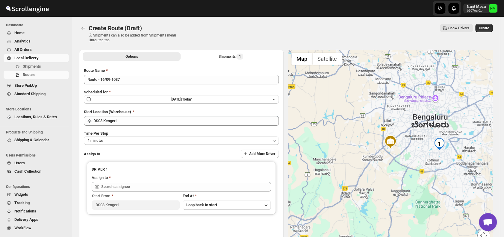
click at [161, 128] on div "Route Name Route - 16/09-1037 Scheduled for Tue Sep 16 2025 | Today Start Locat…" at bounding box center [181, 152] width 195 height 169
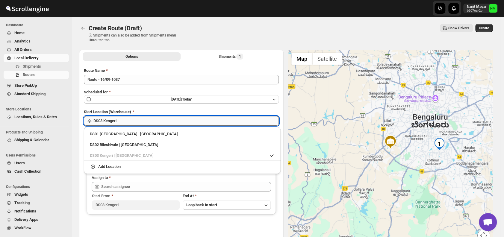
click at [143, 119] on input "DS03 Kengeri" at bounding box center [185, 121] width 185 height 10
click at [106, 132] on div "DS01 Sarjapur | Bengaluru" at bounding box center [182, 134] width 185 height 6
type input "DS01 [GEOGRAPHIC_DATA]"
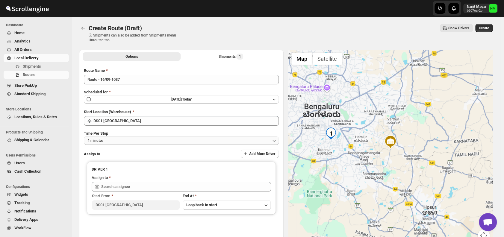
click at [132, 141] on button "4 minutes" at bounding box center [181, 140] width 195 height 8
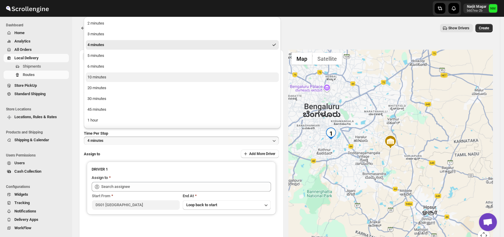
click at [103, 75] on div "10 minutes" at bounding box center [96, 77] width 19 height 6
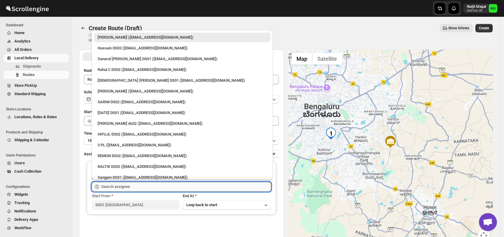
click at [145, 188] on input "text" at bounding box center [186, 187] width 170 height 10
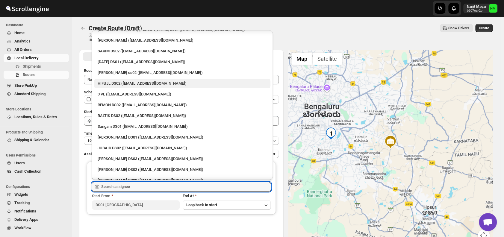
scroll to position [51, 0]
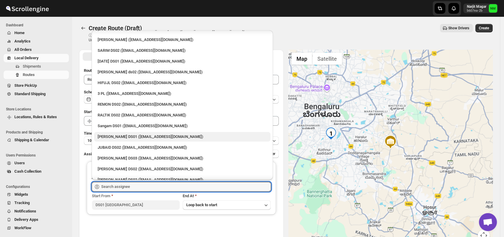
click at [130, 134] on div "Jahir Hussain DS01 (pegaya8076@excederm.com)" at bounding box center [182, 137] width 169 height 6
type input "Jahir Hussain DS01 (pegaya8076@excederm.com)"
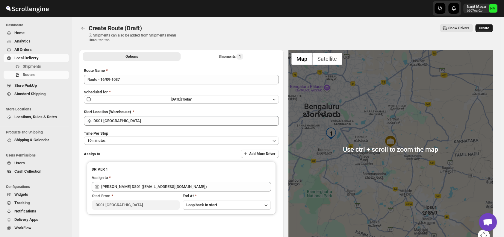
click at [485, 31] on button "Create" at bounding box center [483, 28] width 17 height 8
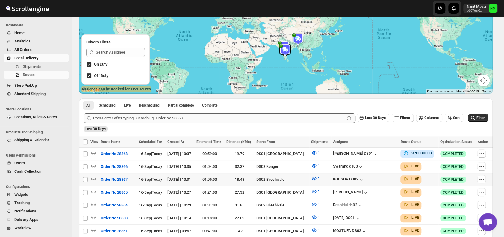
scroll to position [60, 0]
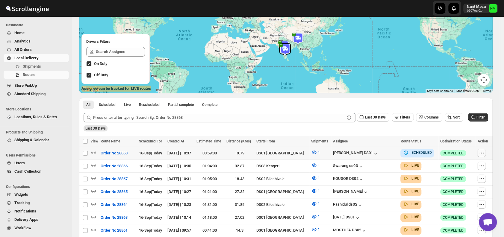
click at [483, 153] on icon "button" at bounding box center [481, 153] width 6 height 6
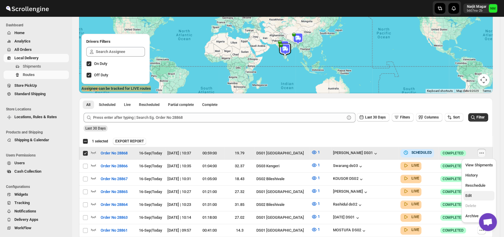
click at [470, 194] on span "Edit" at bounding box center [468, 195] width 6 height 4
checkbox input "false"
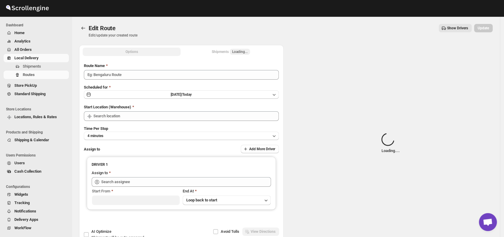
type input "Order No 28868"
type input "DS01 [GEOGRAPHIC_DATA]"
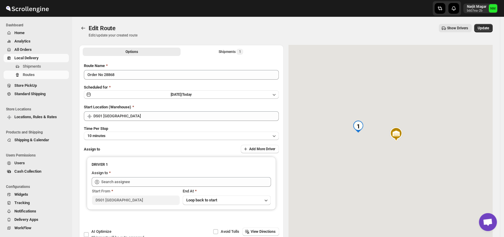
type input "Jahir Hussain DS01 (pegaya8076@excederm.com)"
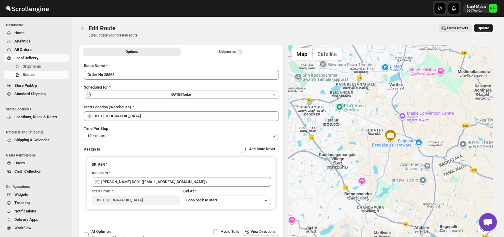
click at [485, 28] on span "Update" at bounding box center [482, 28] width 11 height 5
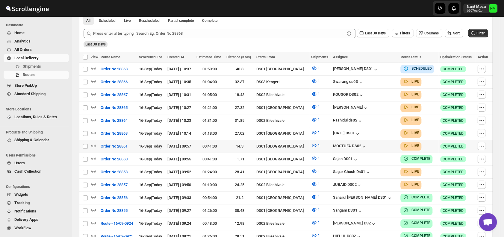
scroll to position [144, 0]
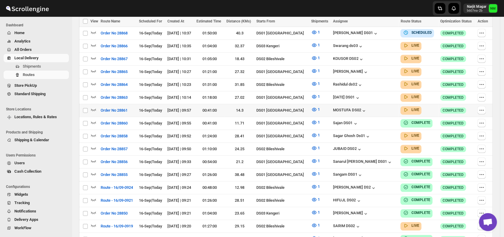
scroll to position [180, 0]
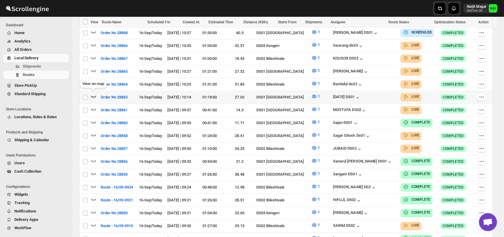
click at [94, 95] on icon "button" at bounding box center [93, 96] width 5 height 2
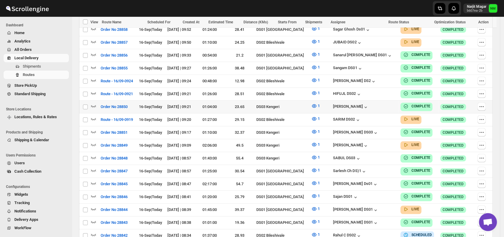
scroll to position [291, 0]
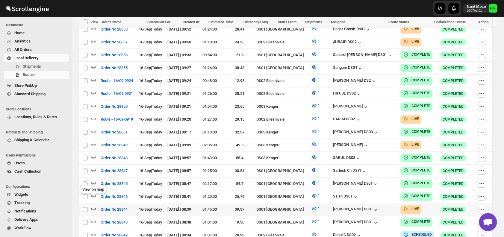
click at [92, 208] on icon "button" at bounding box center [93, 209] width 5 height 2
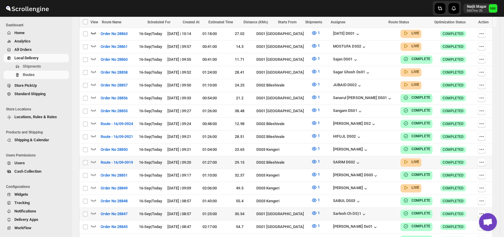
scroll to position [252, 0]
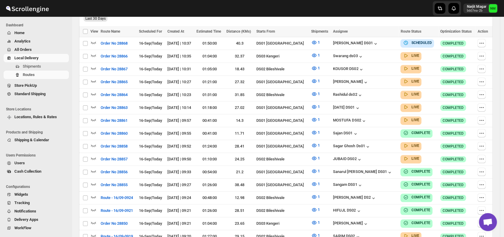
scroll to position [44, 0]
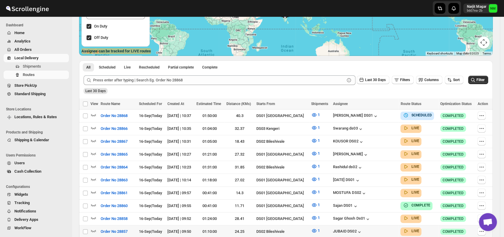
scroll to position [140, 0]
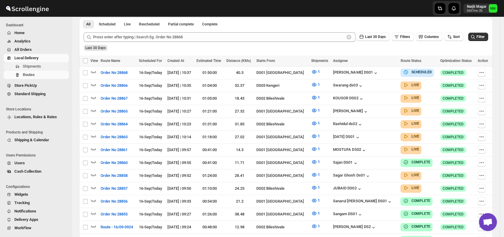
click at [43, 64] on span "Shipments" at bounding box center [45, 66] width 45 height 6
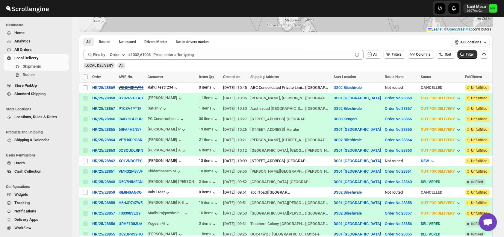
scroll to position [88, 0]
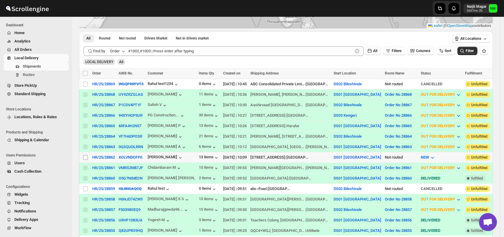
click at [84, 155] on input "Select shipment" at bounding box center [85, 157] width 5 height 5
checkbox input "true"
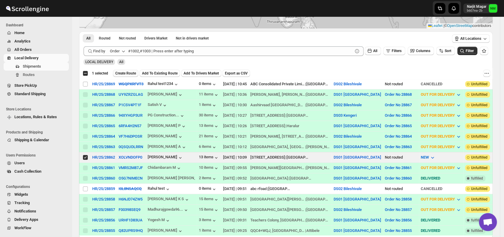
click at [132, 75] on span "Create Route" at bounding box center [125, 73] width 21 height 5
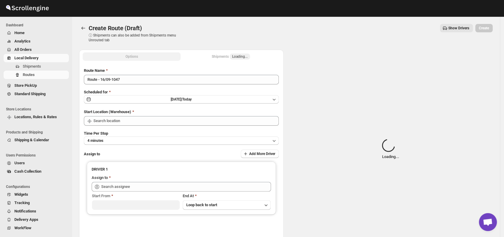
type input "DS01 [GEOGRAPHIC_DATA]"
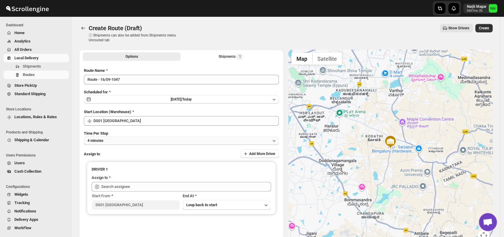
click at [140, 139] on button "4 minutes" at bounding box center [181, 140] width 195 height 8
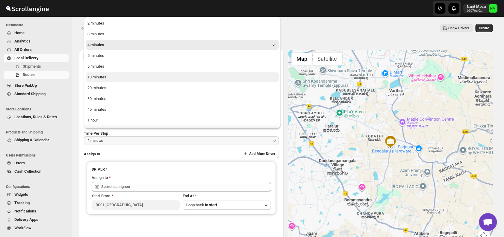
click at [113, 77] on button "10 minutes" at bounding box center [182, 77] width 193 height 10
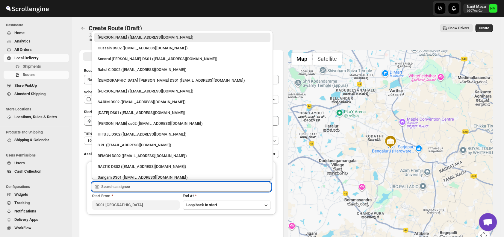
click at [133, 186] on input "text" at bounding box center [186, 187] width 170 height 10
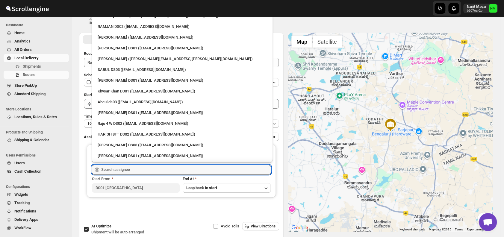
scroll to position [450, 0]
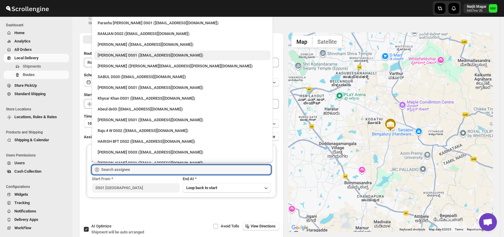
click at [112, 55] on div "[PERSON_NAME] DS01 ([EMAIL_ADDRESS][DOMAIN_NAME])" at bounding box center [182, 55] width 169 height 6
type input "[PERSON_NAME] DS01 ([EMAIL_ADDRESS][DOMAIN_NAME])"
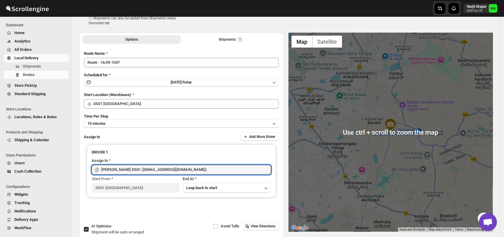
scroll to position [0, 0]
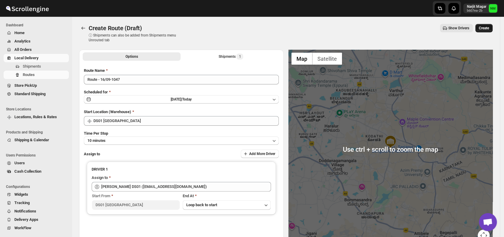
click at [489, 30] on span "Create" at bounding box center [483, 28] width 10 height 5
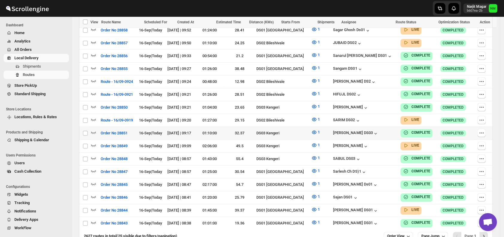
scroll to position [327, 0]
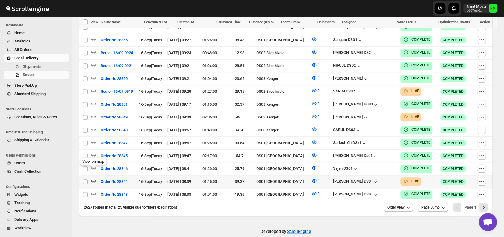
click at [92, 178] on icon "button" at bounding box center [93, 181] width 6 height 6
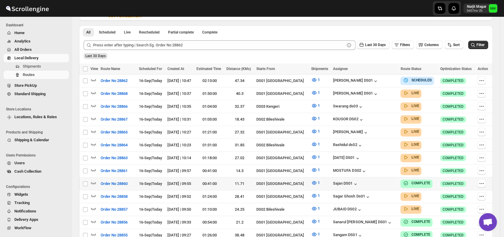
scroll to position [145, 0]
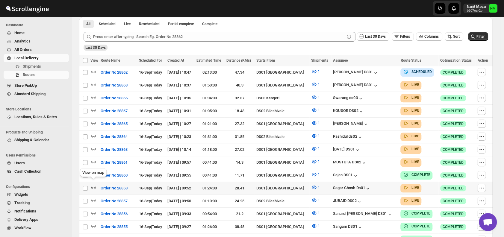
click at [94, 184] on icon "button" at bounding box center [93, 187] width 6 height 6
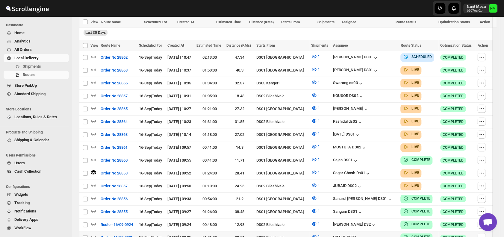
scroll to position [158, 0]
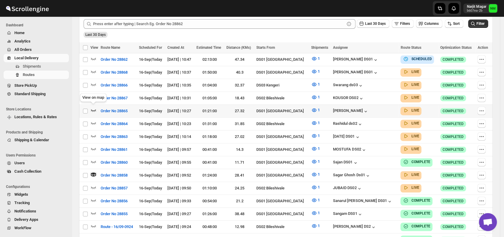
click at [93, 108] on icon "button" at bounding box center [93, 110] width 6 height 6
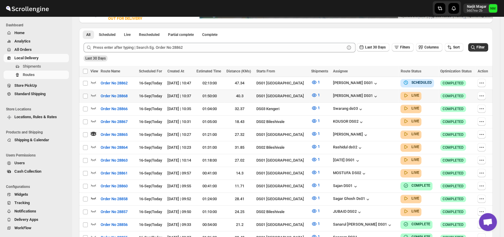
scroll to position [135, 0]
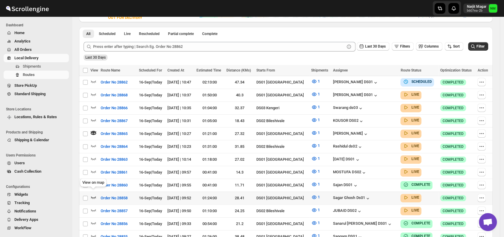
click at [92, 196] on icon "button" at bounding box center [93, 197] width 5 height 2
click at [93, 157] on icon "button" at bounding box center [93, 159] width 6 height 6
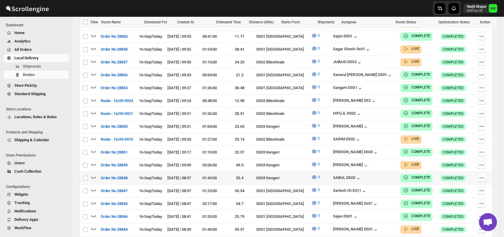
scroll to position [327, 0]
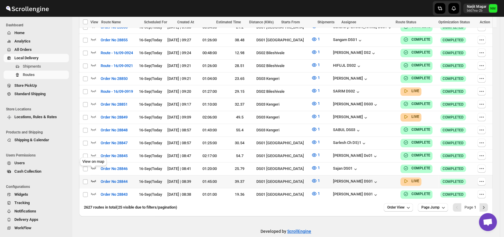
click at [92, 180] on icon "button" at bounding box center [93, 181] width 5 height 2
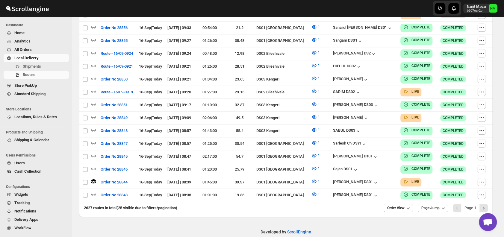
scroll to position [0, 0]
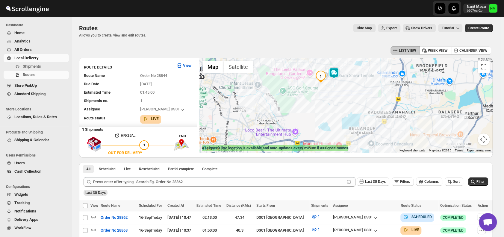
click at [338, 74] on img at bounding box center [334, 73] width 12 height 12
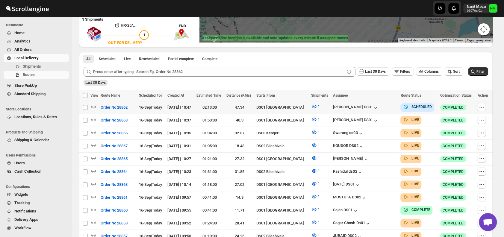
scroll to position [112, 0]
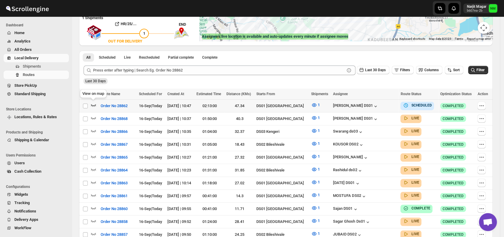
click at [92, 104] on icon "button" at bounding box center [93, 105] width 6 height 6
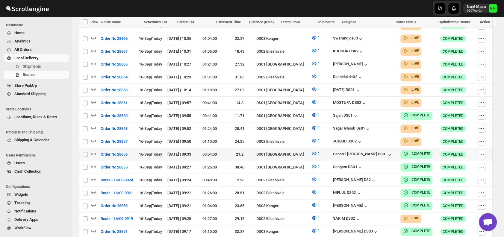
scroll to position [205, 0]
click at [92, 124] on icon "button" at bounding box center [93, 127] width 6 height 6
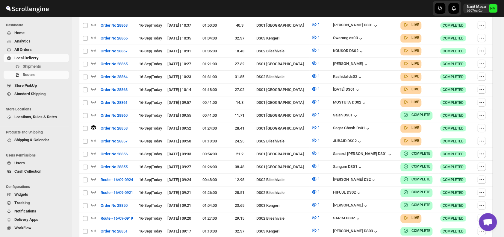
scroll to position [0, 0]
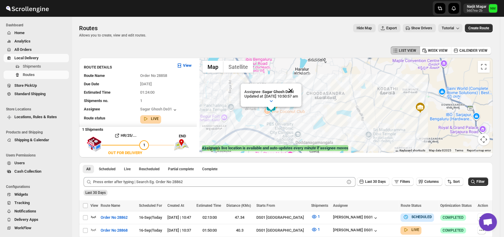
click at [298, 90] on button "Close" at bounding box center [290, 90] width 14 height 14
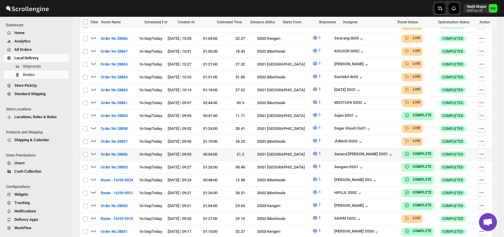
scroll to position [200, 0]
click at [93, 99] on icon "button" at bounding box center [93, 102] width 6 height 6
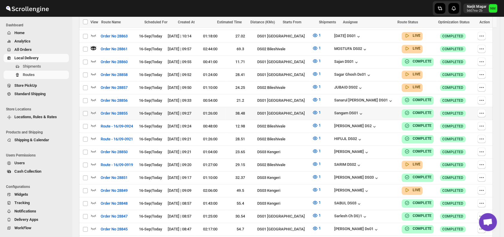
scroll to position [332, 0]
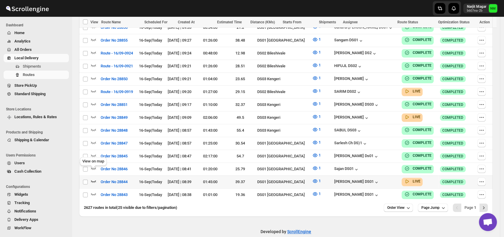
click at [94, 178] on icon "button" at bounding box center [93, 181] width 6 height 6
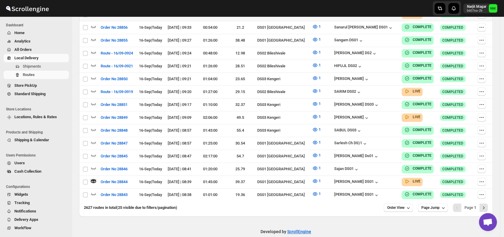
scroll to position [0, 0]
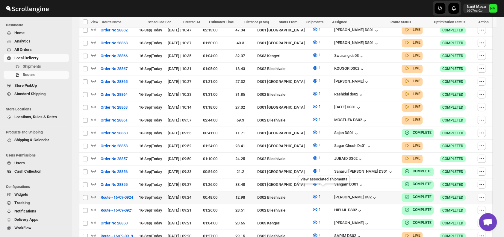
scroll to position [187, 0]
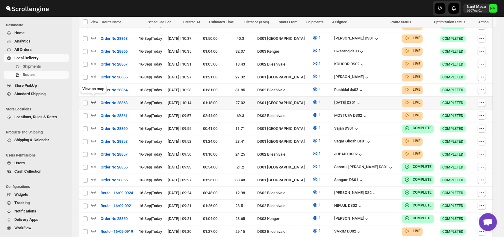
click at [94, 99] on icon "button" at bounding box center [93, 102] width 6 height 6
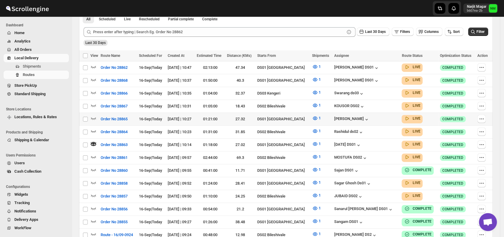
scroll to position [151, 0]
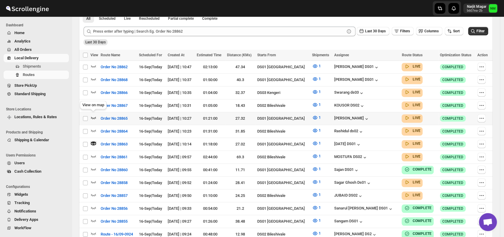
click at [92, 117] on icon "button" at bounding box center [93, 118] width 6 height 6
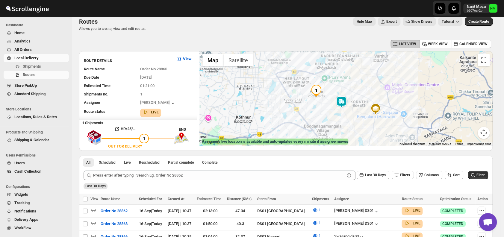
scroll to position [0, 0]
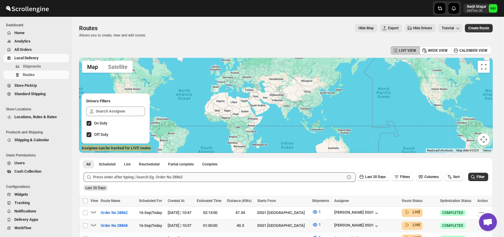
scroll to position [43, 0]
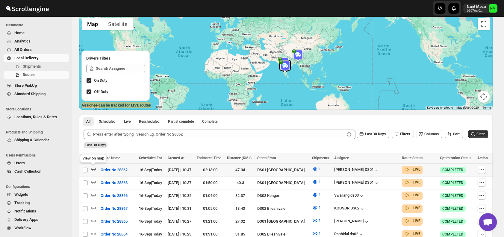
click at [93, 168] on icon "button" at bounding box center [93, 169] width 6 height 6
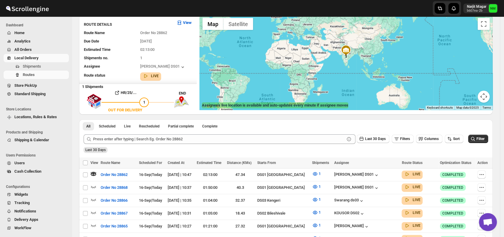
scroll to position [0, 0]
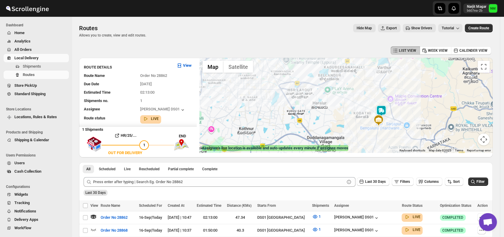
click at [383, 106] on img at bounding box center [381, 111] width 12 height 12
click at [410, 80] on button "Close" at bounding box center [402, 83] width 14 height 14
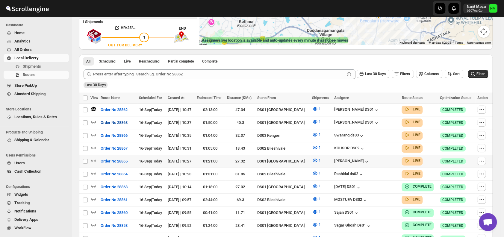
scroll to position [109, 0]
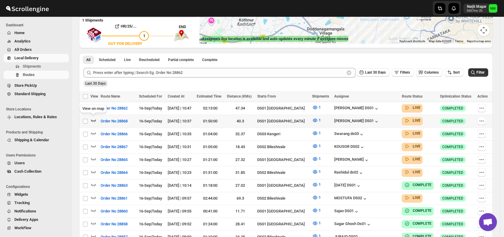
click at [92, 119] on icon "button" at bounding box center [93, 120] width 5 height 2
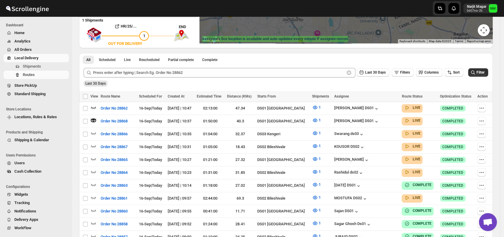
scroll to position [0, 0]
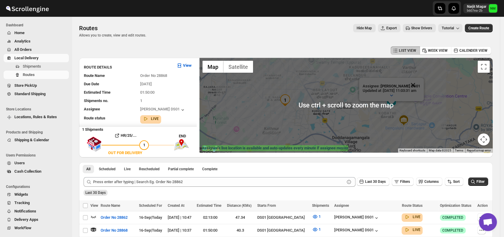
click at [420, 81] on button "Close" at bounding box center [412, 85] width 14 height 14
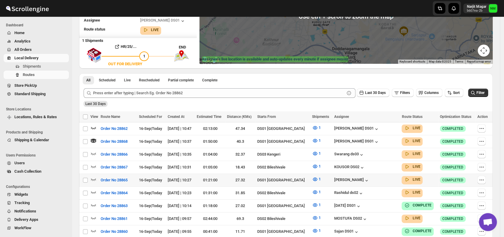
scroll to position [111, 0]
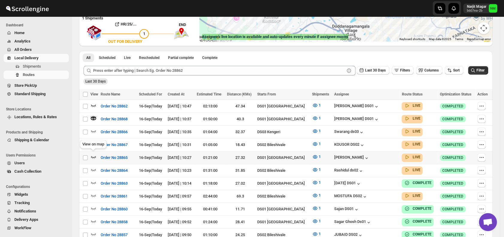
click at [93, 156] on icon "button" at bounding box center [93, 157] width 6 height 6
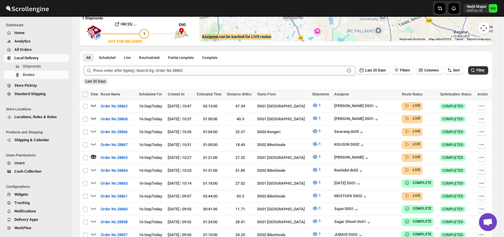
scroll to position [0, 0]
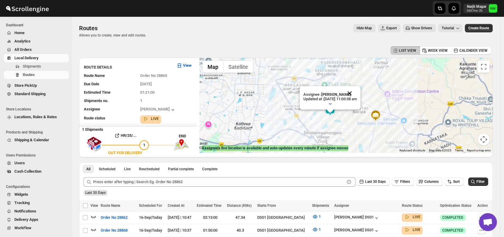
click at [357, 93] on button "Close" at bounding box center [349, 93] width 14 height 14
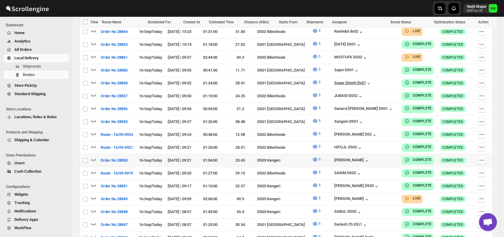
scroll to position [332, 0]
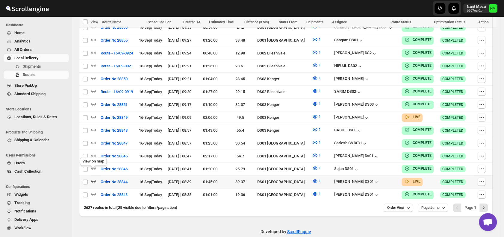
click at [95, 178] on icon "button" at bounding box center [93, 181] width 6 height 6
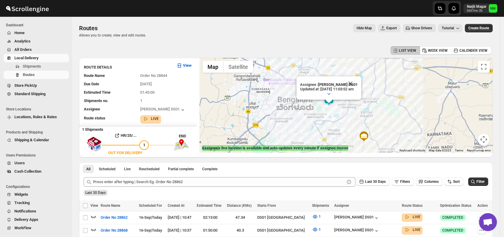
drag, startPoint x: 360, startPoint y: 79, endPoint x: 356, endPoint y: 83, distance: 5.9
click at [356, 83] on button "Close" at bounding box center [350, 83] width 14 height 14
click at [356, 83] on div at bounding box center [345, 105] width 293 height 95
click at [44, 64] on span "Shipments" at bounding box center [45, 66] width 45 height 6
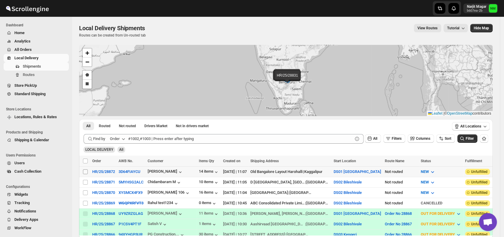
click at [86, 171] on input "Select shipment" at bounding box center [85, 171] width 5 height 5
checkbox input "true"
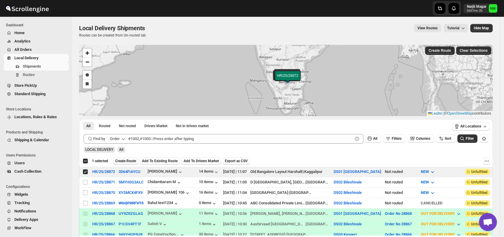
click at [124, 160] on span "Create Route" at bounding box center [125, 161] width 21 height 5
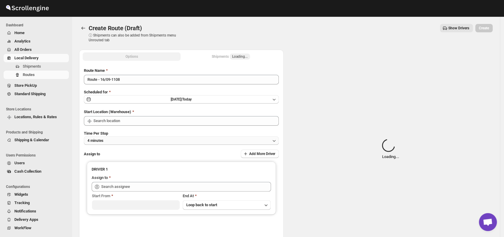
type input "DS01 [GEOGRAPHIC_DATA]"
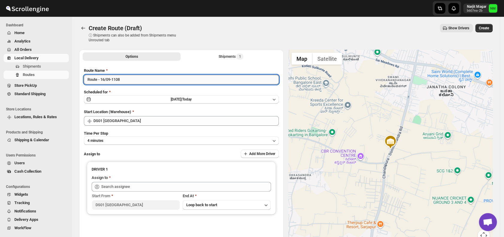
click at [147, 81] on input "Route - 16/09-1108" at bounding box center [181, 80] width 195 height 10
type input "R"
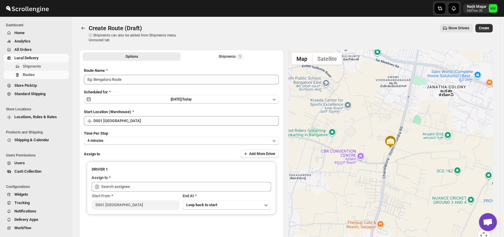
click at [45, 64] on span "Shipments" at bounding box center [45, 66] width 45 height 6
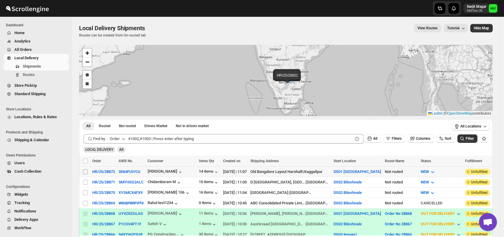
click at [85, 171] on input "Select shipment" at bounding box center [85, 171] width 5 height 5
checkbox input "true"
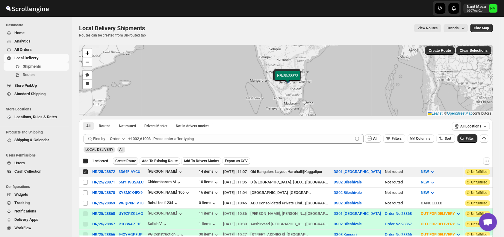
click at [118, 162] on span "Create Route" at bounding box center [125, 161] width 21 height 5
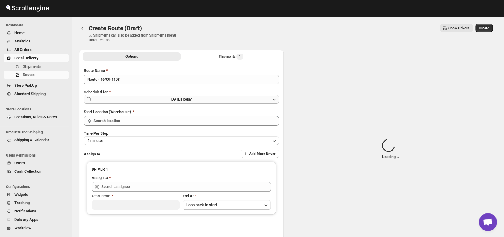
type input "DS01 [GEOGRAPHIC_DATA]"
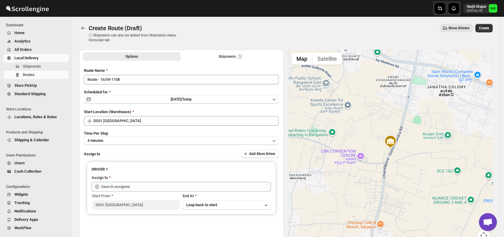
click at [137, 145] on div "Route Name Route - 16/09-1108 Scheduled for Tue Sep 16 2025 | Today Start Locat…" at bounding box center [181, 152] width 195 height 169
click at [129, 139] on button "4 minutes" at bounding box center [181, 140] width 195 height 8
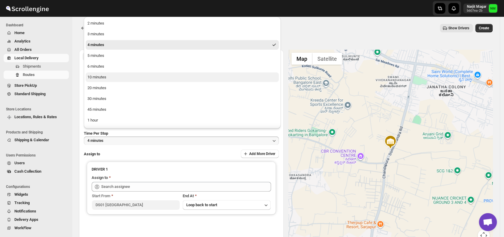
click at [112, 77] on button "10 minutes" at bounding box center [182, 77] width 193 height 10
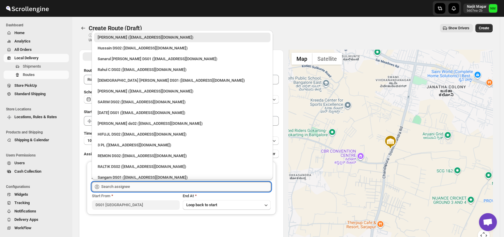
click at [144, 184] on input "text" at bounding box center [186, 187] width 170 height 10
click at [120, 59] on div "Sanarul Haque DS01 (fefifag638@adosnan.com)" at bounding box center [182, 59] width 169 height 6
type input "Sanarul Haque DS01 (fefifag638@adosnan.com)"
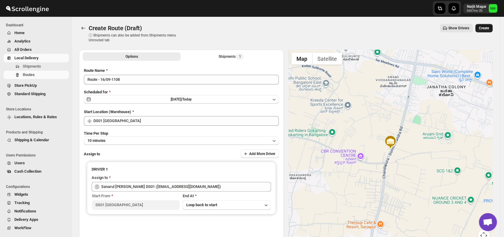
click at [487, 31] on button "Create" at bounding box center [483, 28] width 17 height 8
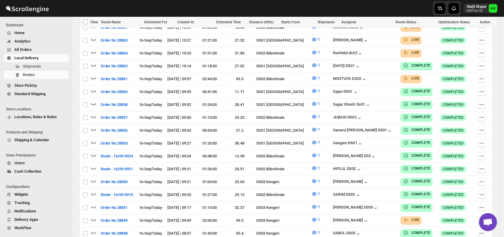
scroll to position [327, 0]
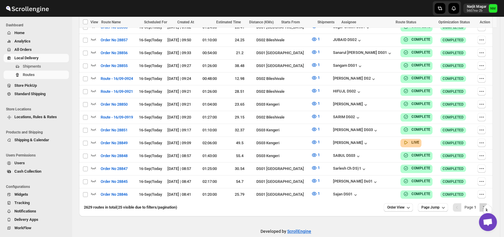
click at [486, 204] on icon "Next" at bounding box center [483, 207] width 6 height 6
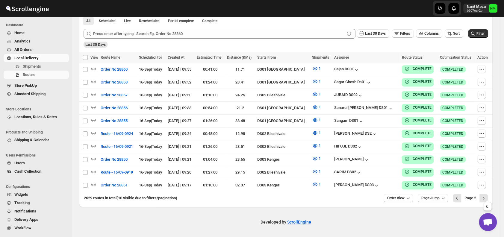
scroll to position [139, 0]
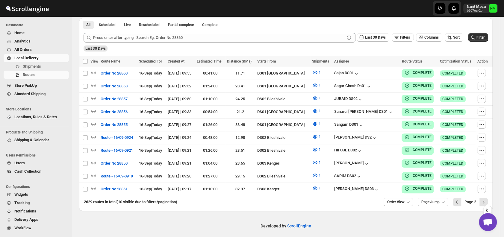
click at [486, 199] on icon "Next" at bounding box center [483, 202] width 6 height 6
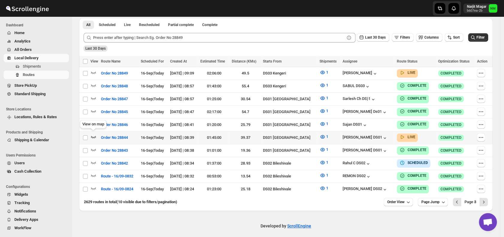
click at [94, 134] on icon "button" at bounding box center [93, 137] width 6 height 6
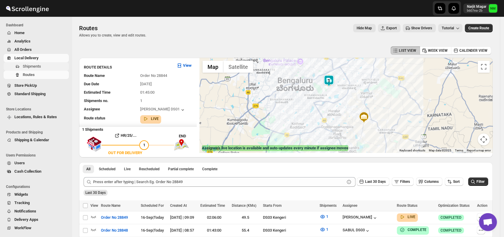
click at [43, 68] on span "Shipments" at bounding box center [45, 66] width 45 height 6
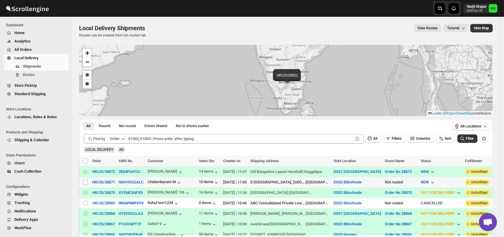
click at [82, 180] on td "Select shipment" at bounding box center [84, 182] width 11 height 10
checkbox input "true"
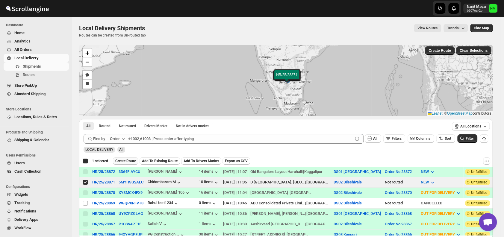
click at [122, 159] on span "Create Route" at bounding box center [125, 161] width 21 height 5
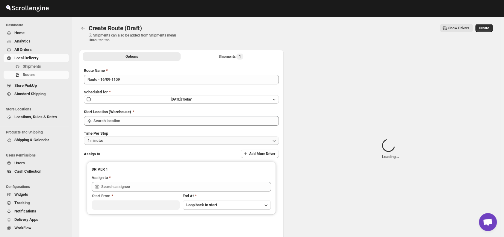
type input "DS02 Bileshivale"
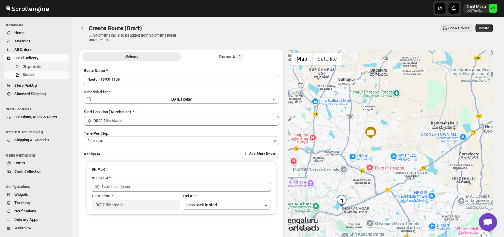
click at [39, 67] on span "Shipments" at bounding box center [32, 66] width 18 height 4
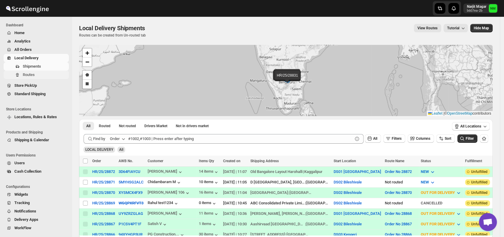
click at [23, 75] on span "Routes" at bounding box center [29, 74] width 12 height 4
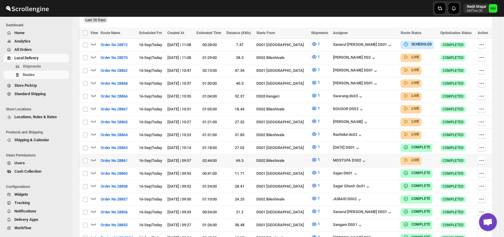
scroll to position [169, 0]
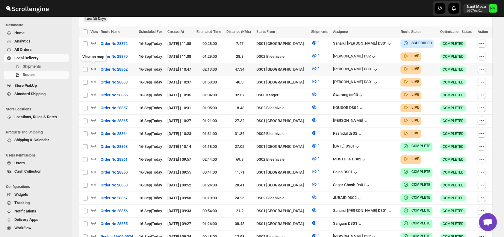
click at [96, 67] on icon "button" at bounding box center [93, 69] width 6 height 6
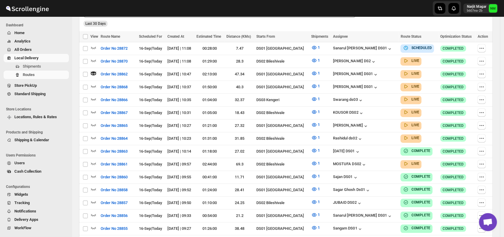
scroll to position [0, 0]
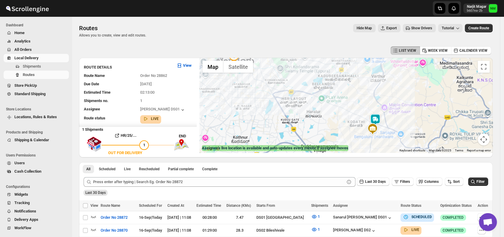
click at [378, 123] on img at bounding box center [372, 129] width 12 height 12
click at [399, 104] on button "Close" at bounding box center [392, 105] width 14 height 14
click at [380, 115] on img at bounding box center [375, 119] width 12 height 12
click at [404, 92] on button "Close" at bounding box center [396, 91] width 14 height 14
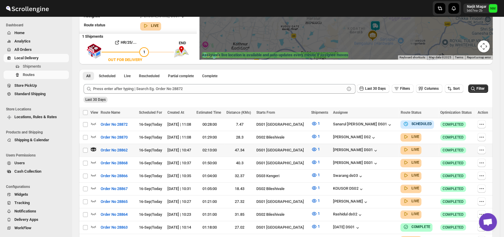
scroll to position [93, 0]
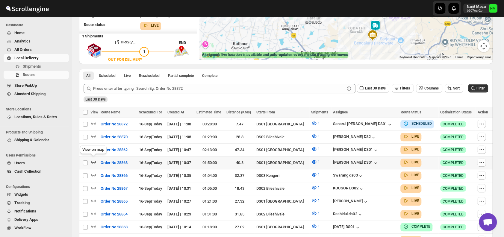
click at [95, 161] on icon "button" at bounding box center [93, 162] width 6 height 6
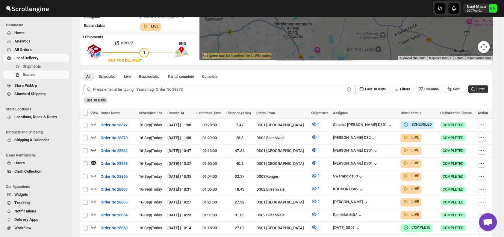
scroll to position [0, 0]
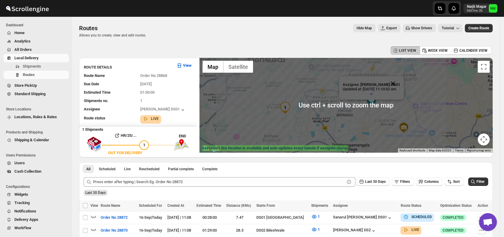
click at [400, 82] on button "Close" at bounding box center [392, 83] width 14 height 14
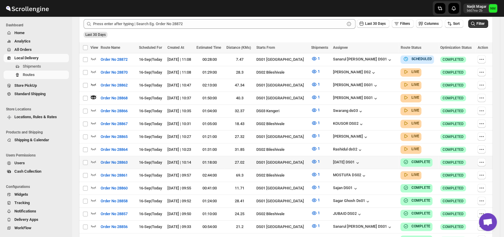
scroll to position [158, 0]
click at [94, 133] on icon "button" at bounding box center [93, 136] width 6 height 6
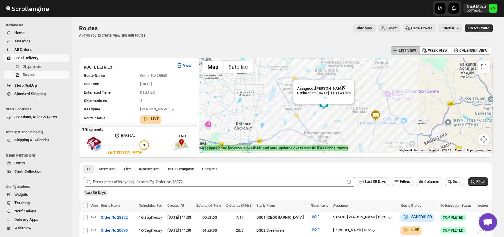
click at [350, 85] on button "Close" at bounding box center [343, 87] width 14 height 14
click at [41, 67] on span "Shipments" at bounding box center [32, 66] width 18 height 4
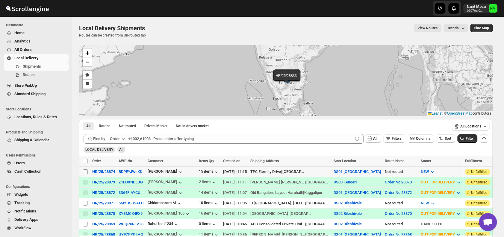
click at [86, 170] on input "Select shipment" at bounding box center [85, 171] width 5 height 5
checkbox input "true"
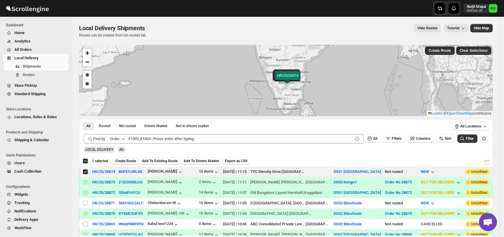
click at [121, 163] on button "Create Route" at bounding box center [125, 160] width 25 height 7
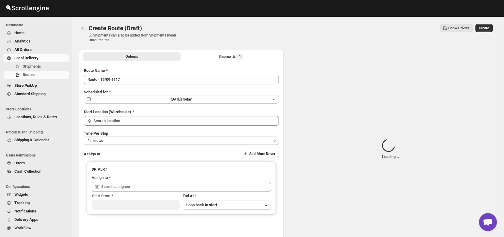
type input "DS01 [GEOGRAPHIC_DATA]"
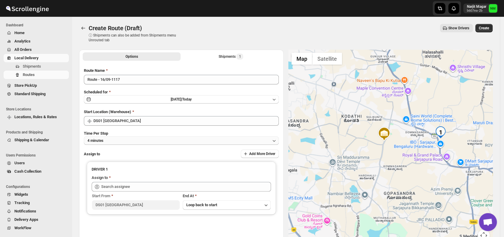
click at [135, 142] on button "4 minutes" at bounding box center [181, 140] width 195 height 8
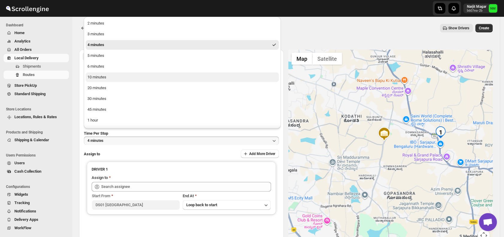
click at [109, 77] on button "10 minutes" at bounding box center [182, 77] width 193 height 10
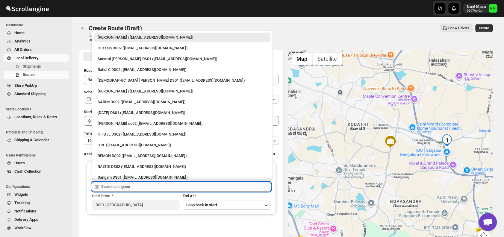
click at [149, 187] on input "text" at bounding box center [186, 187] width 170 height 10
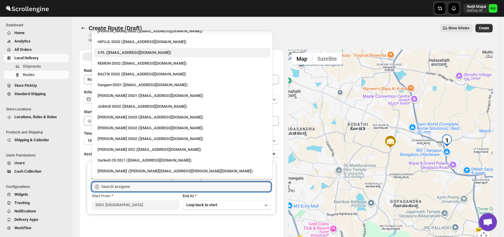
scroll to position [522, 0]
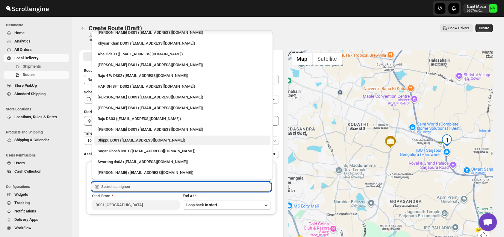
click at [110, 136] on div "Shippu DS01 (lahaye5487@certve.com)" at bounding box center [182, 141] width 176 height 10
type input "Shippu DS01 (lahaye5487@certve.com)"
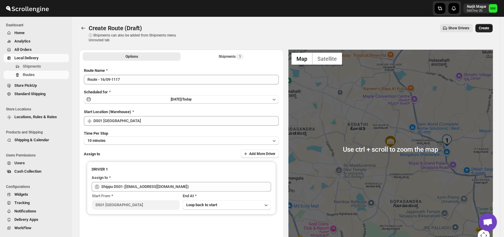
click at [489, 27] on span "Create" at bounding box center [483, 28] width 10 height 5
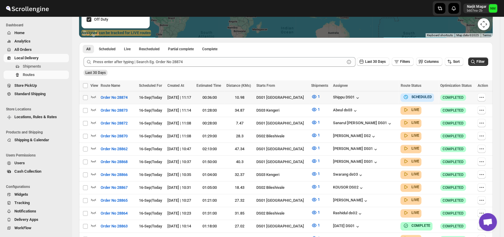
scroll to position [116, 0]
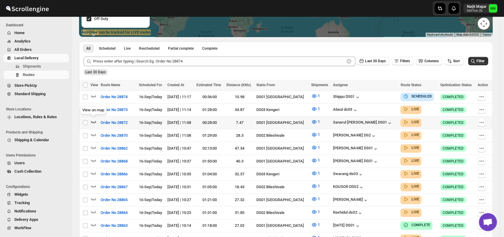
click at [92, 122] on icon "button" at bounding box center [93, 122] width 6 height 6
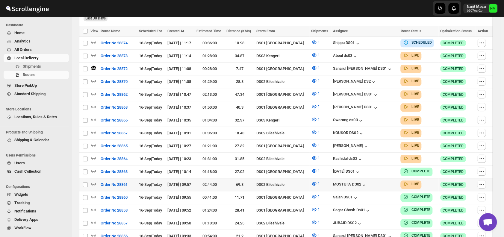
scroll to position [175, 0]
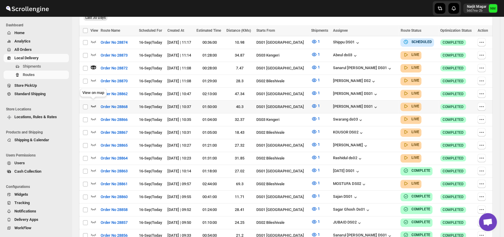
click at [94, 103] on icon "button" at bounding box center [93, 106] width 6 height 6
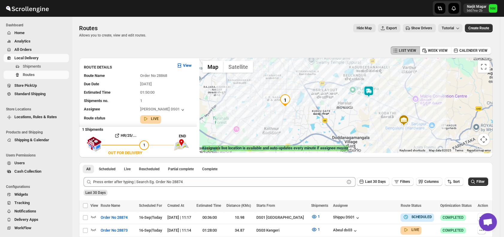
click at [372, 95] on img at bounding box center [368, 92] width 12 height 12
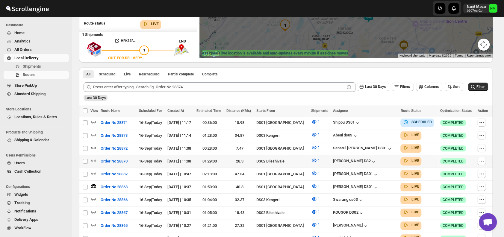
scroll to position [107, 0]
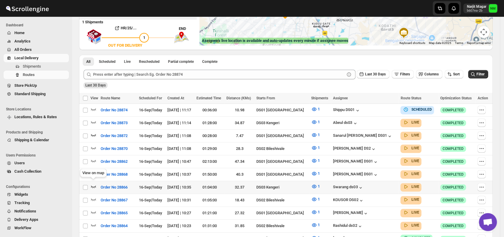
click at [93, 183] on icon "button" at bounding box center [93, 186] width 6 height 6
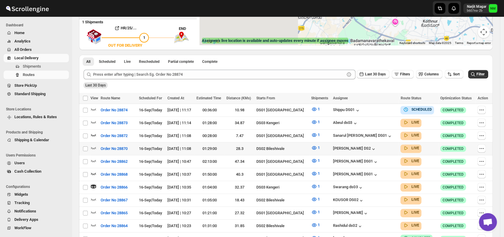
scroll to position [0, 0]
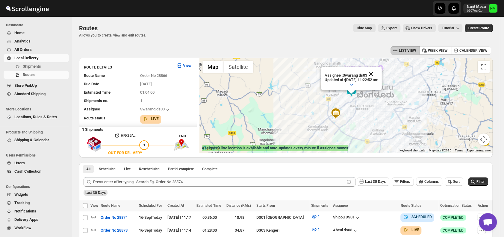
click at [378, 72] on button "Close" at bounding box center [371, 74] width 14 height 14
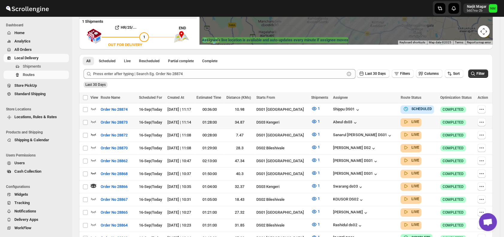
scroll to position [108, 0]
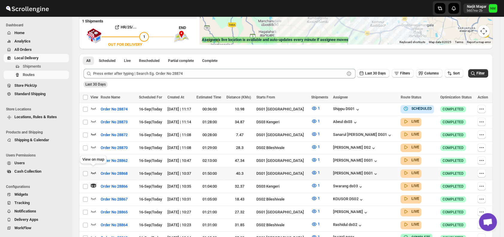
click at [96, 172] on icon "button" at bounding box center [93, 173] width 5 height 2
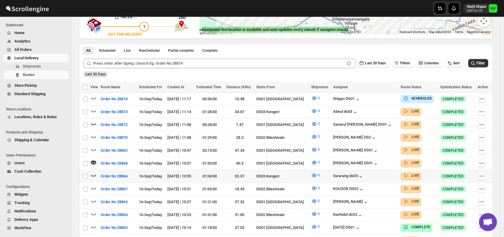
scroll to position [120, 0]
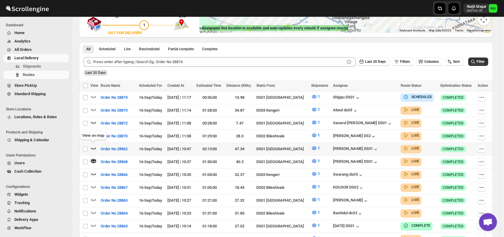
click at [93, 146] on icon "button" at bounding box center [93, 148] width 6 height 6
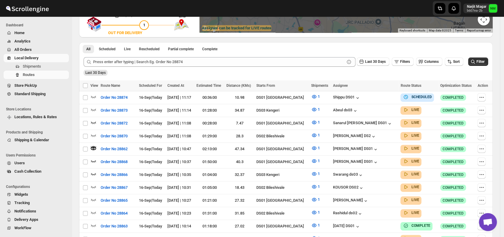
scroll to position [0, 0]
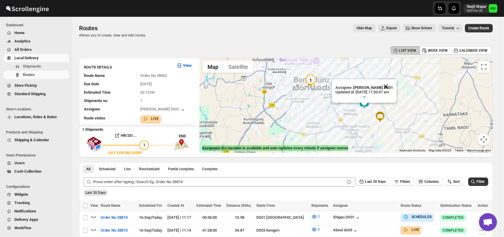
click at [393, 84] on button "Close" at bounding box center [385, 86] width 14 height 14
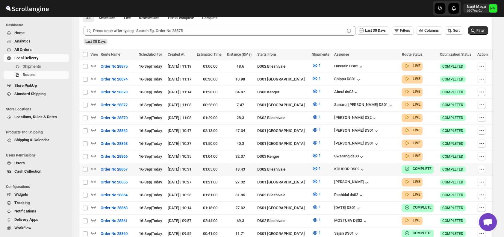
scroll to position [147, 0]
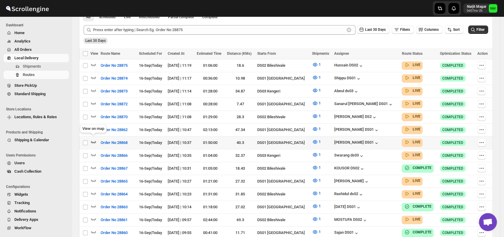
click at [96, 141] on icon "button" at bounding box center [93, 142] width 6 height 6
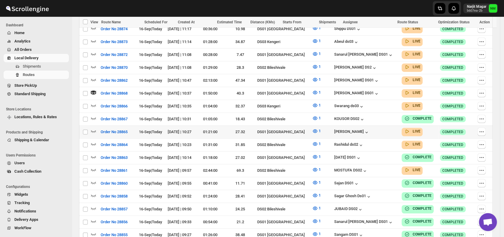
scroll to position [202, 0]
click at [93, 128] on icon "button" at bounding box center [93, 131] width 6 height 6
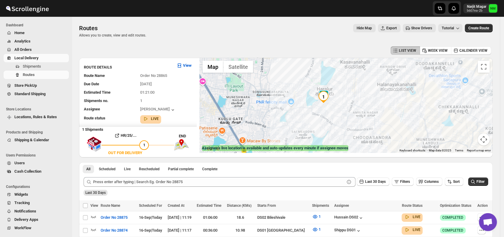
scroll to position [131, 0]
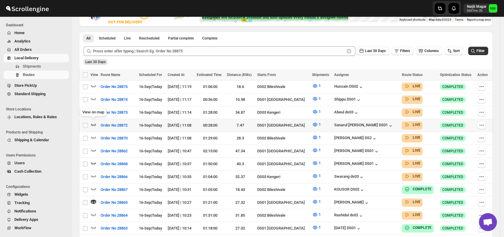
click at [96, 122] on icon "button" at bounding box center [93, 124] width 6 height 6
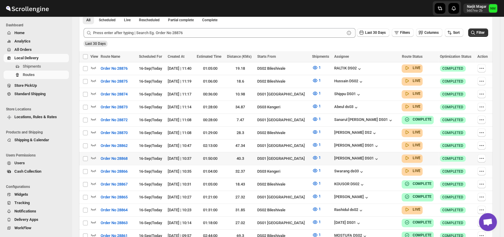
scroll to position [147, 0]
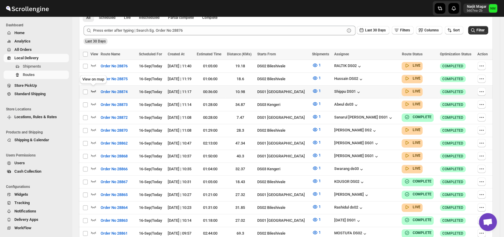
click at [92, 92] on icon "button" at bounding box center [93, 91] width 6 height 6
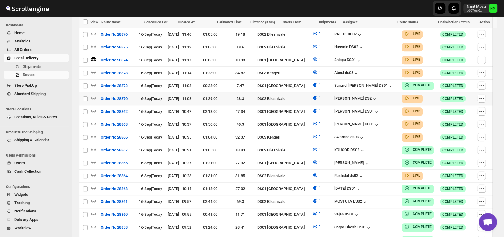
scroll to position [163, 0]
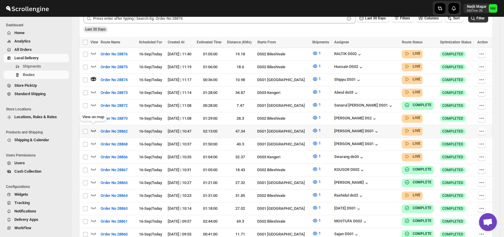
click at [92, 127] on icon "button" at bounding box center [93, 130] width 6 height 6
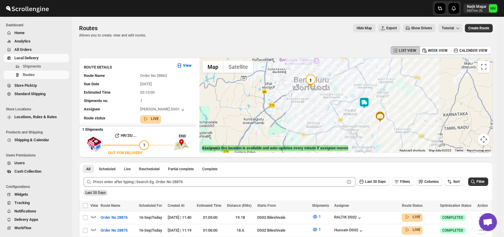
click at [370, 106] on img at bounding box center [364, 103] width 12 height 12
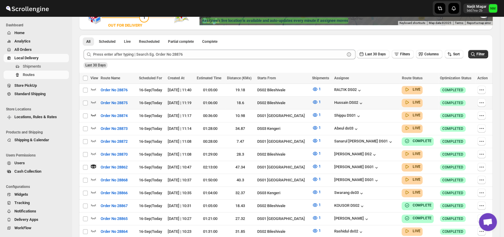
scroll to position [130, 0]
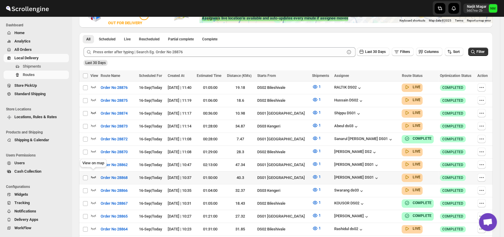
click at [91, 176] on icon "button" at bounding box center [93, 177] width 5 height 2
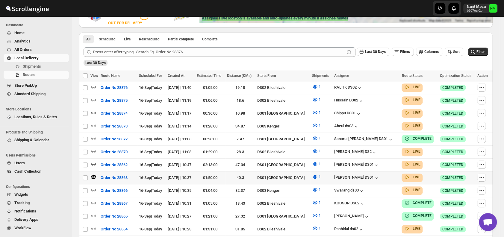
scroll to position [0, 0]
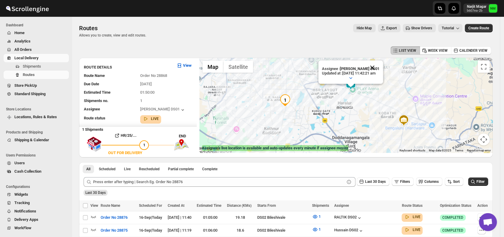
click at [379, 65] on button "Close" at bounding box center [372, 67] width 14 height 14
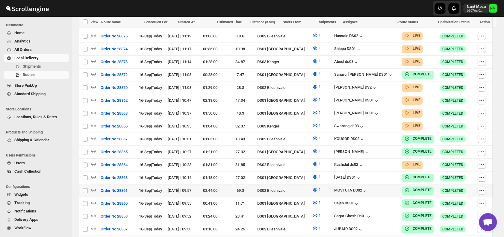
scroll to position [190, 0]
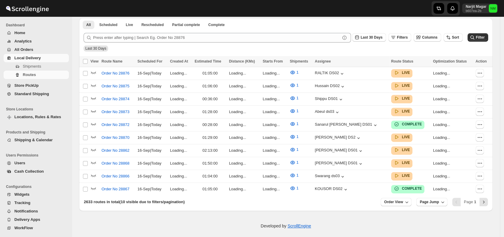
scroll to position [190, 0]
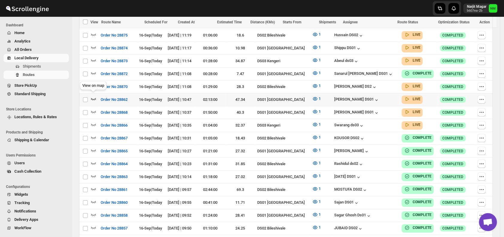
click at [95, 96] on icon "button" at bounding box center [93, 99] width 6 height 6
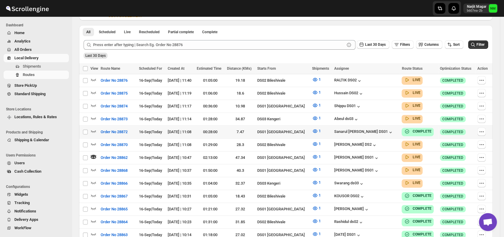
scroll to position [138, 0]
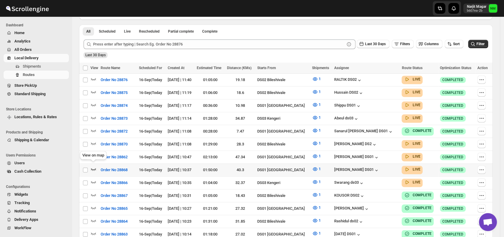
click at [93, 166] on icon "button" at bounding box center [93, 169] width 6 height 6
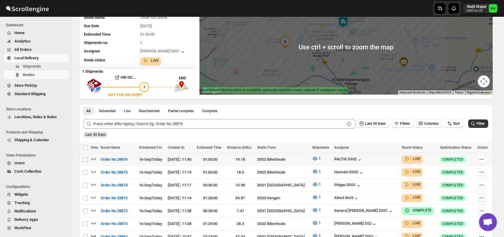
scroll to position [59, 0]
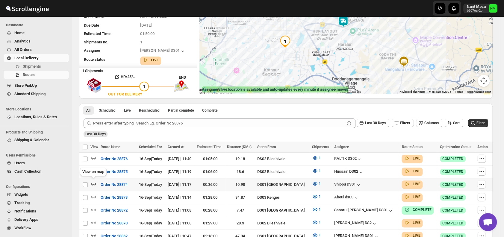
click at [95, 183] on icon "button" at bounding box center [93, 184] width 6 height 6
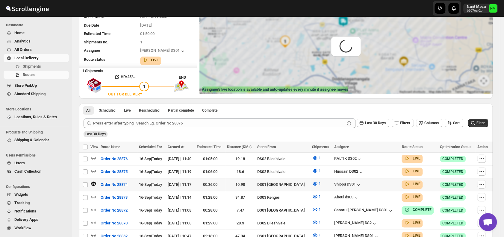
scroll to position [0, 0]
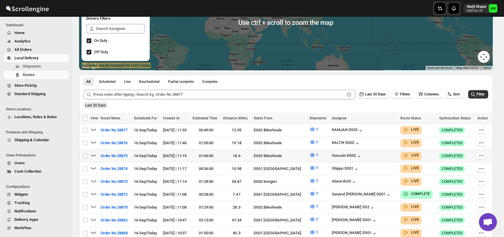
scroll to position [139, 0]
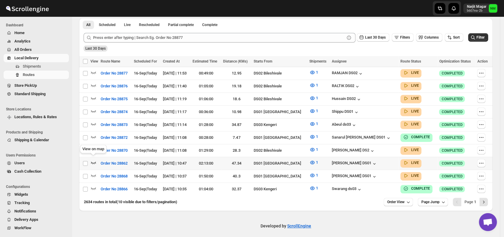
click at [95, 159] on icon "button" at bounding box center [93, 162] width 6 height 6
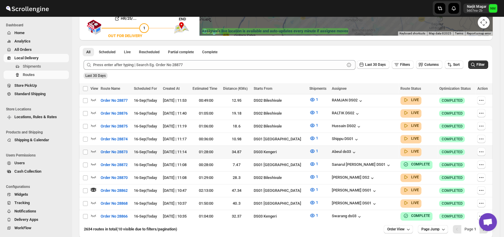
scroll to position [123, 0]
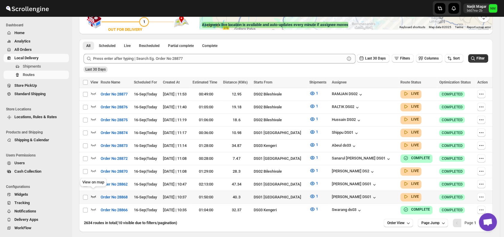
click at [96, 193] on icon "button" at bounding box center [93, 196] width 6 height 6
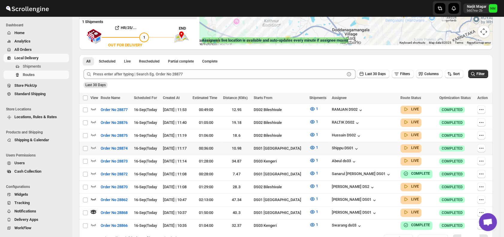
scroll to position [109, 0]
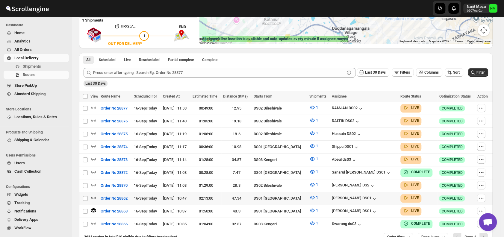
click at [97, 194] on div at bounding box center [94, 198] width 8 height 8
click at [93, 197] on icon "button" at bounding box center [93, 198] width 5 height 2
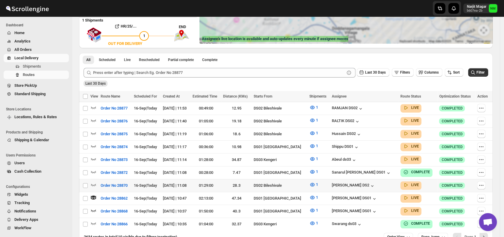
scroll to position [0, 0]
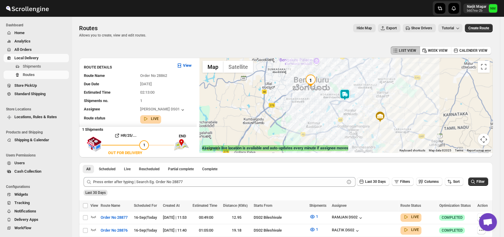
click at [344, 96] on img at bounding box center [344, 95] width 12 height 12
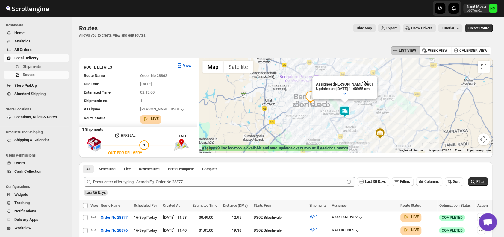
click at [373, 84] on button "Close" at bounding box center [366, 83] width 14 height 14
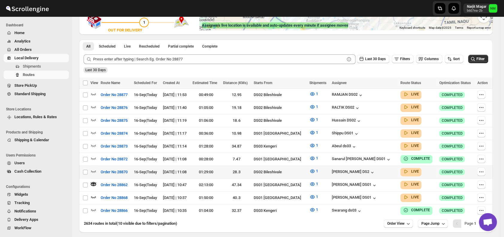
scroll to position [123, 0]
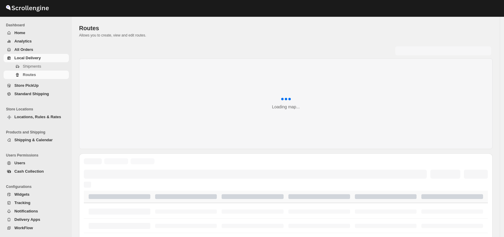
scroll to position [123, 0]
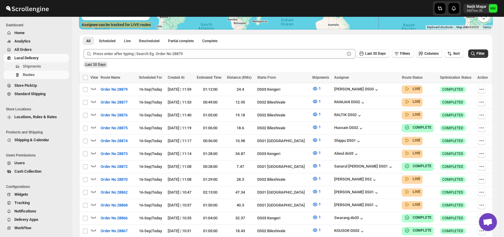
click at [34, 66] on span "Shipments" at bounding box center [32, 66] width 18 height 4
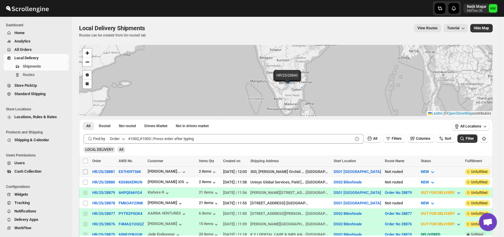
click at [86, 171] on input "Select shipment" at bounding box center [85, 171] width 5 height 5
checkbox input "true"
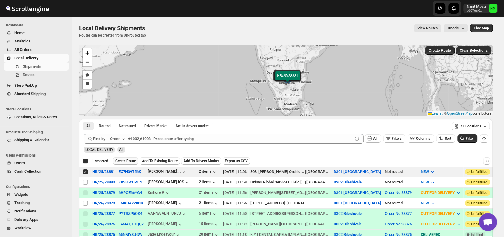
click at [125, 159] on span "Create Route" at bounding box center [125, 161] width 21 height 5
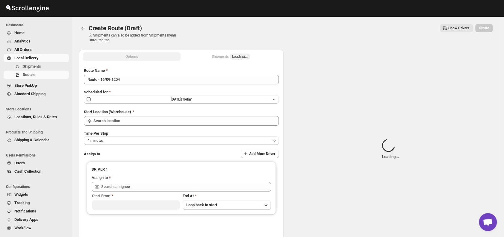
type input "DS01 [GEOGRAPHIC_DATA]"
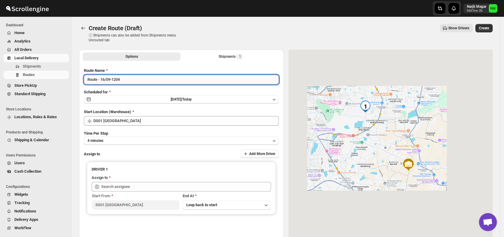
click at [147, 79] on input "Route - 16/09-1204" at bounding box center [181, 80] width 195 height 10
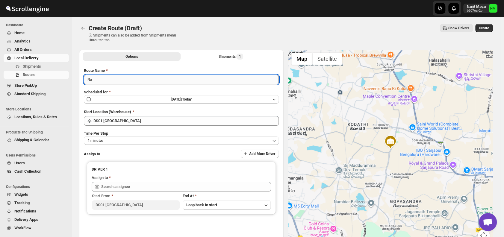
type input "R"
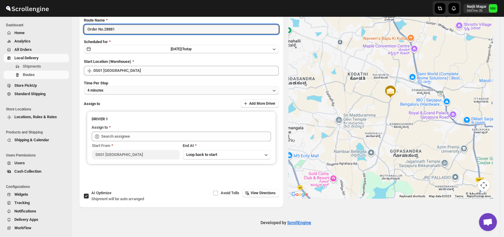
type input "Order No.28881"
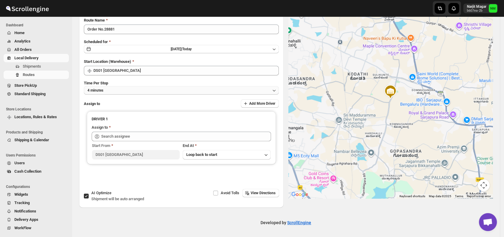
click at [118, 93] on button "4 minutes" at bounding box center [181, 90] width 195 height 8
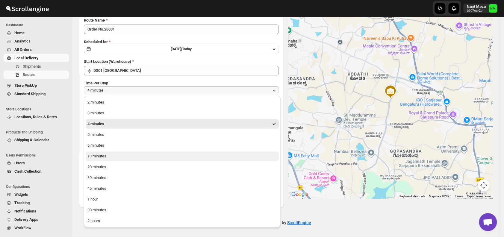
click at [105, 156] on div "10 minutes" at bounding box center [96, 156] width 19 height 6
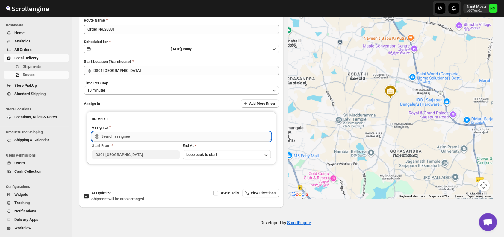
click at [136, 137] on input "text" at bounding box center [186, 137] width 170 height 10
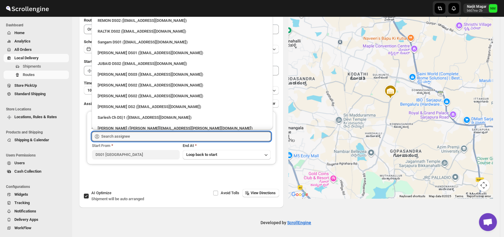
scroll to position [128, 0]
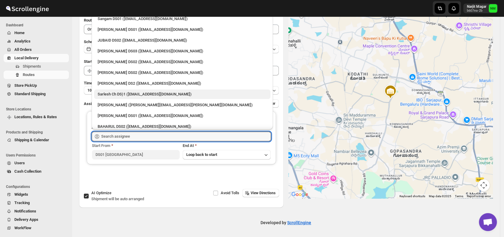
click at [105, 91] on div "Sarlesh Ch DS)1 ([EMAIL_ADDRESS][DOMAIN_NAME])" at bounding box center [182, 94] width 169 height 6
type input "Sarlesh Ch DS)1 ([EMAIL_ADDRESS][DOMAIN_NAME])"
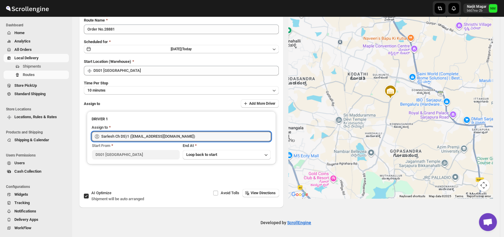
scroll to position [0, 0]
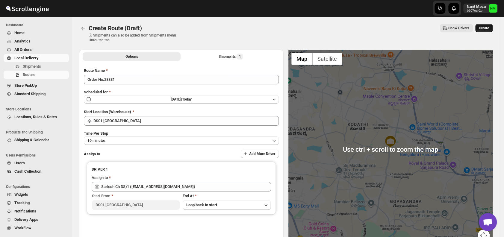
click at [486, 28] on span "Create" at bounding box center [483, 28] width 10 height 5
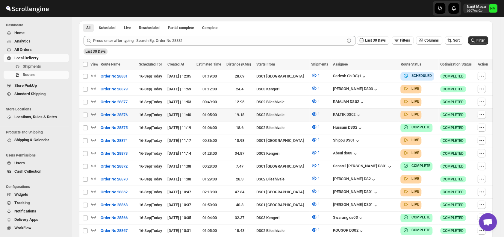
scroll to position [137, 0]
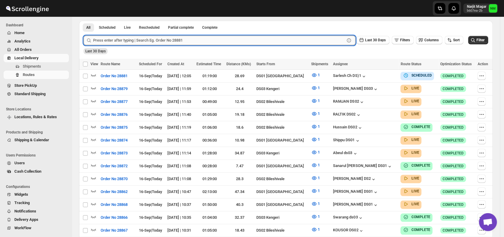
click at [196, 39] on input "text" at bounding box center [218, 41] width 251 height 10
type input "28699"
click at [83, 21] on button "Submit" at bounding box center [91, 24] width 17 height 6
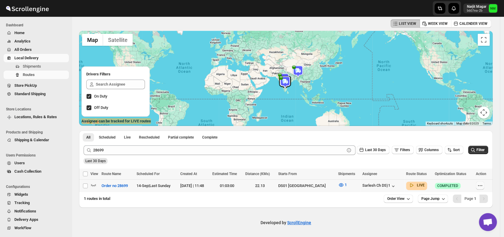
click at [480, 188] on icon "button" at bounding box center [480, 186] width 6 height 6
checkbox input "true"
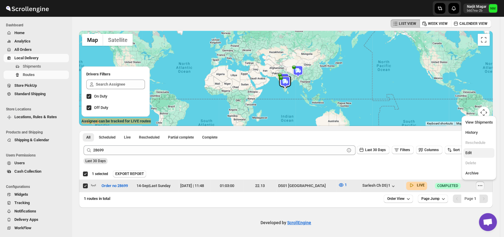
click at [472, 153] on span "Edit" at bounding box center [479, 153] width 28 height 6
checkbox input "false"
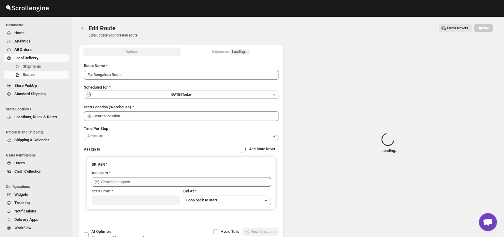
type input "Order no 28699"
type input "DS01 [GEOGRAPHIC_DATA]"
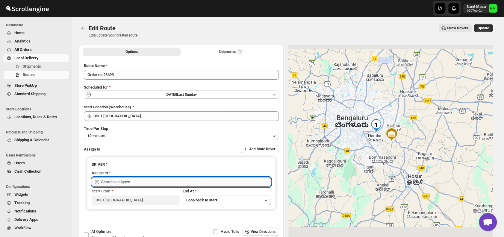
click at [187, 181] on input "text" at bounding box center [186, 182] width 170 height 10
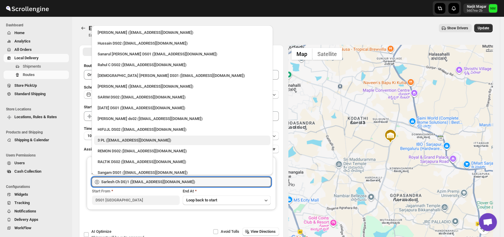
click at [115, 139] on div "3 PL ([EMAIL_ADDRESS][DOMAIN_NAME])" at bounding box center [182, 140] width 169 height 6
type input "3 PL ([EMAIL_ADDRESS][DOMAIN_NAME])"
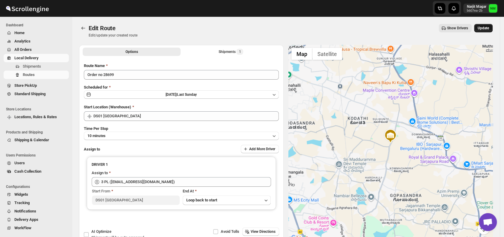
click at [489, 26] on span "Update" at bounding box center [482, 28] width 11 height 5
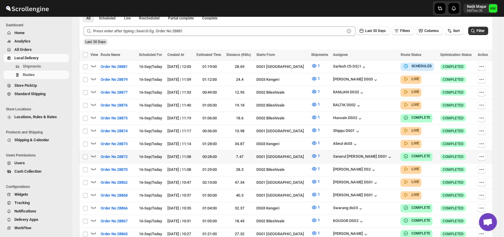
scroll to position [153, 0]
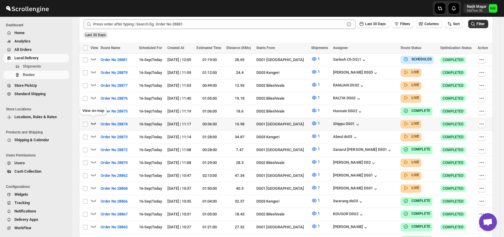
click at [96, 121] on icon "button" at bounding box center [93, 123] width 6 height 6
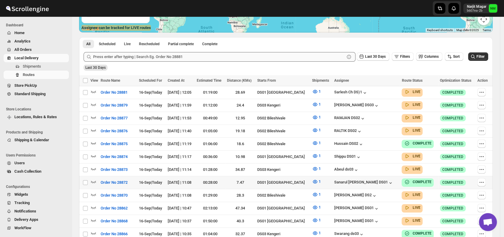
scroll to position [121, 0]
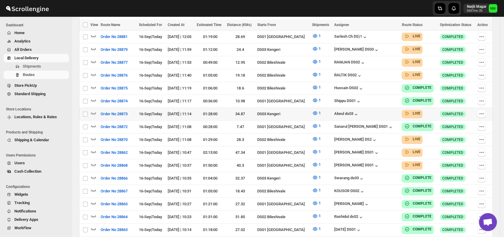
scroll to position [177, 0]
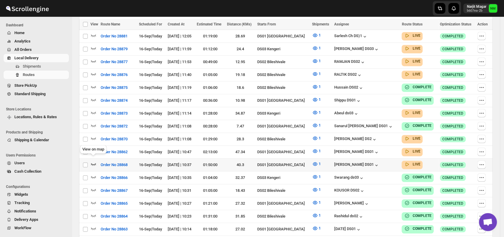
click at [95, 161] on icon "button" at bounding box center [93, 164] width 6 height 6
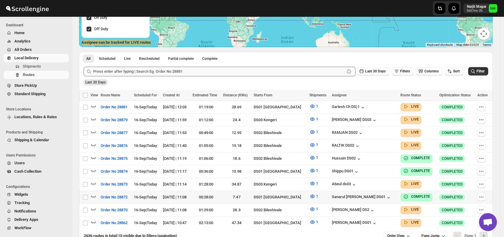
scroll to position [139, 0]
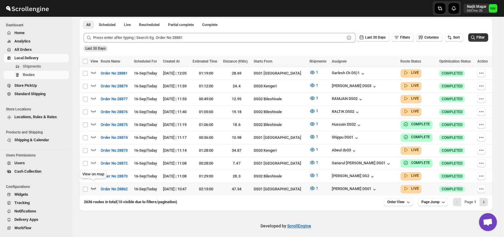
click at [95, 185] on icon "button" at bounding box center [93, 188] width 6 height 6
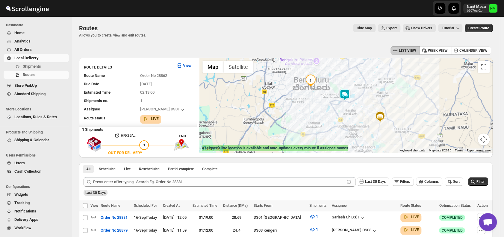
scroll to position [144, 0]
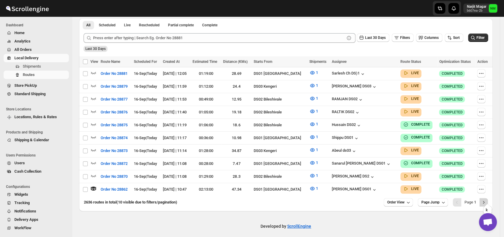
click at [487, 198] on button "Next" at bounding box center [483, 202] width 8 height 8
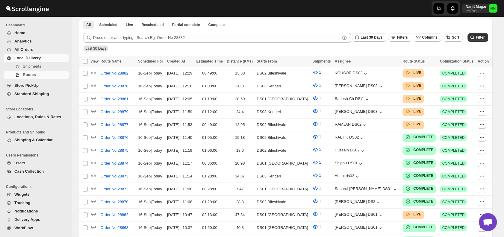
scroll to position [144, 0]
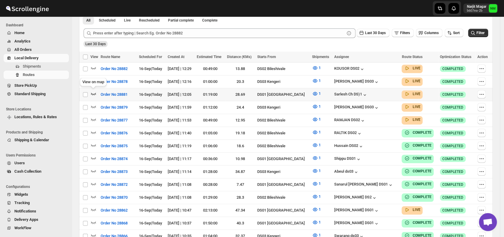
click at [96, 93] on icon "button" at bounding box center [93, 94] width 6 height 6
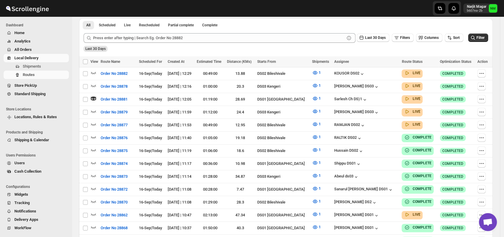
scroll to position [0, 0]
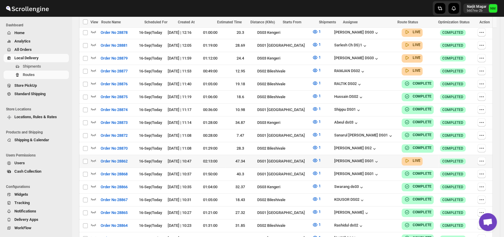
scroll to position [196, 0]
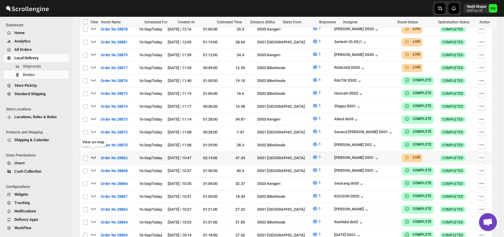
click at [93, 154] on icon "button" at bounding box center [93, 157] width 6 height 6
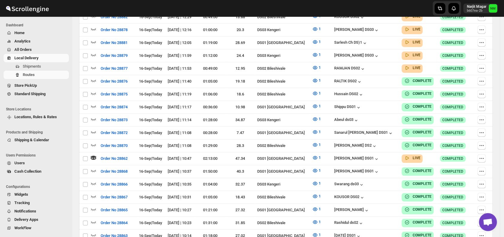
scroll to position [46, 0]
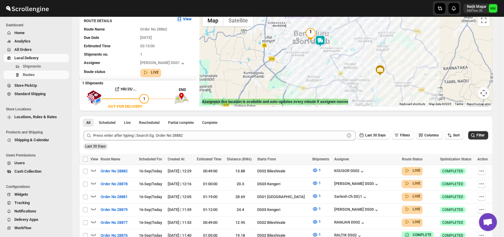
click at [325, 37] on img at bounding box center [320, 41] width 12 height 12
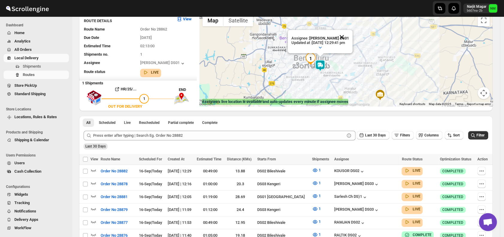
click at [349, 37] on button "Close" at bounding box center [341, 37] width 14 height 14
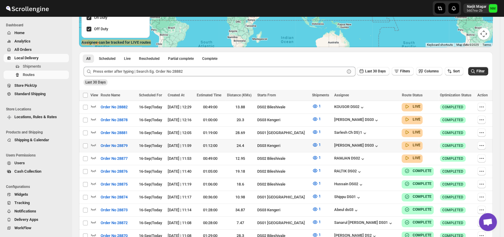
scroll to position [106, 0]
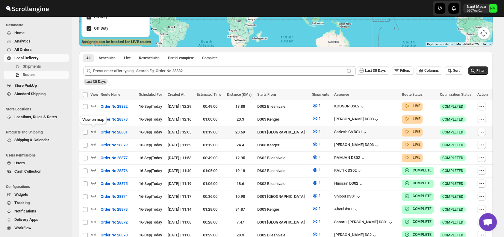
click at [93, 129] on icon "button" at bounding box center [93, 131] width 6 height 6
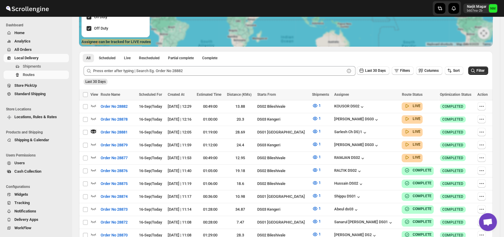
scroll to position [0, 0]
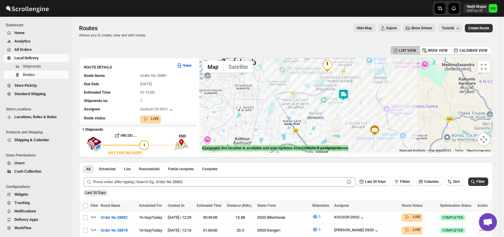
click at [349, 93] on img at bounding box center [343, 95] width 12 height 12
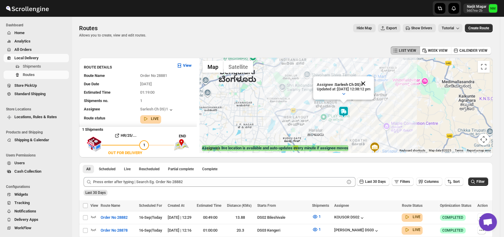
click at [370, 82] on button "Close" at bounding box center [363, 83] width 14 height 14
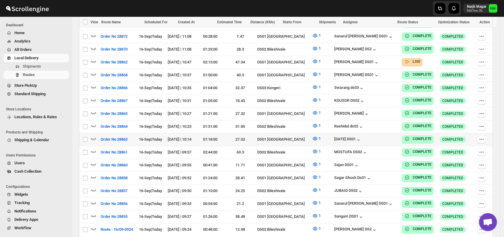
scroll to position [299, 0]
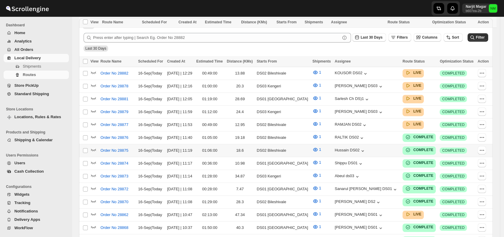
scroll to position [232, 0]
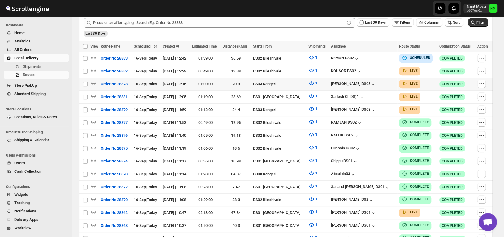
scroll to position [153, 0]
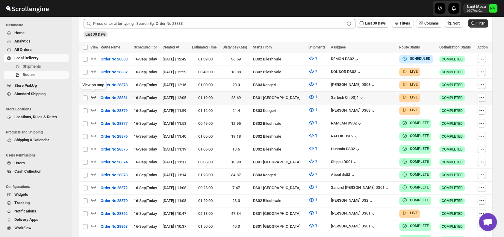
click at [95, 96] on icon "button" at bounding box center [93, 97] width 5 height 2
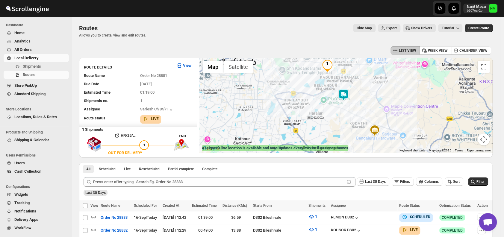
click at [346, 95] on img at bounding box center [343, 95] width 12 height 12
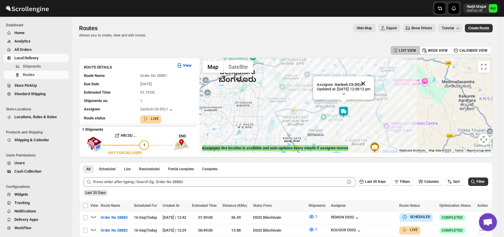
click at [370, 80] on button "Close" at bounding box center [363, 83] width 14 height 14
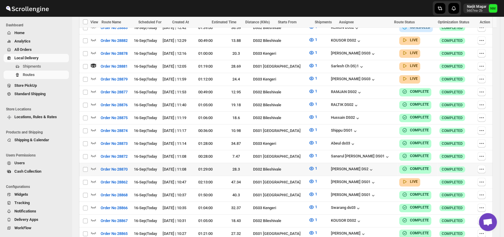
scroll to position [193, 0]
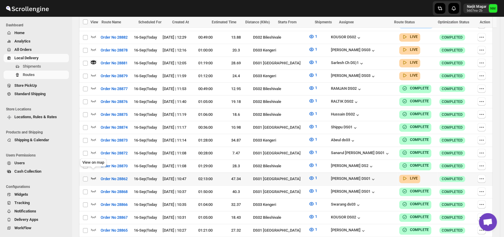
click at [91, 175] on icon "button" at bounding box center [93, 178] width 6 height 6
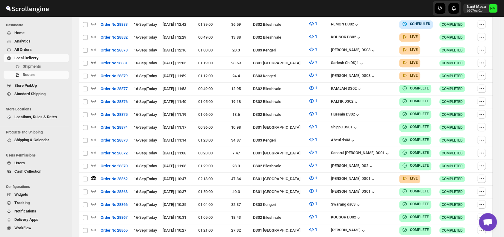
scroll to position [0, 0]
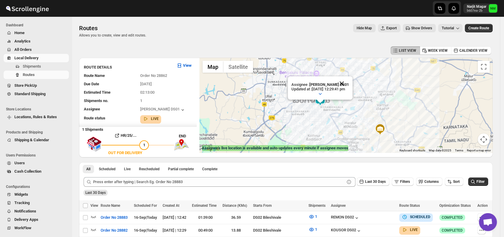
click at [349, 84] on button "Close" at bounding box center [341, 83] width 14 height 14
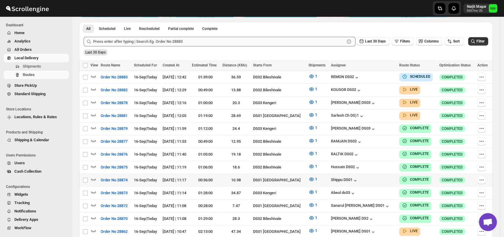
scroll to position [135, 0]
click at [91, 113] on icon "button" at bounding box center [93, 115] width 6 height 6
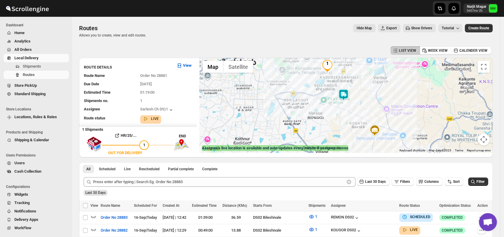
click at [352, 98] on div at bounding box center [345, 105] width 293 height 95
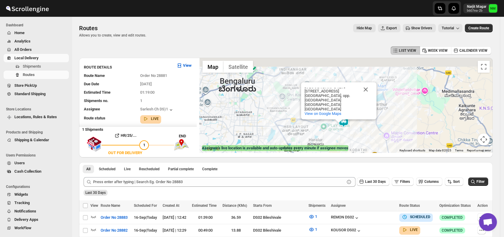
scroll to position [1, 0]
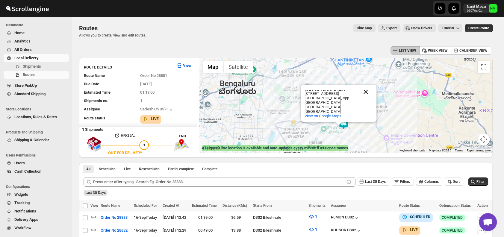
click at [367, 85] on button "Close" at bounding box center [365, 92] width 14 height 14
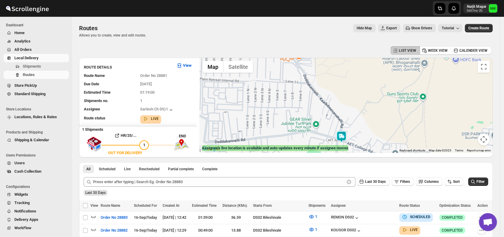
click at [338, 134] on img at bounding box center [341, 137] width 12 height 12
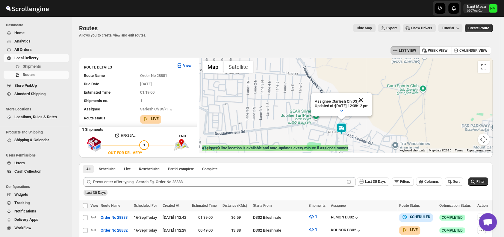
click at [368, 93] on button "Close" at bounding box center [361, 100] width 14 height 14
click at [45, 67] on span "Shipments" at bounding box center [45, 66] width 45 height 6
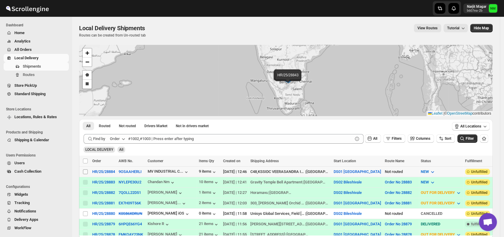
click at [84, 172] on input "Select shipment" at bounding box center [85, 171] width 5 height 5
checkbox input "true"
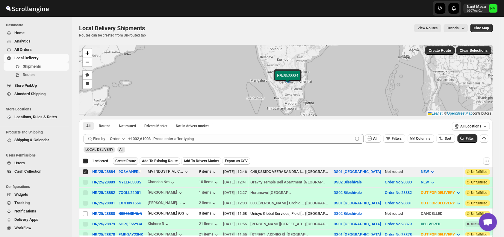
click at [124, 159] on span "Create Route" at bounding box center [125, 161] width 21 height 5
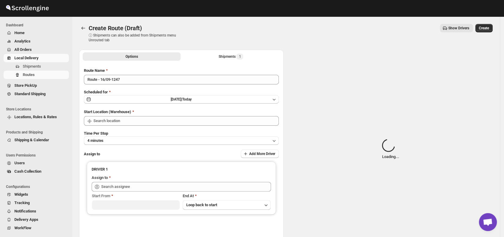
type input "DS01 [GEOGRAPHIC_DATA]"
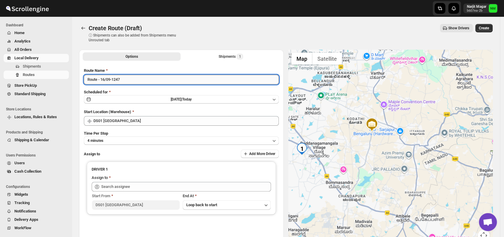
click at [134, 80] on input "Route - 16/09-1247" at bounding box center [181, 80] width 195 height 10
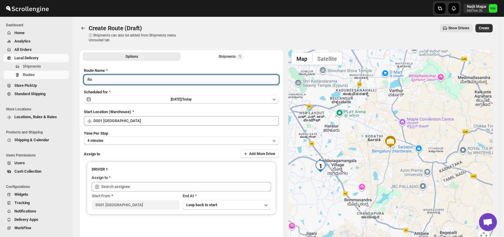
type input "R"
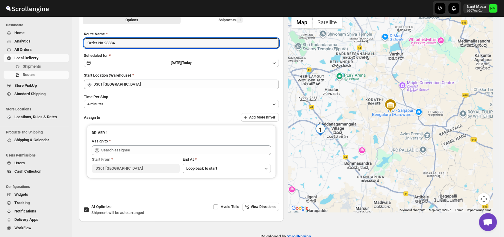
scroll to position [38, 0]
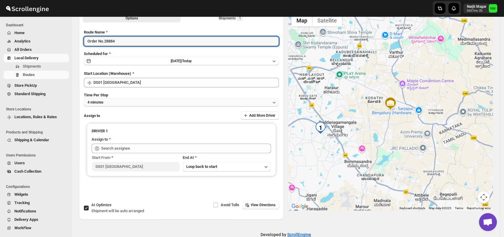
type input "Order No.28884"
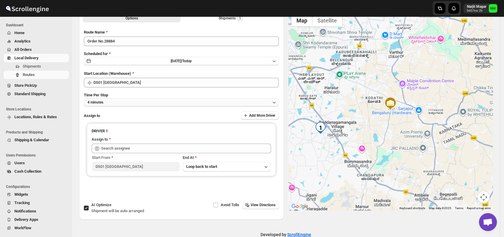
click at [100, 103] on span "4 minutes" at bounding box center [95, 102] width 16 height 5
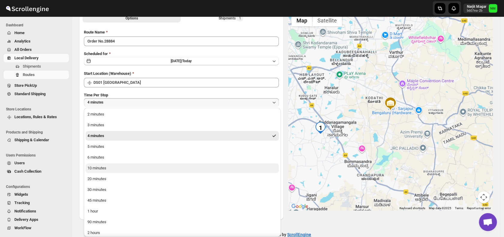
click at [100, 169] on div "10 minutes" at bounding box center [96, 168] width 19 height 6
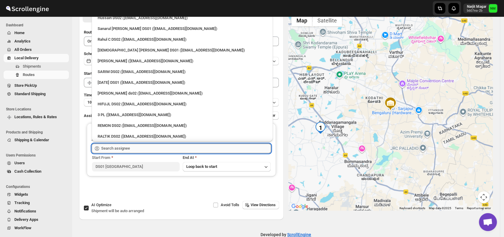
click at [148, 149] on input "text" at bounding box center [186, 149] width 170 height 10
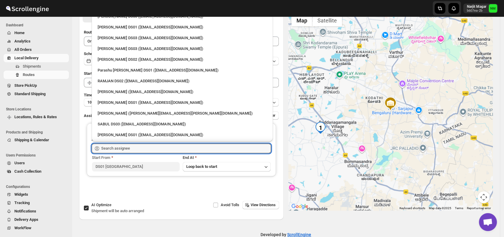
scroll to position [363, 0]
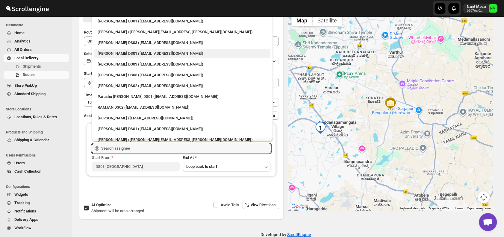
click at [104, 52] on div "Ashraf Ali DS01 (yoyovey222@0tires.com)" at bounding box center [182, 54] width 169 height 6
type input "Ashraf Ali DS01 (yoyovey222@0tires.com)"
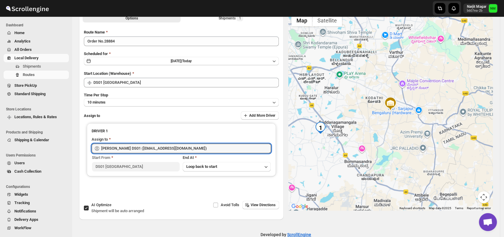
scroll to position [0, 0]
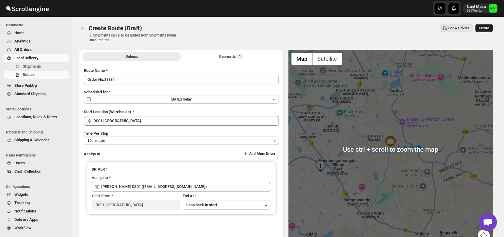
click at [485, 31] on button "Create" at bounding box center [483, 28] width 17 height 8
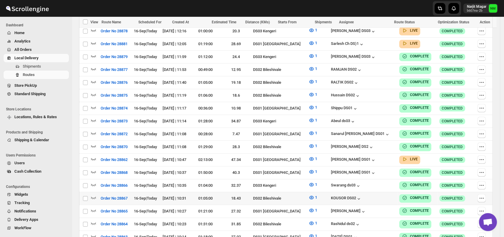
scroll to position [221, 0]
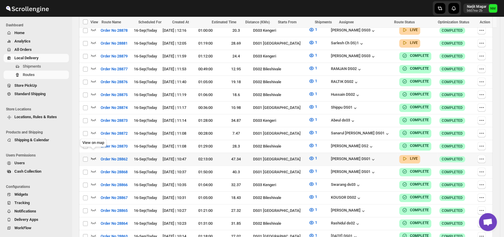
click at [96, 157] on icon "button" at bounding box center [93, 158] width 5 height 2
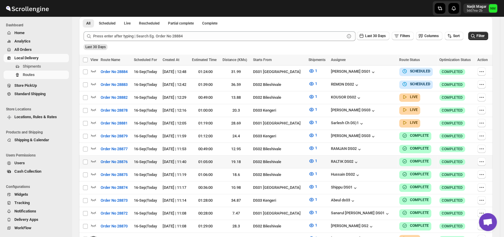
scroll to position [147, 0]
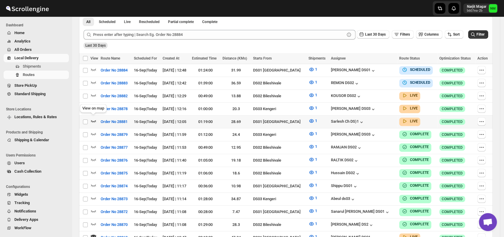
click at [92, 118] on icon "button" at bounding box center [93, 121] width 6 height 6
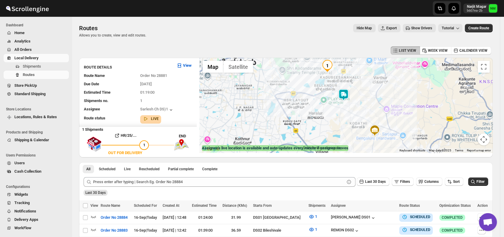
click at [343, 98] on img at bounding box center [343, 95] width 12 height 12
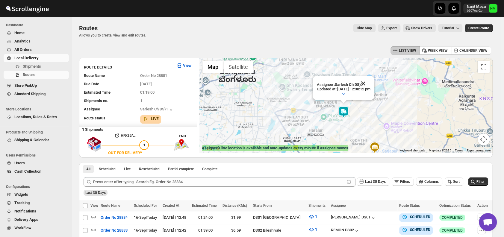
click at [370, 80] on button "Close" at bounding box center [363, 83] width 14 height 14
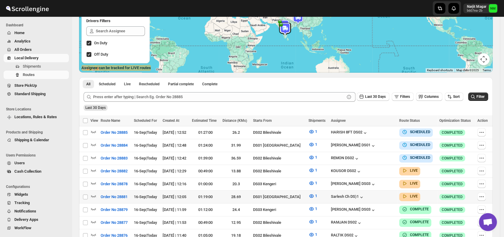
scroll to position [80, 0]
click at [95, 193] on icon "button" at bounding box center [93, 196] width 6 height 6
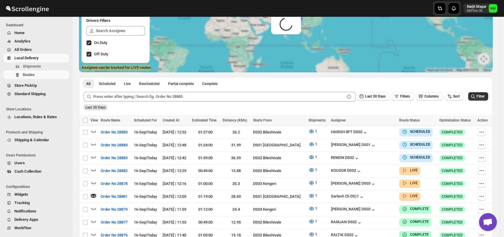
scroll to position [0, 0]
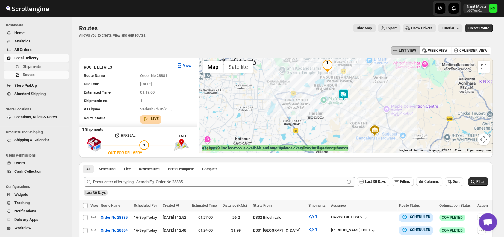
click at [34, 68] on span "Shipments" at bounding box center [32, 66] width 18 height 4
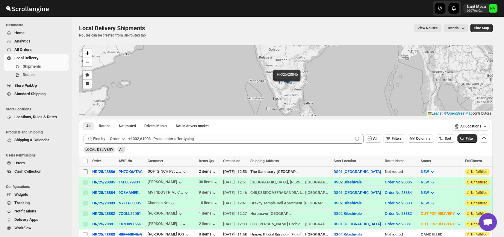
click at [86, 170] on input "Select shipment" at bounding box center [85, 171] width 5 height 5
checkbox input "true"
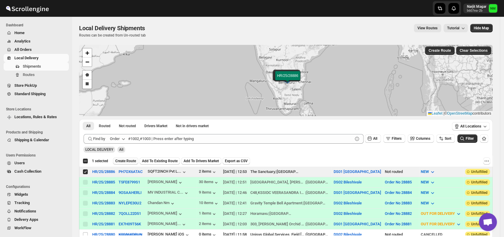
click at [120, 160] on span "Create Route" at bounding box center [125, 161] width 21 height 5
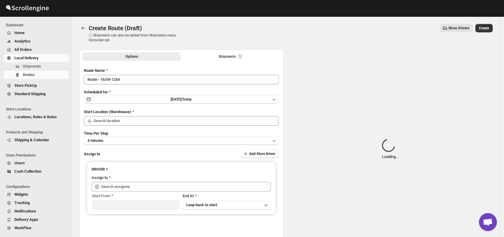
type input "DS01 [GEOGRAPHIC_DATA]"
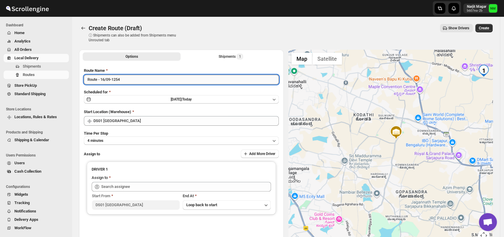
click at [134, 81] on input "Route - 16/09-1254" at bounding box center [181, 80] width 195 height 10
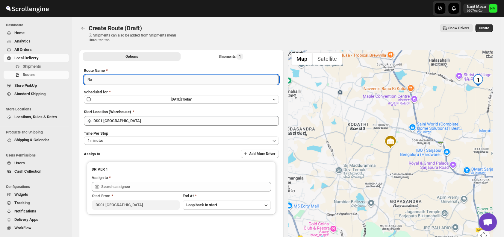
type input "R"
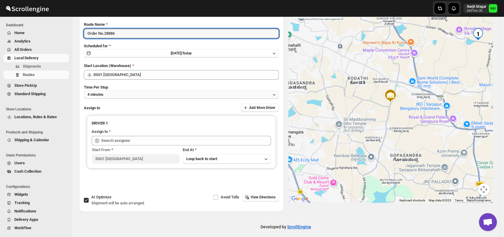
scroll to position [47, 0]
type input "Order No.28886"
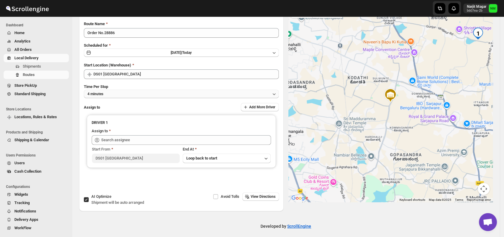
click at [128, 96] on button "4 minutes" at bounding box center [181, 94] width 195 height 8
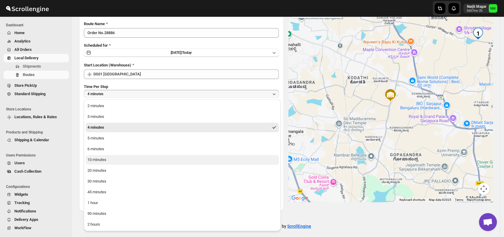
click at [110, 159] on button "10 minutes" at bounding box center [182, 160] width 193 height 10
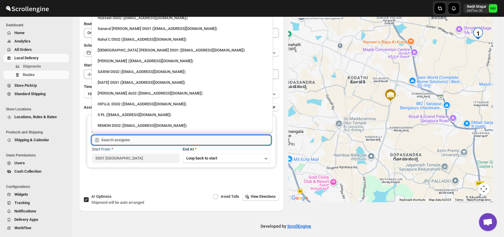
click at [131, 142] on input "text" at bounding box center [186, 140] width 170 height 10
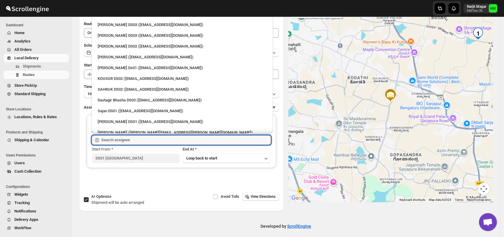
scroll to position [268, 0]
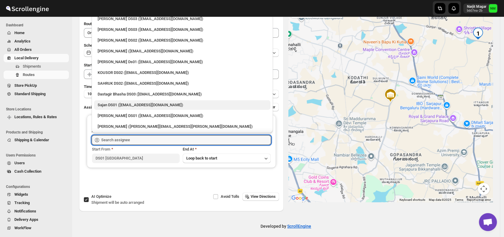
click at [120, 105] on div "Sajan DS01 (lofadat883@coderdir.com)" at bounding box center [182, 105] width 169 height 6
type input "Sajan DS01 (lofadat883@coderdir.com)"
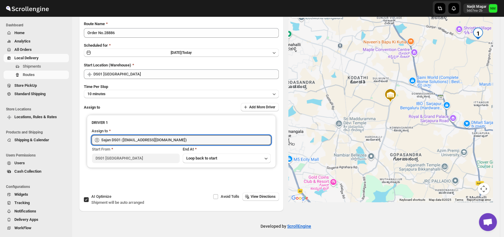
scroll to position [0, 0]
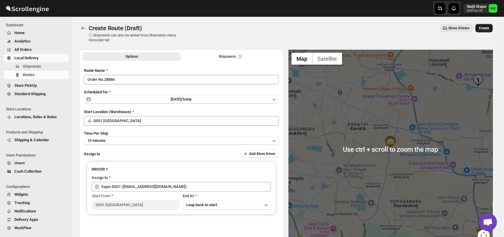
click at [485, 29] on span "Create" at bounding box center [483, 28] width 10 height 5
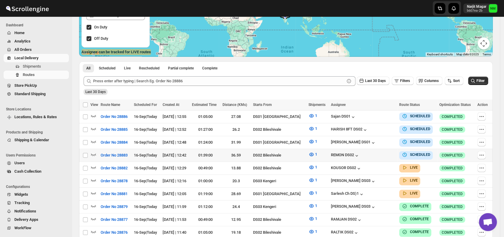
scroll to position [96, 0]
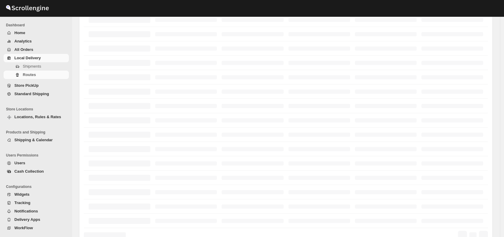
scroll to position [96, 0]
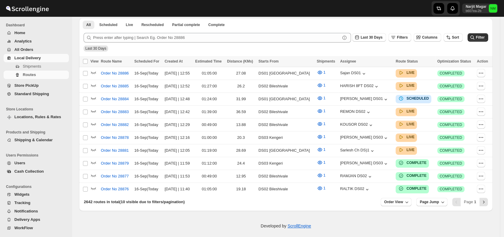
scroll to position [192, 0]
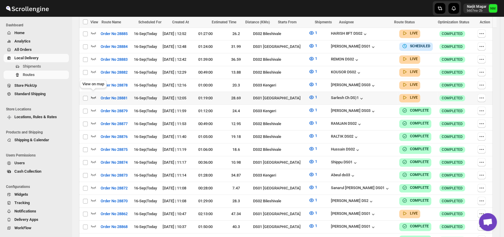
click at [94, 97] on icon "button" at bounding box center [93, 97] width 6 height 6
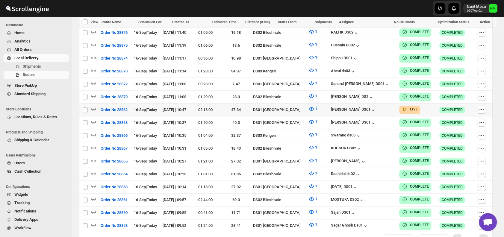
scroll to position [301, 0]
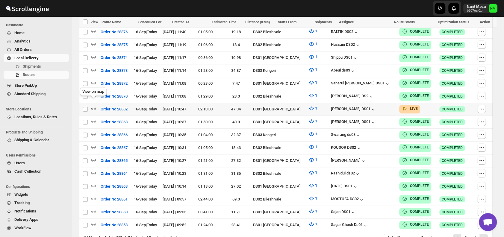
click at [93, 105] on icon "button" at bounding box center [93, 108] width 6 height 6
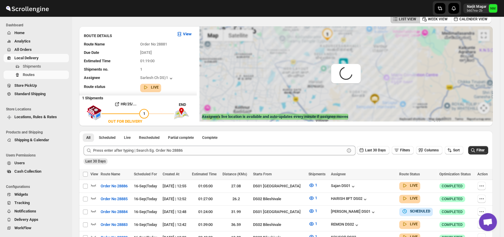
scroll to position [0, 0]
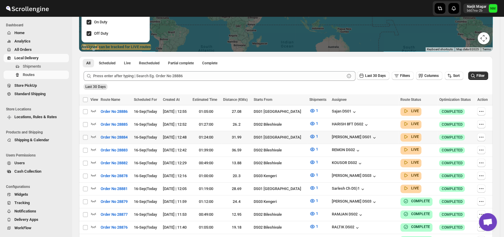
scroll to position [103, 0]
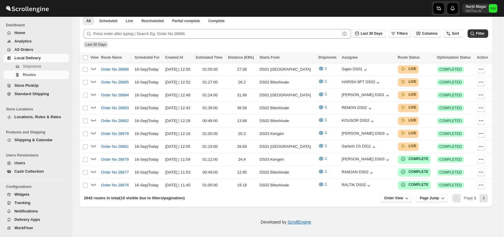
scroll to position [103, 0]
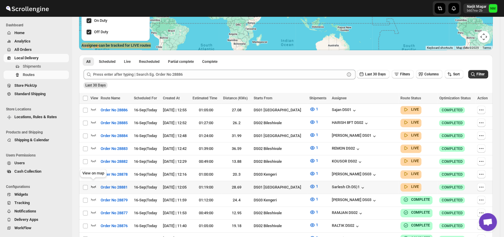
click at [94, 184] on icon "button" at bounding box center [93, 186] width 6 height 6
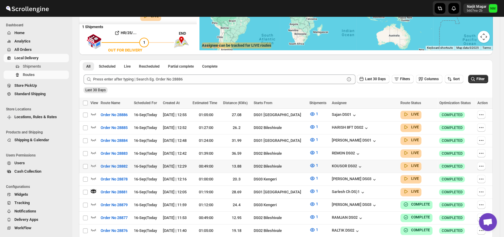
scroll to position [0, 0]
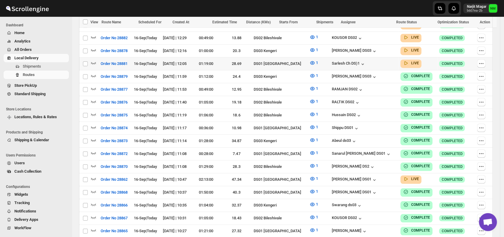
scroll to position [184, 0]
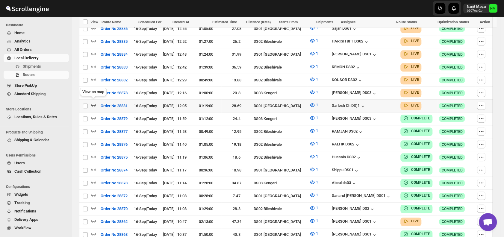
click at [92, 104] on icon "button" at bounding box center [93, 105] width 5 height 2
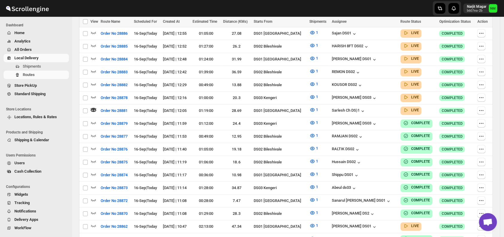
scroll to position [0, 0]
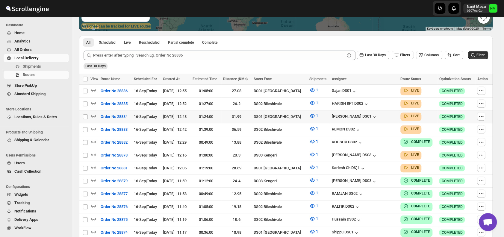
scroll to position [122, 0]
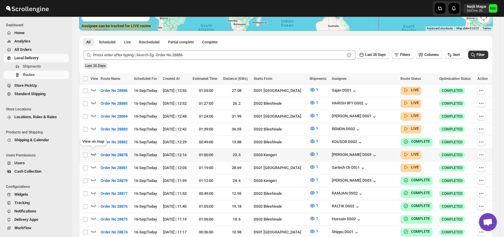
click at [92, 153] on icon "button" at bounding box center [93, 154] width 6 height 6
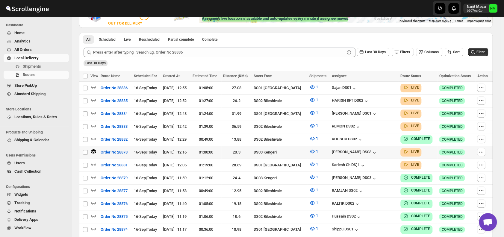
scroll to position [130, 0]
click at [94, 161] on icon "button" at bounding box center [93, 164] width 6 height 6
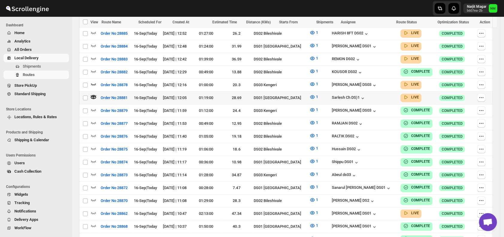
scroll to position [0, 0]
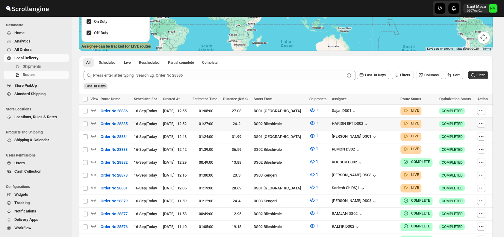
scroll to position [102, 0]
click at [93, 110] on icon "button" at bounding box center [93, 110] width 6 height 6
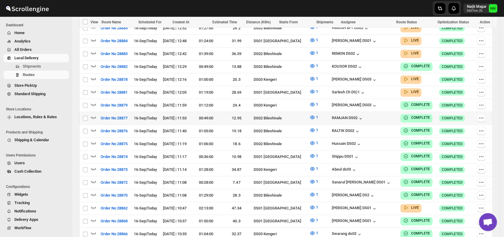
scroll to position [203, 0]
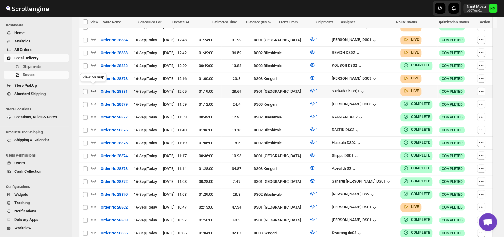
click at [94, 88] on icon "button" at bounding box center [93, 91] width 6 height 6
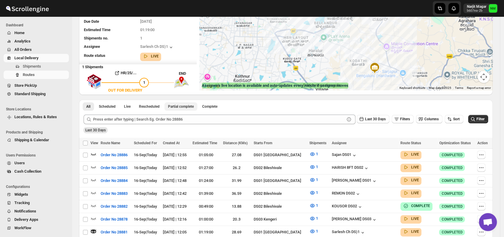
scroll to position [63, 0]
click at [93, 153] on icon "button" at bounding box center [93, 154] width 6 height 6
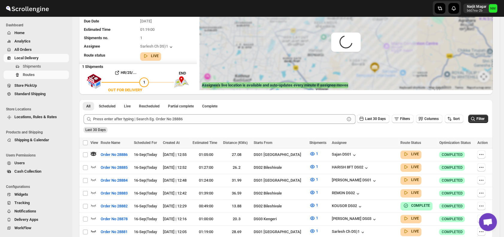
scroll to position [0, 0]
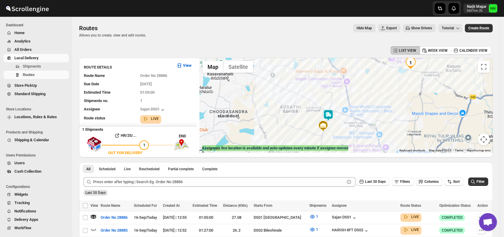
click at [328, 117] on img at bounding box center [328, 115] width 12 height 12
click at [354, 85] on button "Close" at bounding box center [346, 87] width 14 height 14
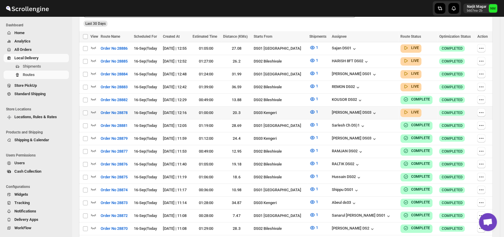
scroll to position [137, 0]
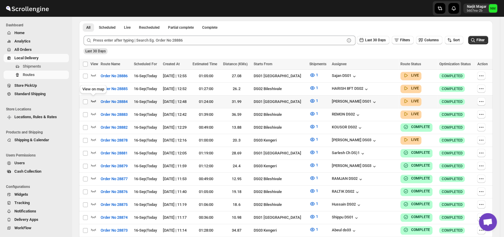
click at [93, 99] on icon "button" at bounding box center [93, 101] width 6 height 6
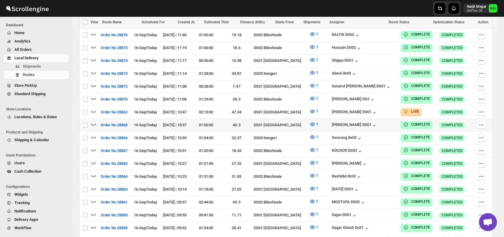
scroll to position [301, 0]
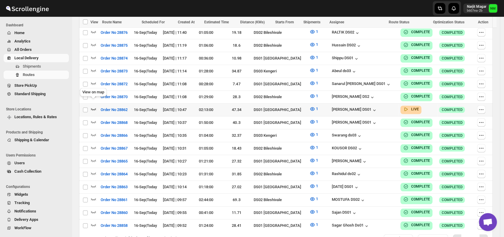
click at [95, 108] on icon "button" at bounding box center [93, 109] width 5 height 2
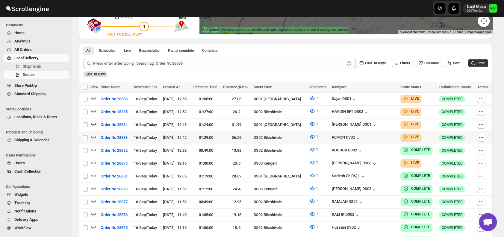
scroll to position [119, 0]
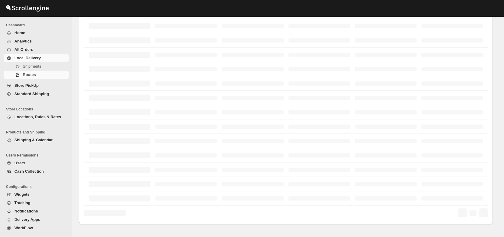
scroll to position [119, 0]
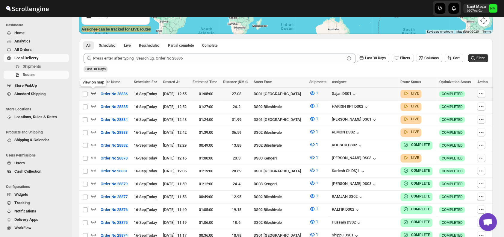
click at [93, 90] on icon "button" at bounding box center [93, 93] width 6 height 6
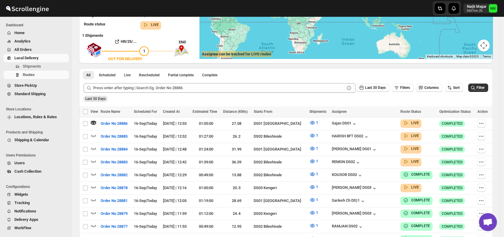
scroll to position [0, 0]
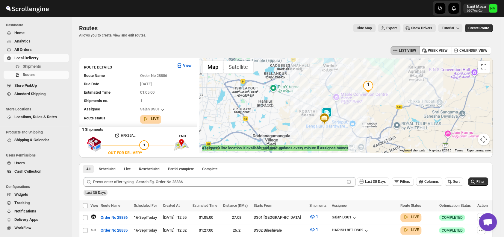
click at [330, 111] on img at bounding box center [326, 113] width 12 height 12
click at [352, 85] on button "Close" at bounding box center [345, 84] width 14 height 14
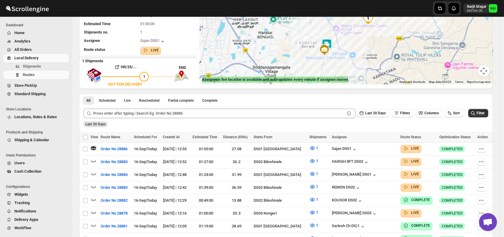
scroll to position [70, 0]
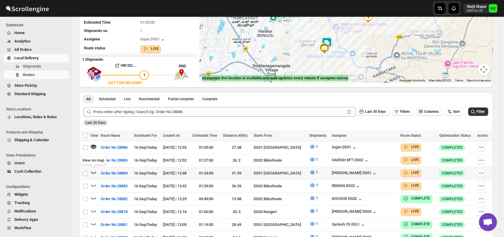
click at [94, 169] on icon "button" at bounding box center [93, 172] width 6 height 6
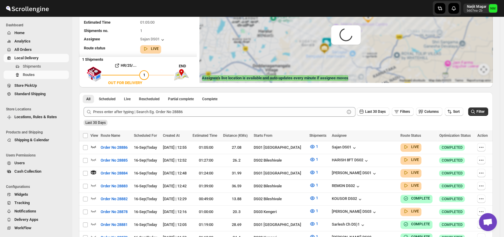
scroll to position [0, 0]
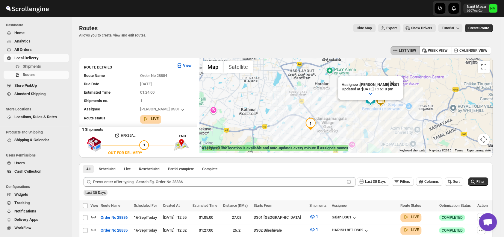
click at [399, 83] on button "Close" at bounding box center [391, 83] width 14 height 14
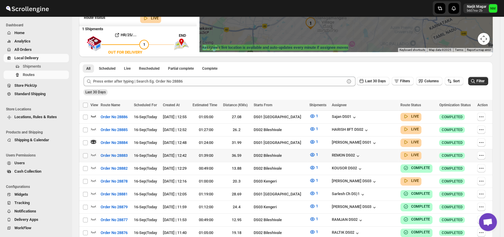
scroll to position [129, 0]
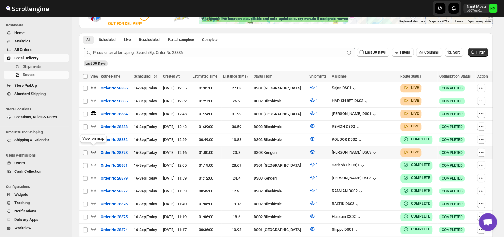
click at [95, 151] on icon "button" at bounding box center [93, 152] width 5 height 2
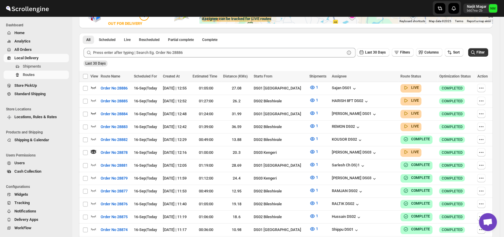
scroll to position [0, 0]
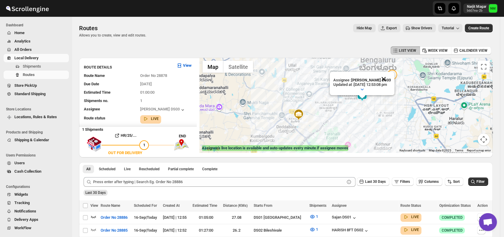
click at [390, 76] on button "Close" at bounding box center [383, 79] width 14 height 14
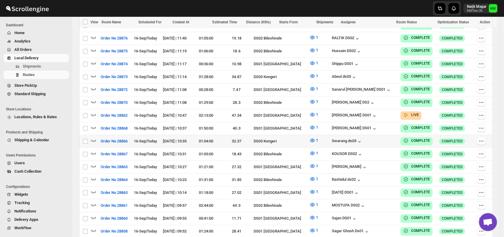
scroll to position [296, 0]
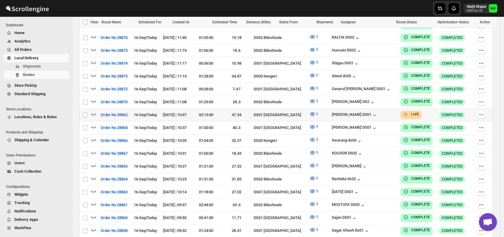
click at [96, 111] on div at bounding box center [94, 115] width 8 height 8
click at [93, 111] on icon "button" at bounding box center [93, 114] width 6 height 6
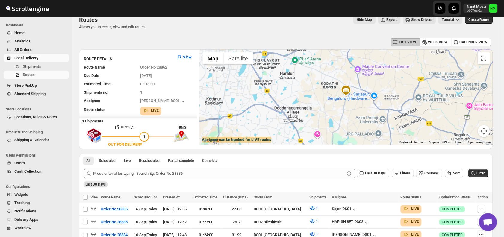
scroll to position [0, 0]
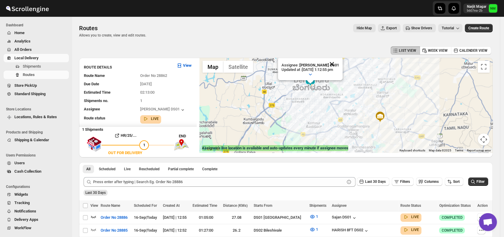
click at [339, 65] on button "Close" at bounding box center [331, 64] width 14 height 14
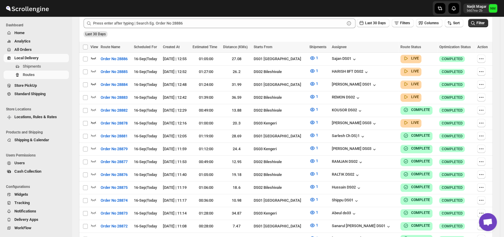
scroll to position [161, 0]
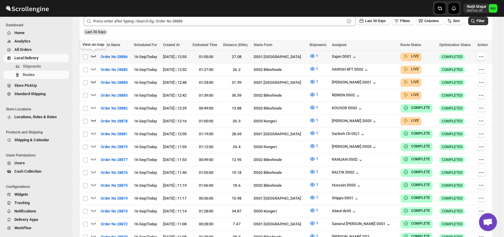
click at [94, 55] on icon "button" at bounding box center [93, 56] width 6 height 6
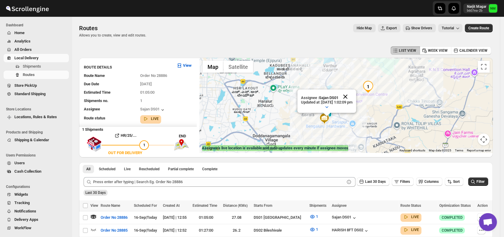
click at [352, 94] on button "Close" at bounding box center [345, 96] width 14 height 14
click at [331, 110] on img at bounding box center [326, 113] width 12 height 12
click at [352, 83] on button "Close" at bounding box center [345, 84] width 14 height 14
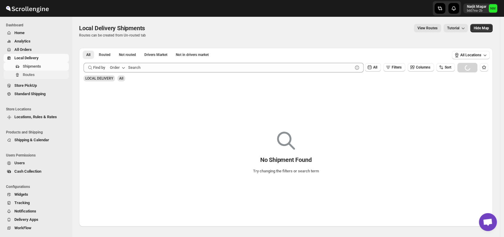
click at [44, 75] on span "Routes" at bounding box center [45, 75] width 45 height 6
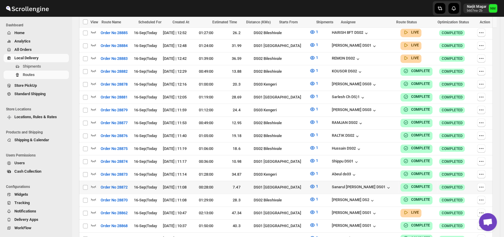
scroll to position [194, 0]
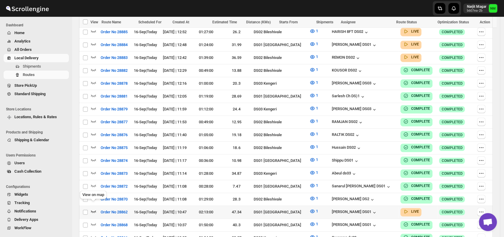
click at [91, 208] on icon "button" at bounding box center [93, 211] width 6 height 6
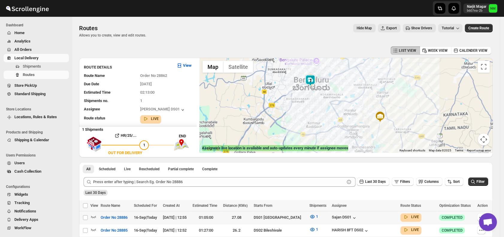
scroll to position [67, 0]
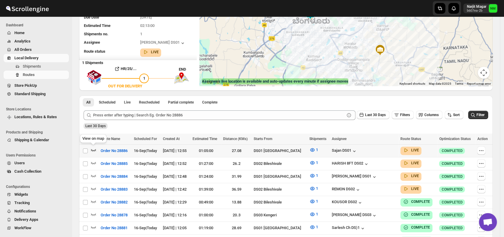
click at [92, 151] on icon "button" at bounding box center [93, 150] width 6 height 6
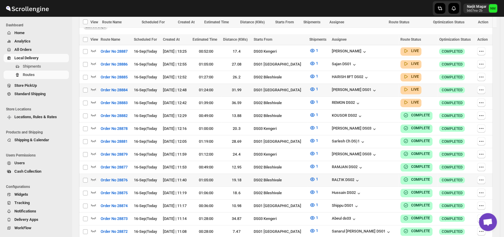
scroll to position [160, 0]
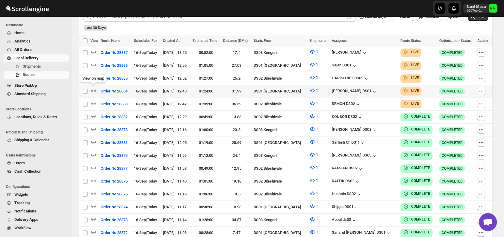
click at [94, 90] on icon "button" at bounding box center [93, 90] width 5 height 2
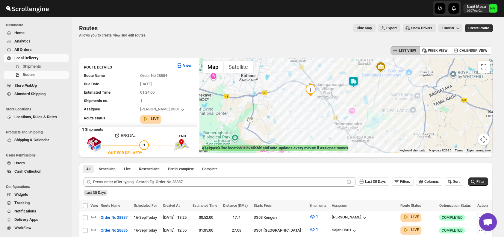
click at [355, 89] on div at bounding box center [345, 105] width 293 height 95
click at [356, 81] on img at bounding box center [353, 82] width 12 height 12
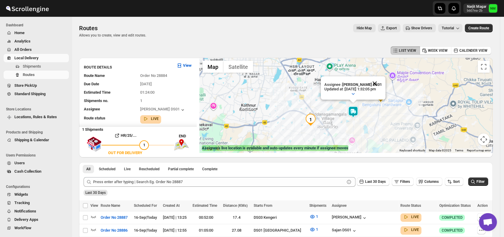
click at [381, 82] on button "Close" at bounding box center [374, 83] width 14 height 14
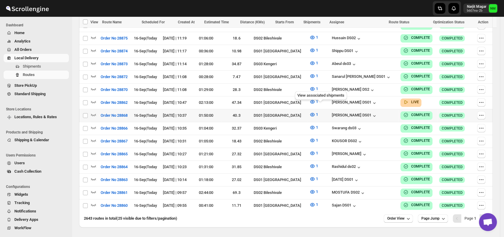
scroll to position [321, 0]
click at [96, 98] on icon "button" at bounding box center [93, 101] width 6 height 6
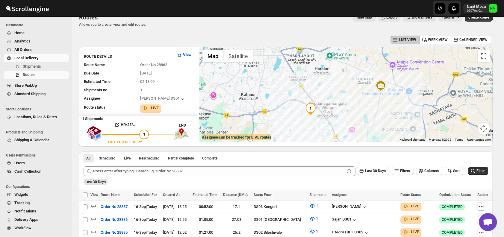
scroll to position [10, 0]
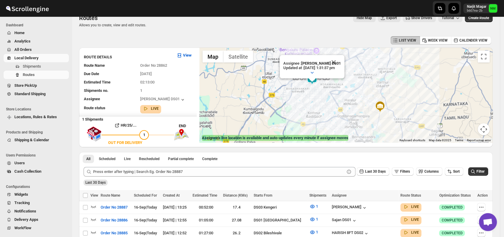
click at [340, 53] on div "Assignee : [PERSON_NAME] DS01 Updated at : [DATE] 1:31:37 pm Duty mode Disabled…" at bounding box center [345, 95] width 293 height 95
click at [341, 62] on button "Close" at bounding box center [333, 62] width 14 height 14
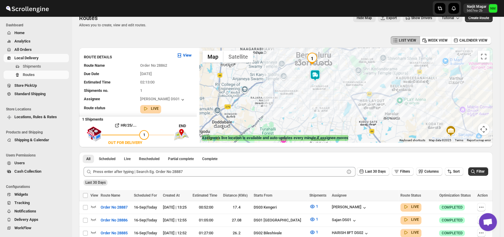
click at [321, 76] on img at bounding box center [315, 75] width 12 height 12
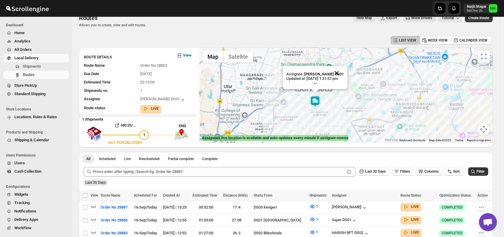
click at [343, 74] on button "Close" at bounding box center [336, 73] width 14 height 14
click at [39, 66] on span "Shipments" at bounding box center [32, 66] width 18 height 4
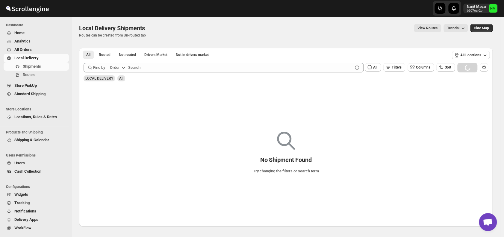
click at [28, 49] on span "All Orders" at bounding box center [22, 49] width 17 height 4
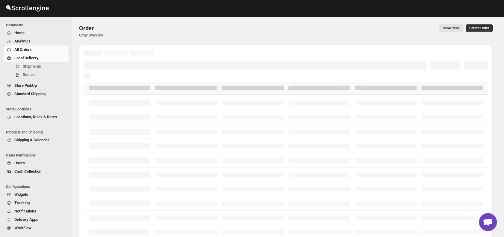
click at [31, 56] on span "Local Delivery" at bounding box center [26, 58] width 24 height 4
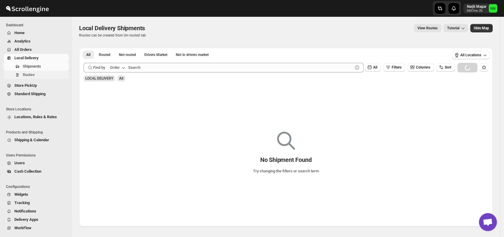
click at [45, 74] on span "Routes" at bounding box center [45, 75] width 45 height 6
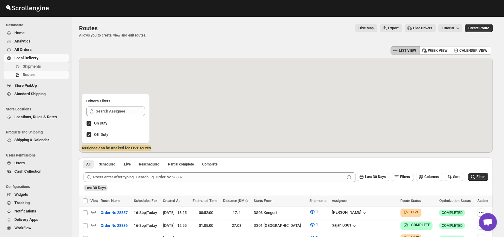
click at [26, 66] on span "Shipments" at bounding box center [32, 66] width 18 height 4
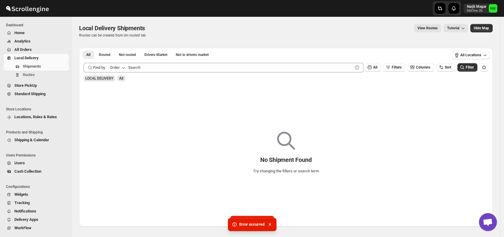
click at [322, 111] on div "No Shipment Found Try changing the filters or search term" at bounding box center [285, 155] width 413 height 142
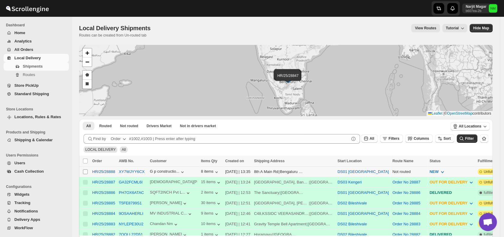
click at [85, 171] on input "Select shipment" at bounding box center [85, 171] width 5 height 5
checkbox input "true"
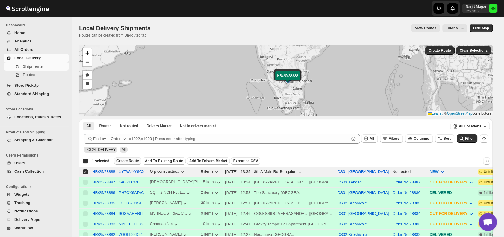
click at [122, 162] on span "Create Route" at bounding box center [127, 161] width 22 height 5
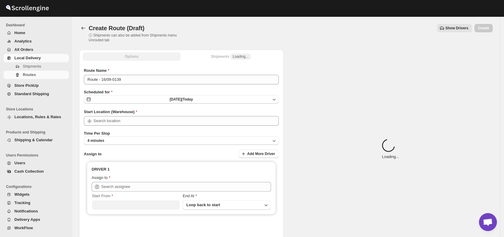
type input "DS01 [GEOGRAPHIC_DATA]"
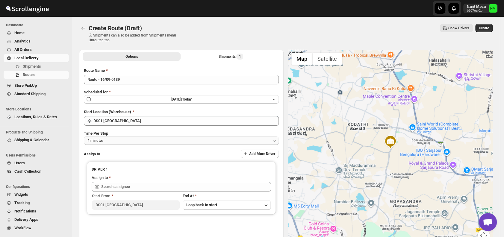
click at [139, 140] on button "4 minutes" at bounding box center [181, 140] width 195 height 8
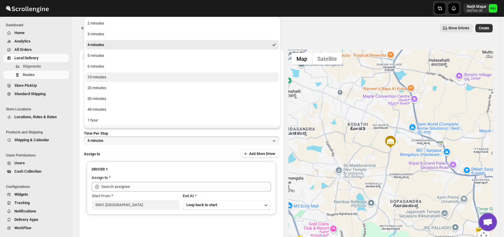
click at [101, 78] on div "10 minutes" at bounding box center [96, 77] width 19 height 6
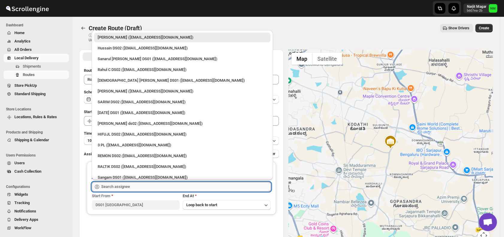
click at [168, 190] on input "text" at bounding box center [186, 187] width 170 height 10
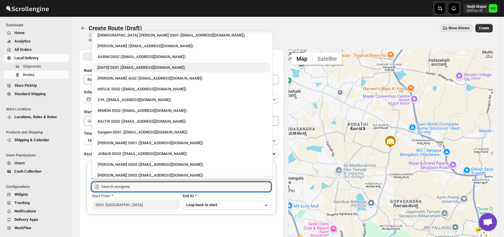
scroll to position [46, 0]
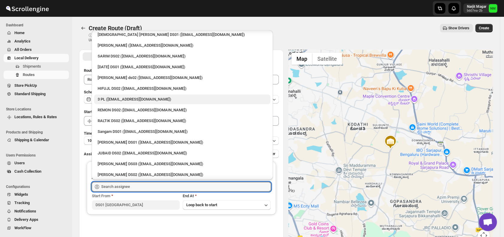
click at [110, 99] on div "3 PL ([EMAIL_ADDRESS][DOMAIN_NAME])" at bounding box center [182, 99] width 169 height 6
type input "3 PL ([EMAIL_ADDRESS][DOMAIN_NAME])"
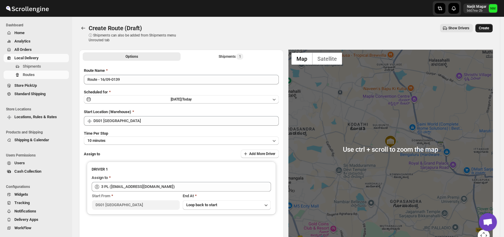
click at [486, 29] on span "Create" at bounding box center [483, 28] width 10 height 5
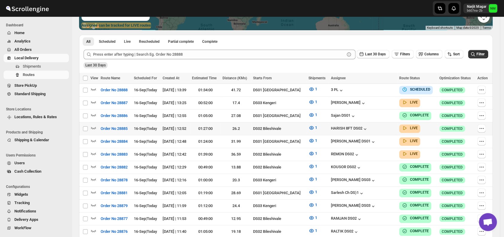
scroll to position [123, 0]
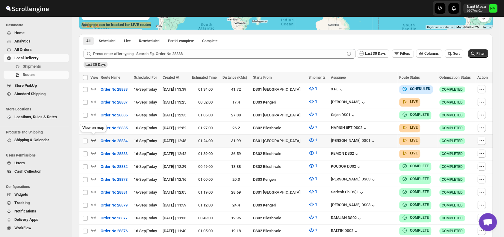
click at [93, 139] on icon "button" at bounding box center [93, 140] width 5 height 2
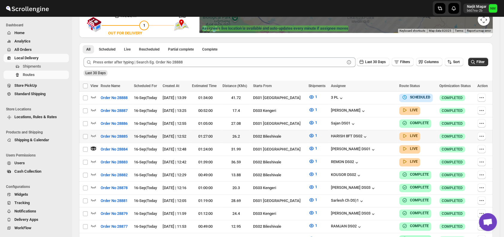
scroll to position [120, 0]
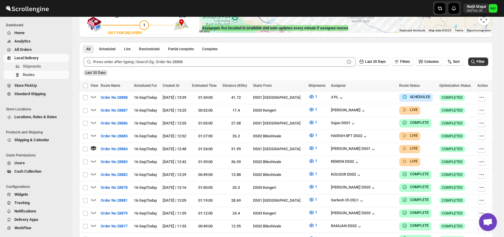
click at [39, 68] on span "Shipments" at bounding box center [32, 66] width 18 height 4
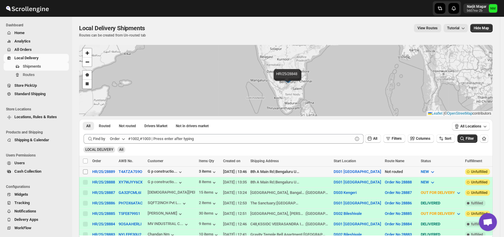
click at [85, 169] on input "Select shipment" at bounding box center [85, 171] width 5 height 5
checkbox input "true"
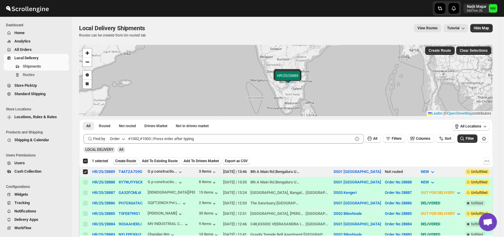
click at [121, 160] on span "Create Route" at bounding box center [125, 161] width 21 height 5
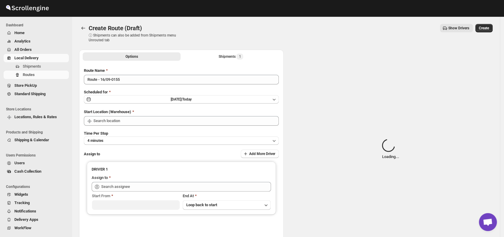
type input "DS01 [GEOGRAPHIC_DATA]"
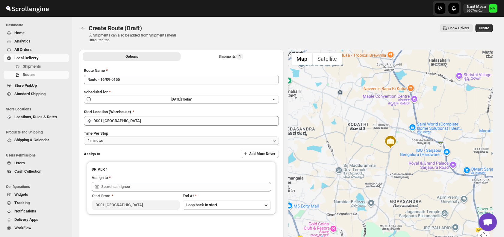
click at [136, 143] on button "4 minutes" at bounding box center [181, 140] width 195 height 8
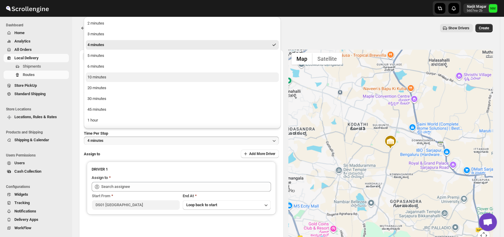
click at [108, 77] on button "10 minutes" at bounding box center [182, 77] width 193 height 10
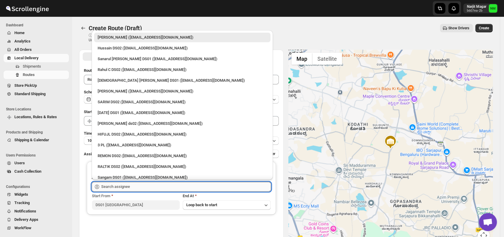
click at [143, 190] on input "text" at bounding box center [186, 187] width 170 height 10
click at [134, 141] on div "3 PL (hello@home-run.co)" at bounding box center [182, 145] width 176 height 10
type input "3 PL (hello@home-run.co)"
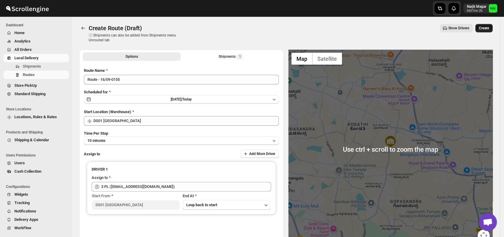
click at [489, 27] on span "Create" at bounding box center [483, 28] width 10 height 5
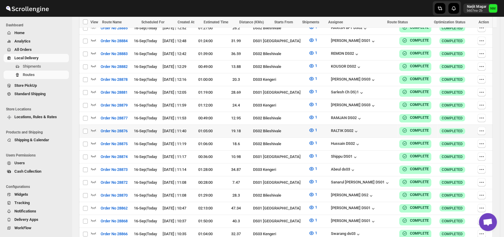
scroll to position [243, 0]
